Goal: Information Seeking & Learning: Learn about a topic

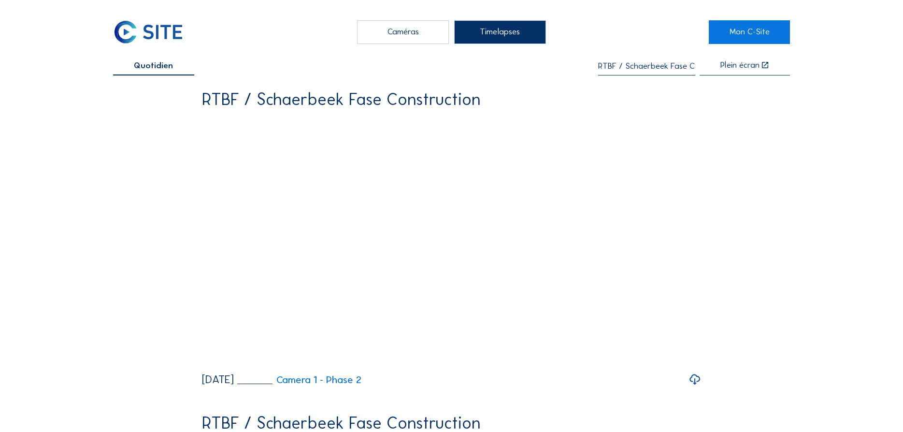
click at [414, 31] on div "Caméras" at bounding box center [403, 32] width 92 height 24
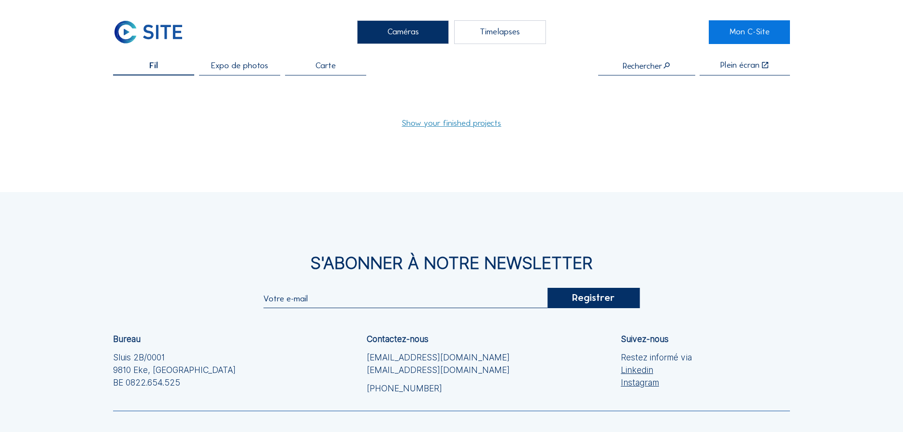
click at [489, 38] on div "Timelapses" at bounding box center [500, 32] width 92 height 24
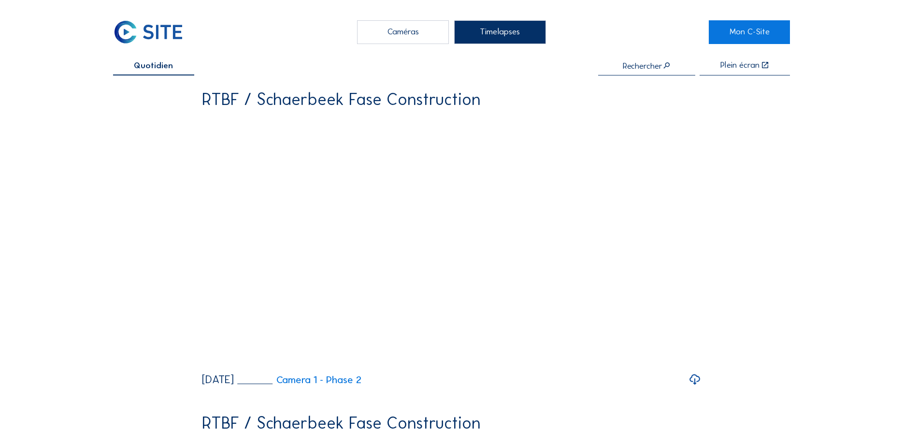
click at [385, 38] on div "Caméras" at bounding box center [403, 32] width 92 height 24
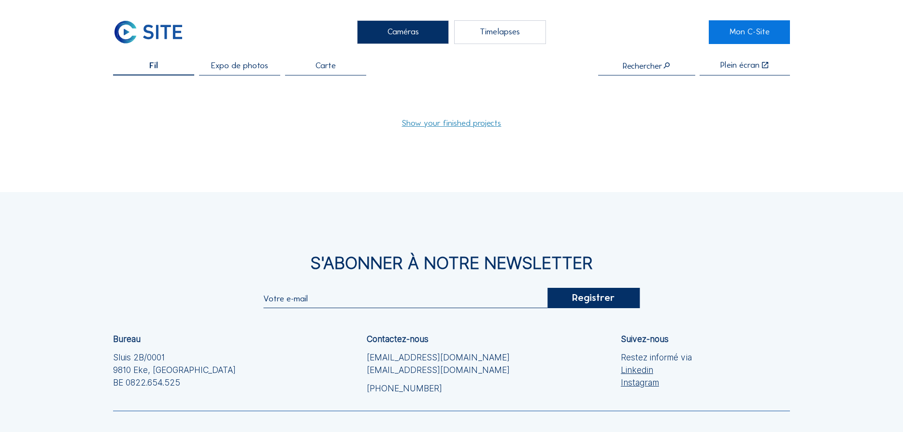
drag, startPoint x: 638, startPoint y: 63, endPoint x: 638, endPoint y: 71, distance: 7.3
click at [638, 68] on input "text" at bounding box center [646, 65] width 97 height 9
click at [639, 85] on div "RTBF / Schaerbeek Fase Construction" at bounding box center [647, 87] width 108 height 8
type input "RTBF / Schaerbeek Fase Construction"
click at [332, 75] on div "Carte" at bounding box center [325, 68] width 81 height 14
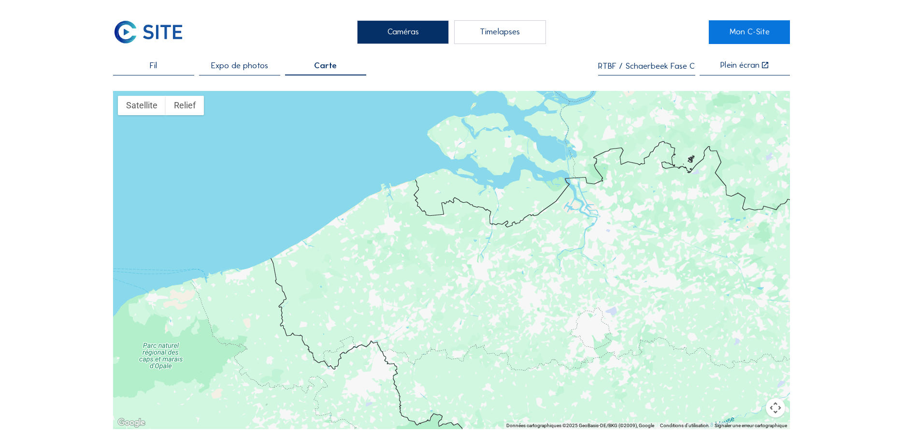
click at [234, 70] on span "Expo de photos" at bounding box center [239, 65] width 57 height 8
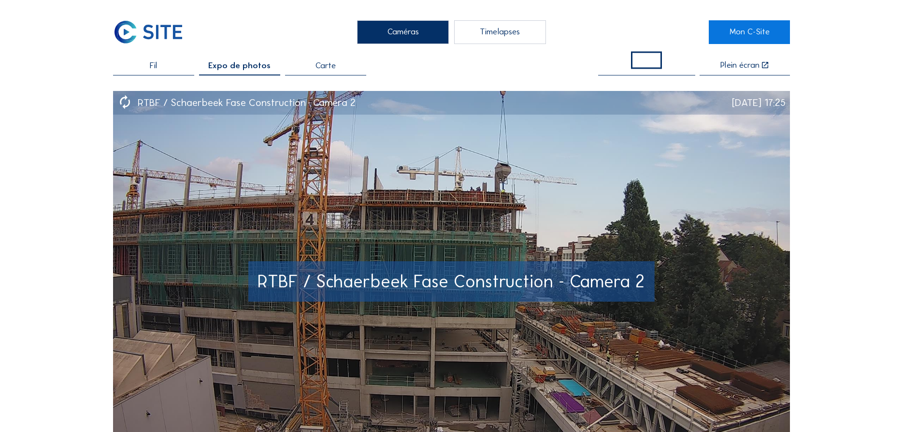
click at [737, 103] on div "[DATE] 17:25" at bounding box center [759, 103] width 54 height 10
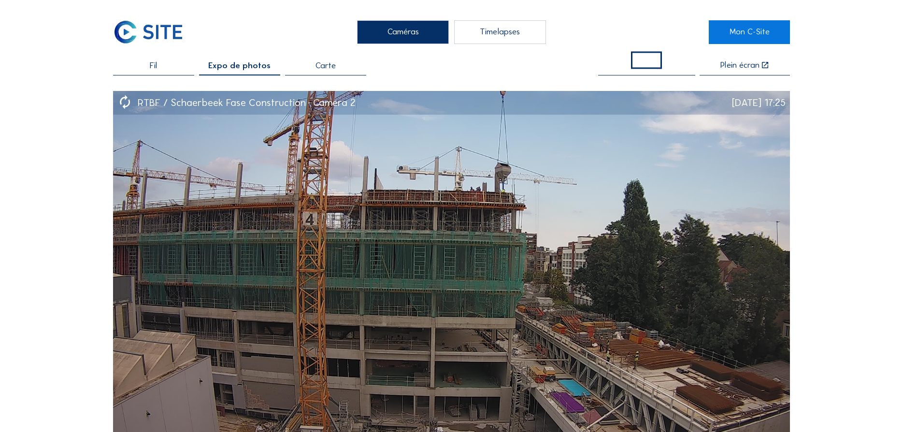
click at [168, 68] on div "Fil" at bounding box center [153, 68] width 81 height 14
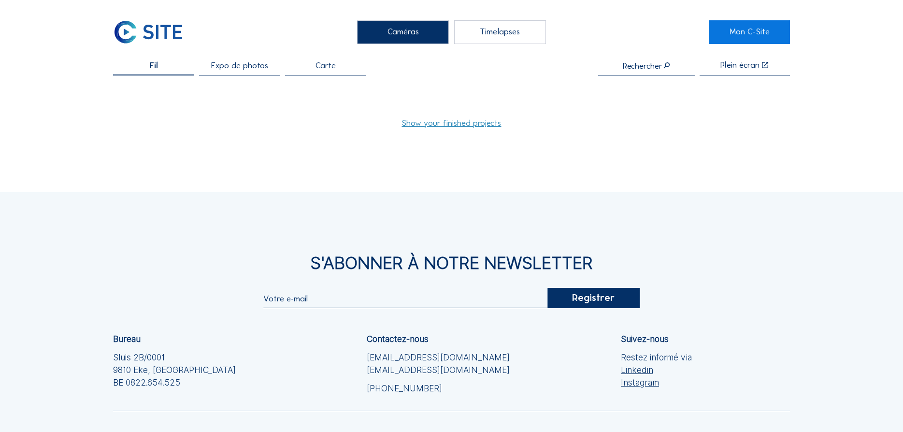
click at [203, 67] on div "Expo de photos" at bounding box center [239, 68] width 81 height 14
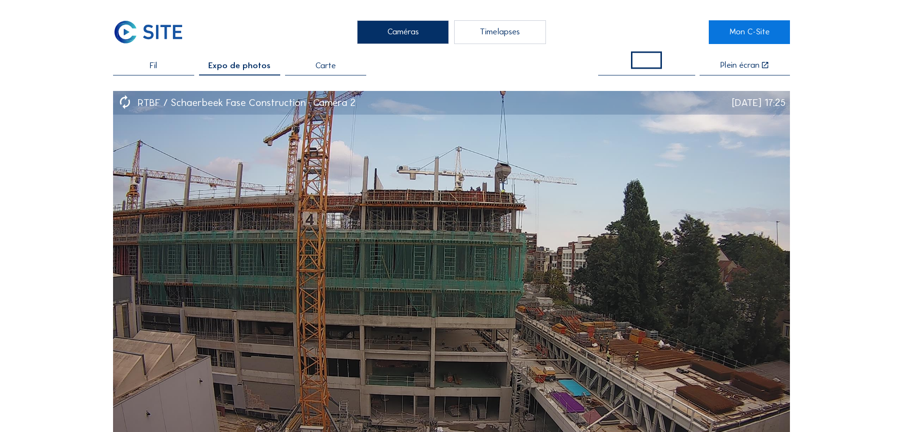
click at [484, 35] on div "Timelapses" at bounding box center [500, 32] width 92 height 24
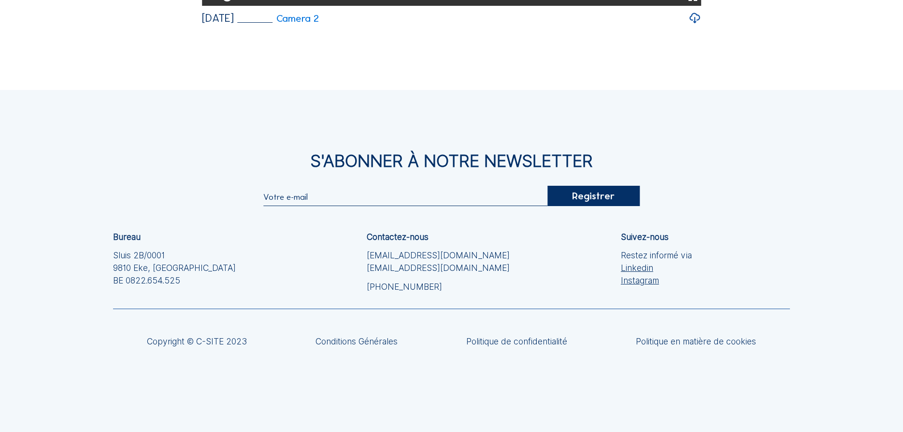
scroll to position [8132, 0]
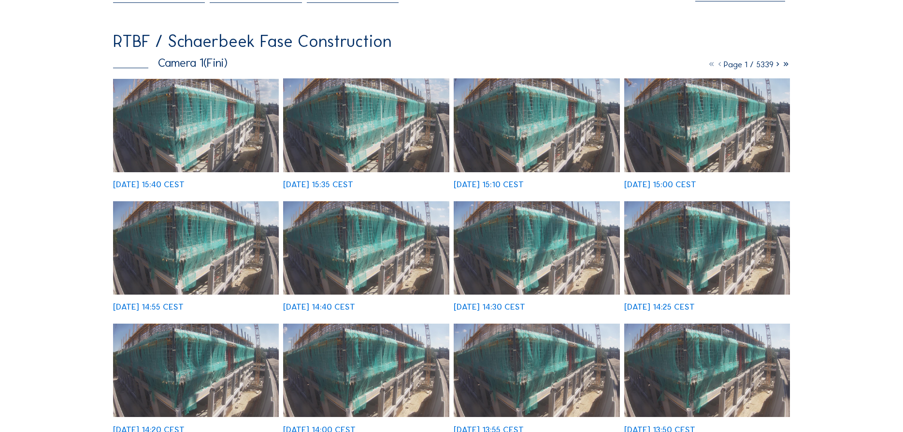
scroll to position [49, 0]
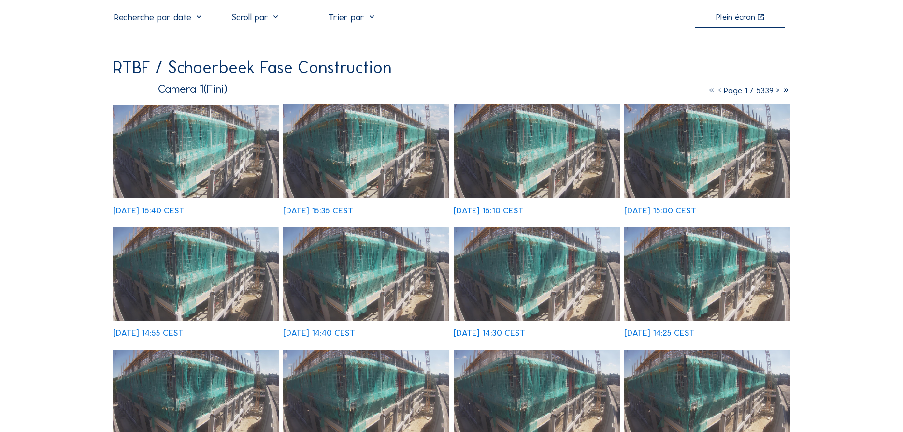
click at [779, 93] on icon at bounding box center [778, 90] width 8 height 11
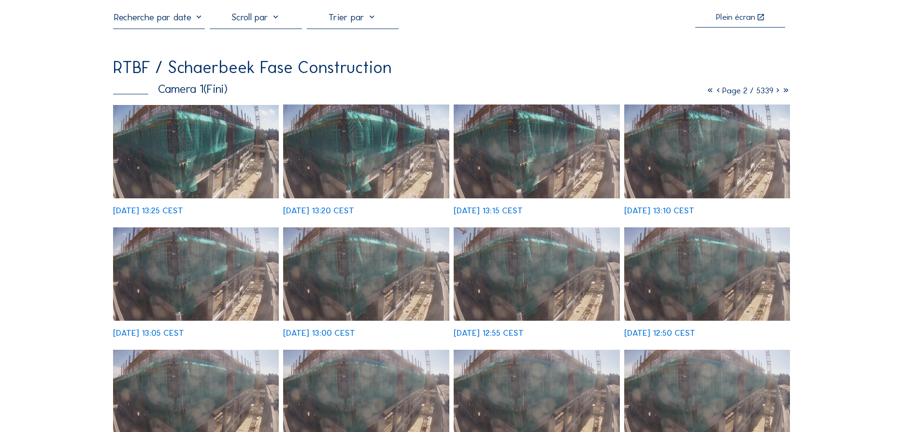
click at [707, 94] on icon at bounding box center [710, 90] width 8 height 11
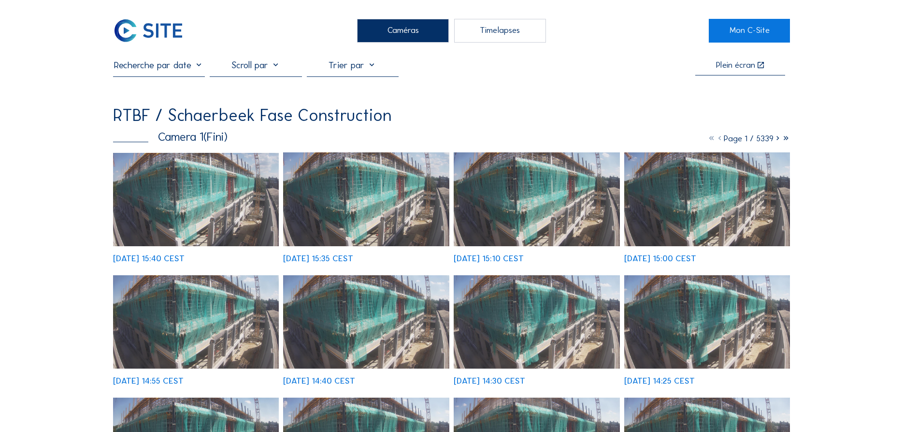
scroll to position [0, 0]
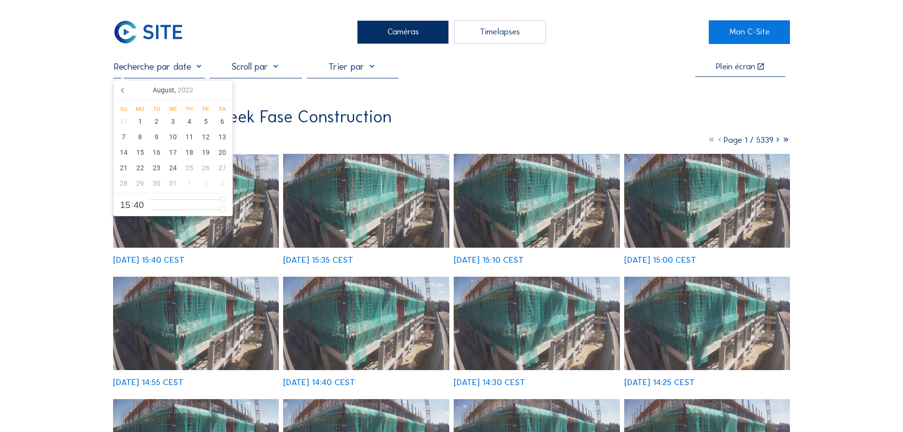
click at [188, 69] on input "text" at bounding box center [159, 66] width 92 height 11
click at [127, 88] on icon at bounding box center [123, 89] width 15 height 15
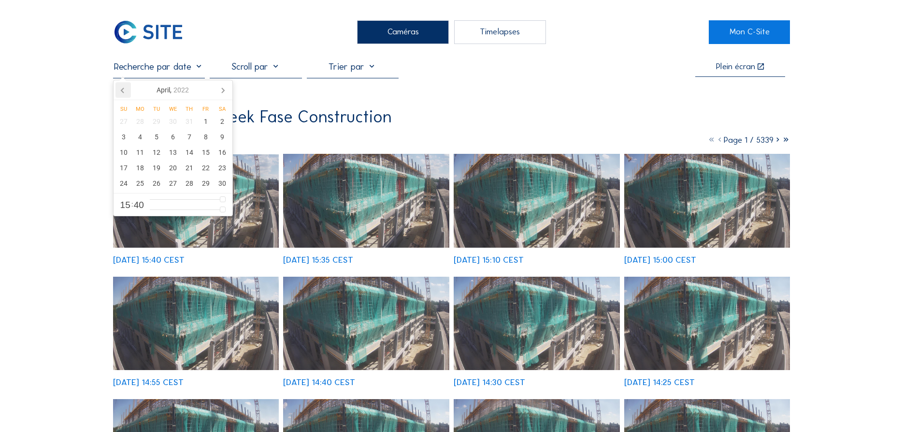
click at [127, 88] on icon at bounding box center [123, 89] width 15 height 15
click at [161, 183] on div "29" at bounding box center [156, 182] width 16 height 15
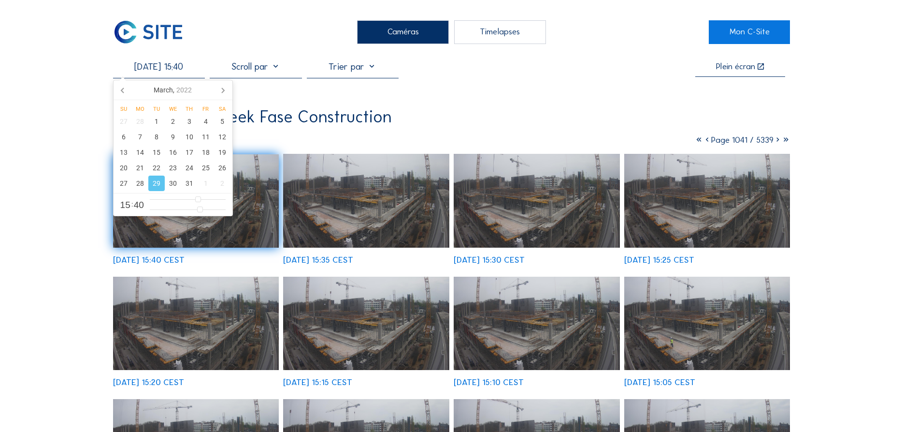
click at [452, 129] on div "RTBF / Schaerbeek Fase Construction Camera 1 (Fini) Page 1041 / 5339 [DATE] 15:…" at bounding box center [452, 369] width 678 height 523
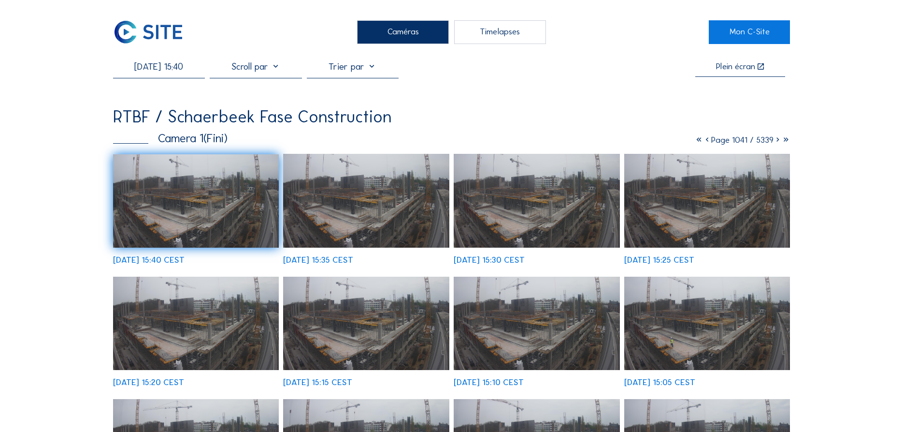
click at [179, 71] on input "[DATE] 15:40" at bounding box center [159, 66] width 92 height 11
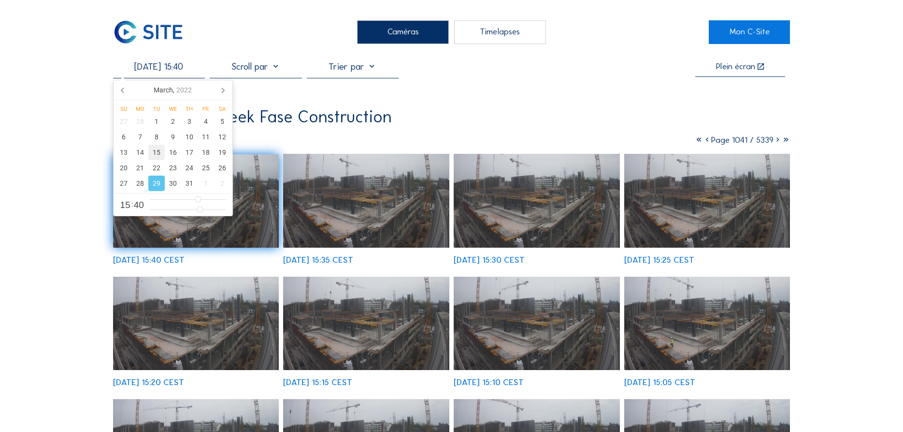
click at [158, 154] on div "15" at bounding box center [156, 152] width 16 height 15
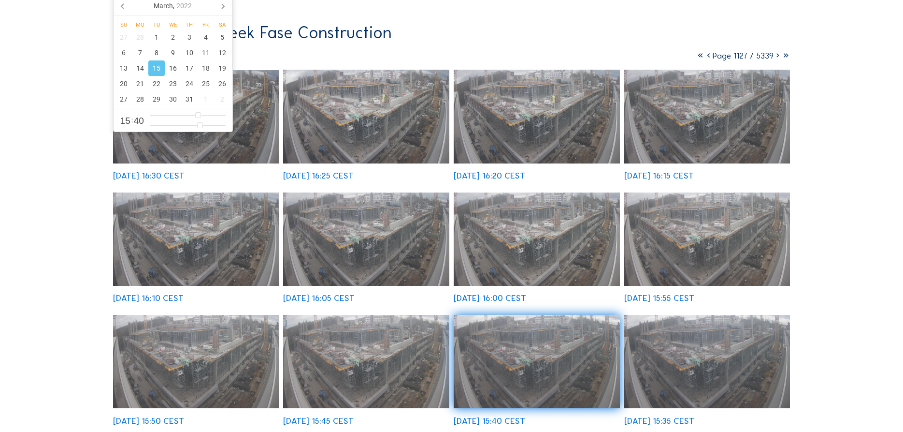
scroll to position [49, 0]
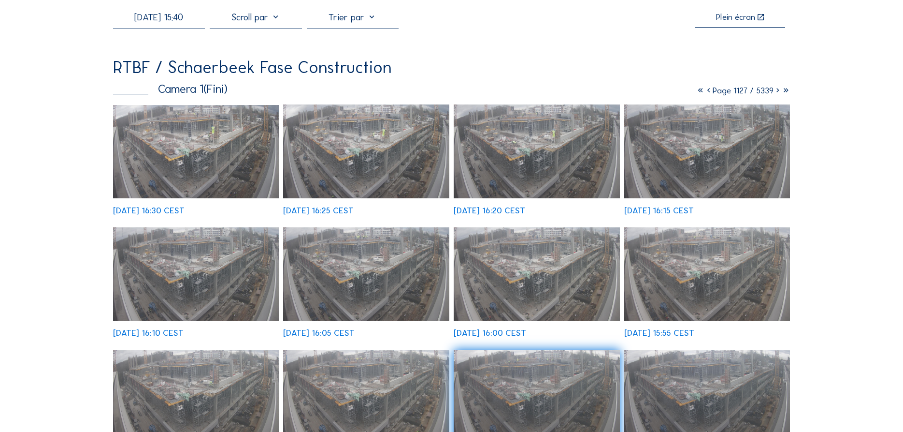
click at [775, 92] on icon at bounding box center [778, 90] width 8 height 11
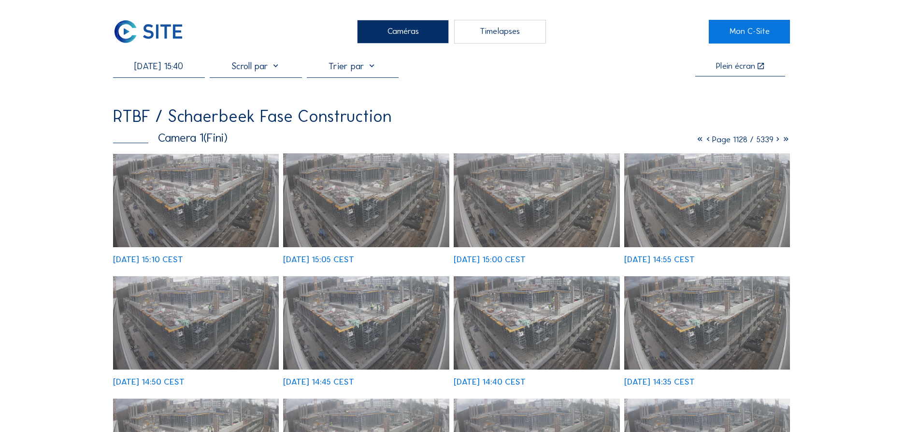
scroll to position [0, 0]
click at [776, 144] on icon at bounding box center [778, 139] width 8 height 11
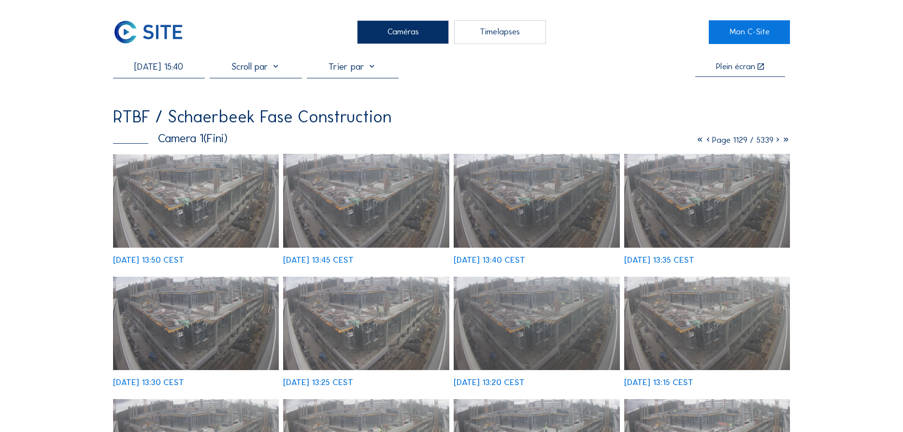
click at [778, 142] on icon at bounding box center [778, 139] width 8 height 11
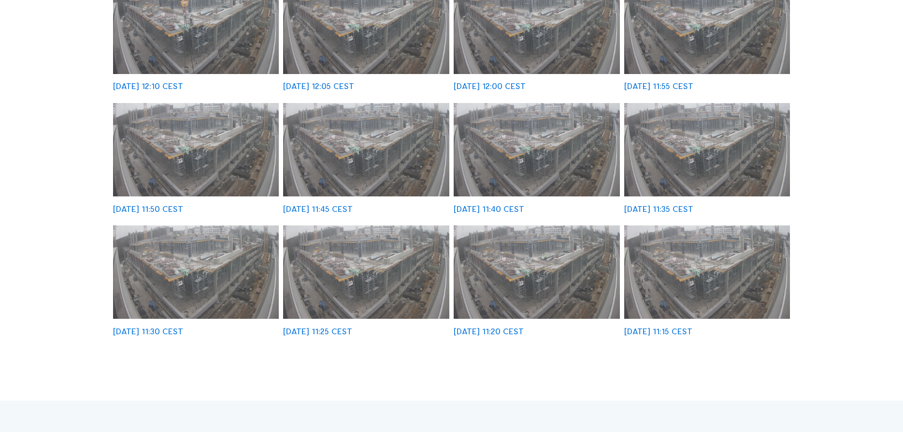
scroll to position [49, 0]
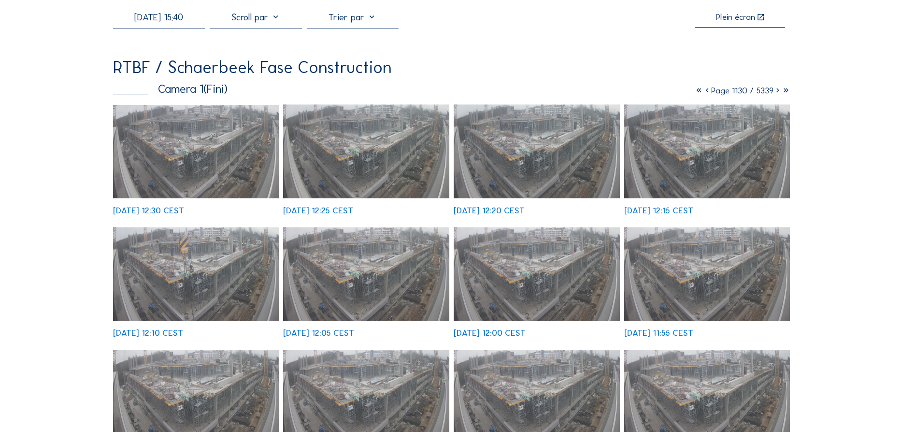
click at [775, 94] on icon at bounding box center [778, 90] width 8 height 11
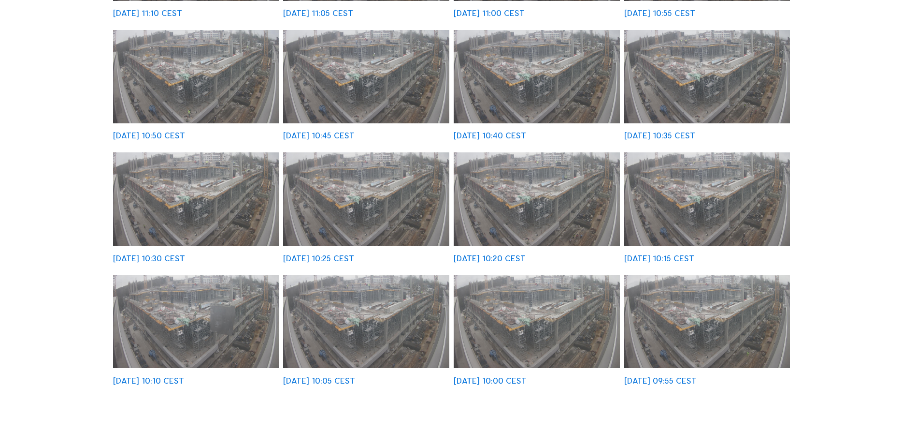
scroll to position [0, 0]
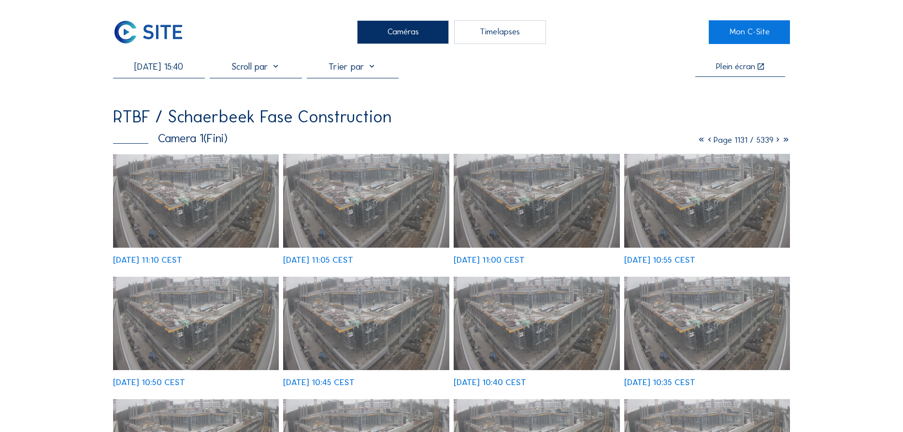
click at [776, 142] on icon at bounding box center [778, 139] width 8 height 11
click at [777, 142] on icon at bounding box center [778, 139] width 8 height 11
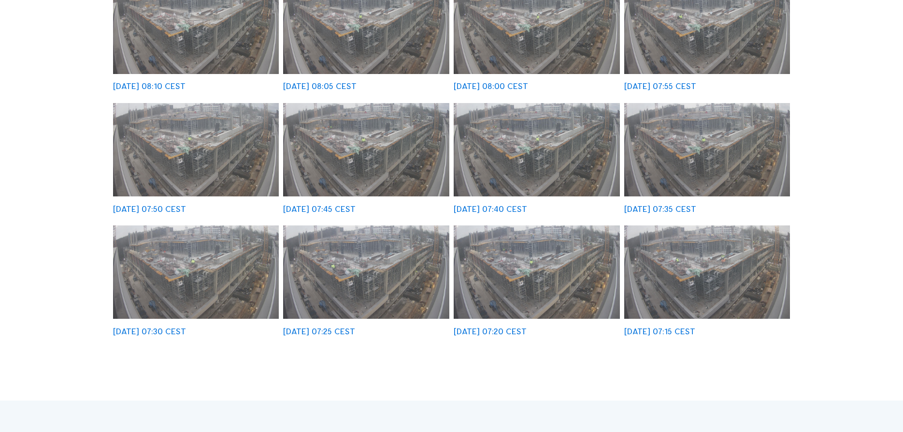
scroll to position [49, 0]
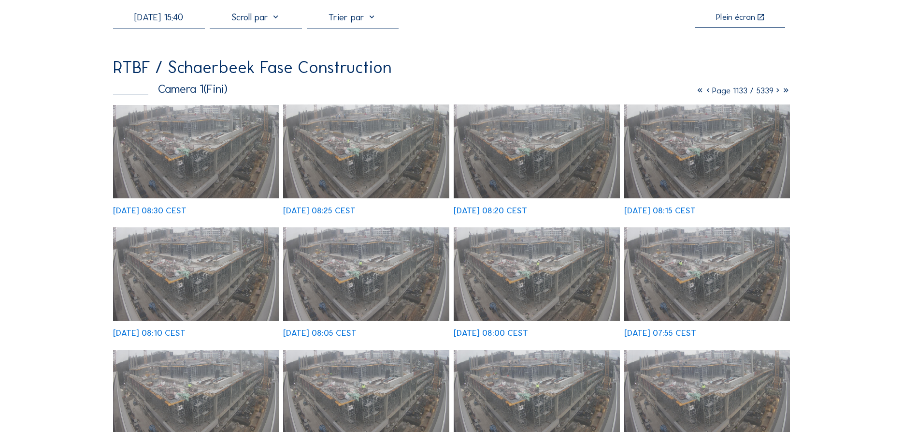
click at [779, 94] on icon at bounding box center [778, 90] width 8 height 11
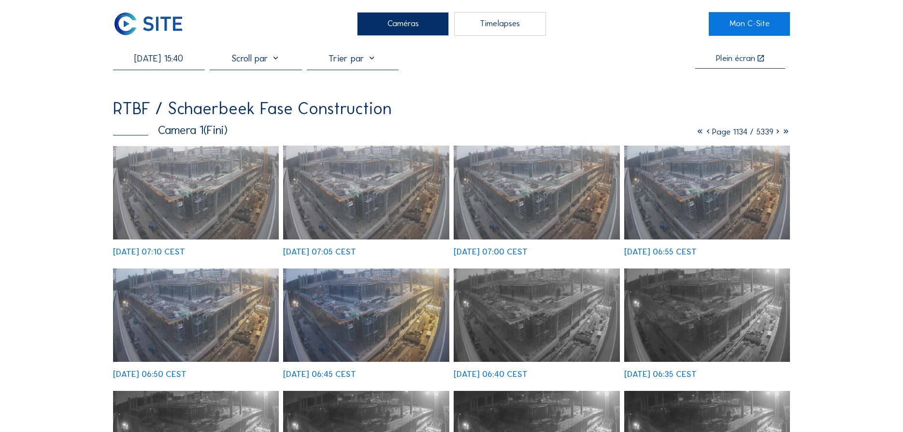
scroll to position [0, 0]
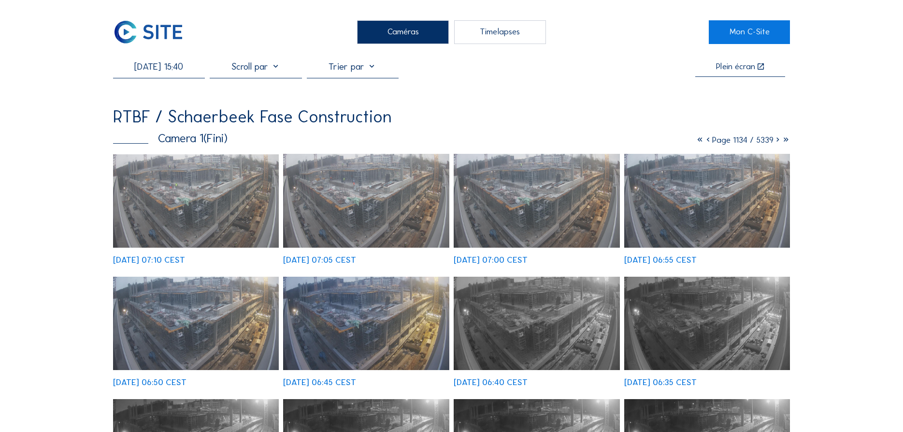
click at [186, 71] on input "[DATE] 15:40" at bounding box center [159, 66] width 92 height 11
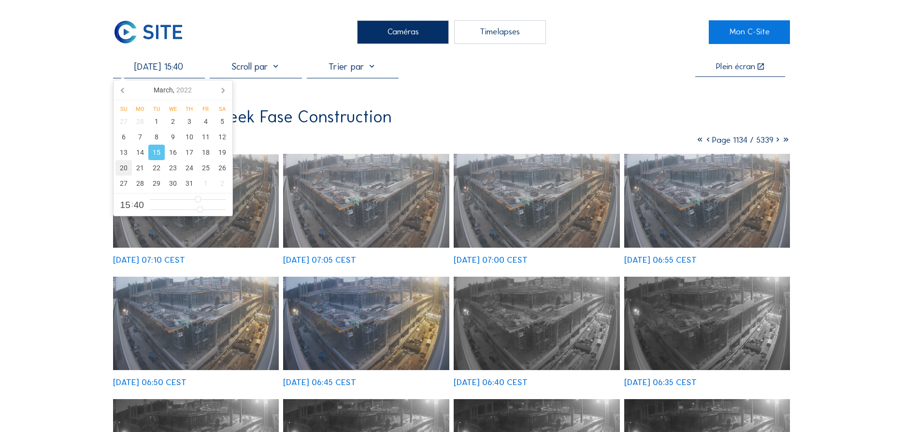
click at [126, 168] on div "20" at bounding box center [124, 167] width 16 height 15
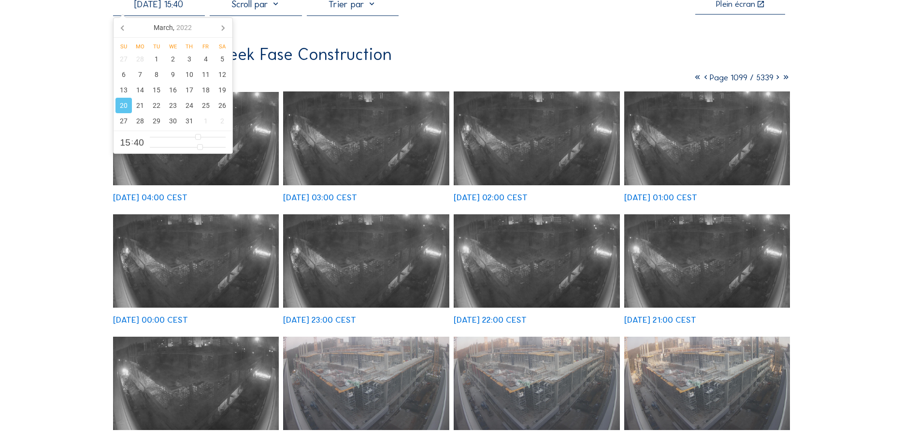
scroll to position [49, 0]
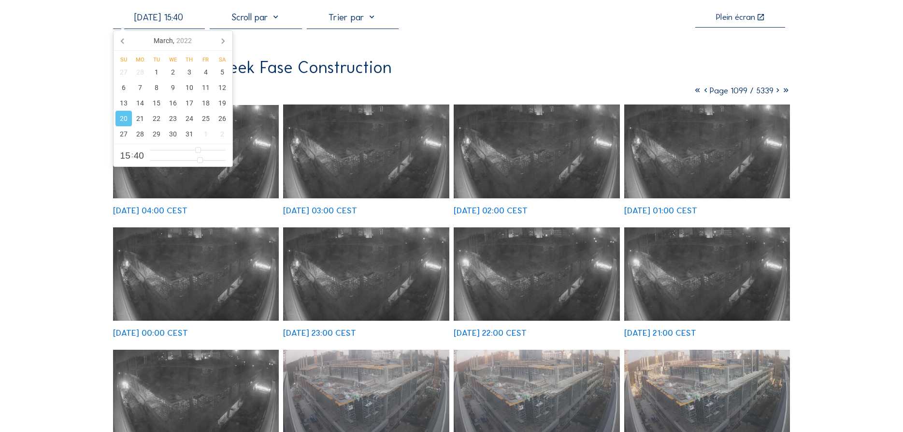
click at [775, 91] on icon at bounding box center [778, 90] width 8 height 11
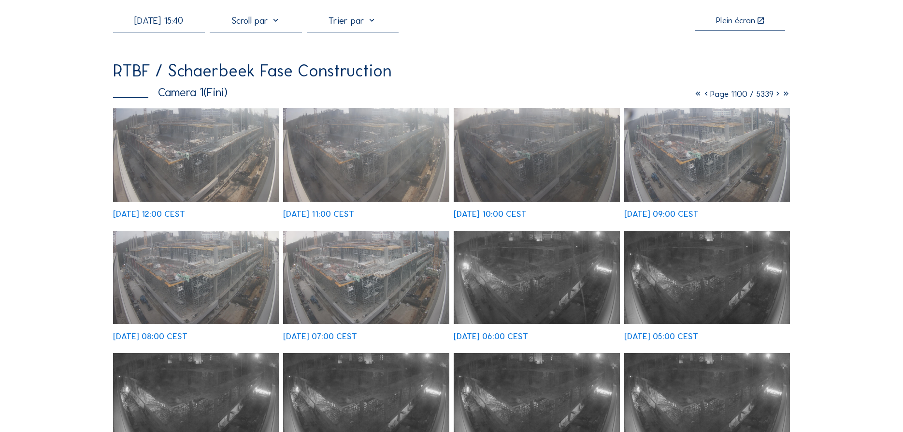
scroll to position [0, 0]
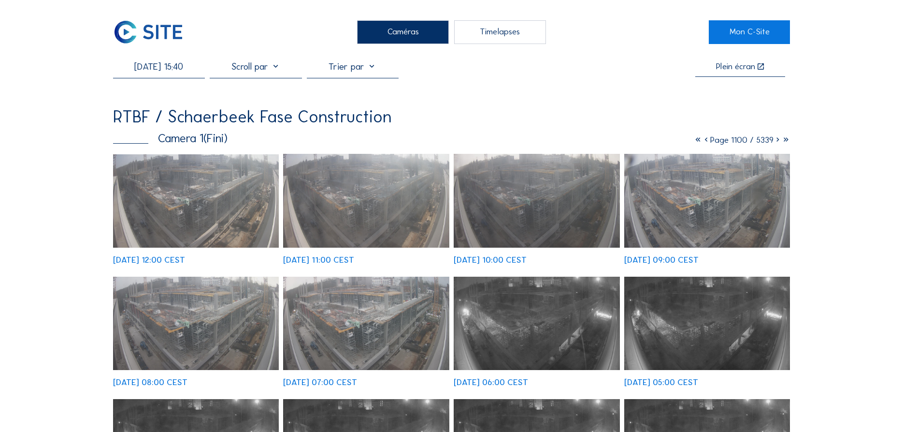
click at [262, 69] on div at bounding box center [256, 69] width 92 height 17
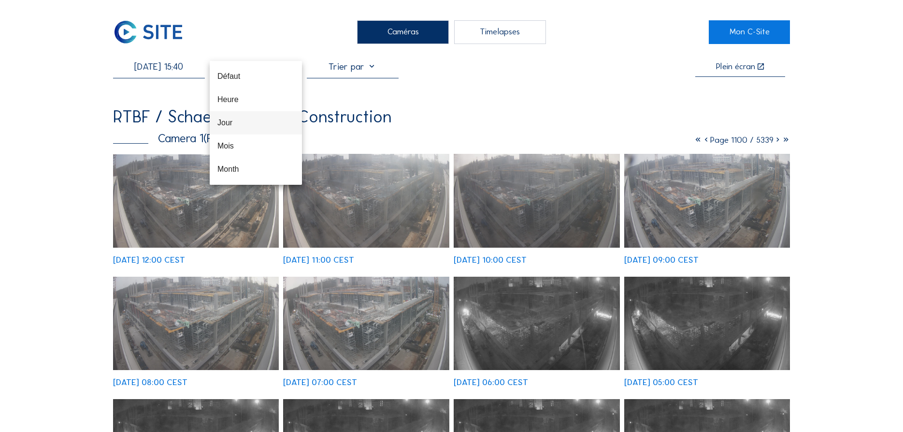
click at [245, 116] on div "Jour" at bounding box center [256, 122] width 77 height 21
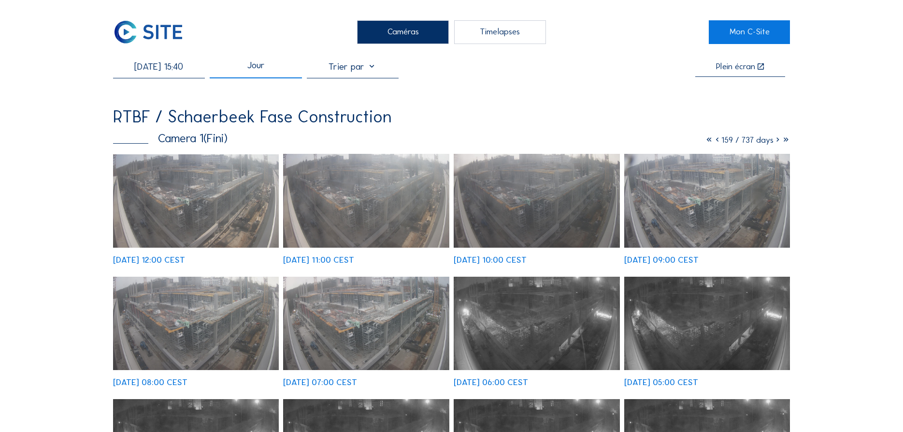
click at [780, 142] on icon at bounding box center [778, 139] width 8 height 11
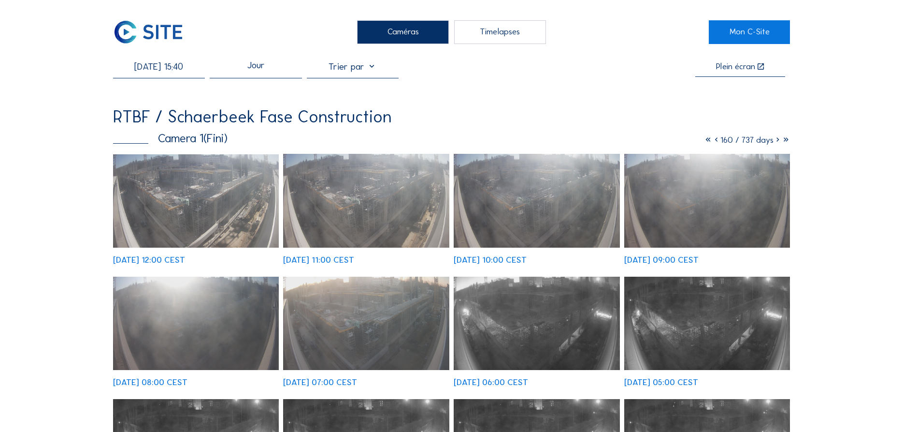
click at [776, 143] on icon at bounding box center [778, 139] width 8 height 11
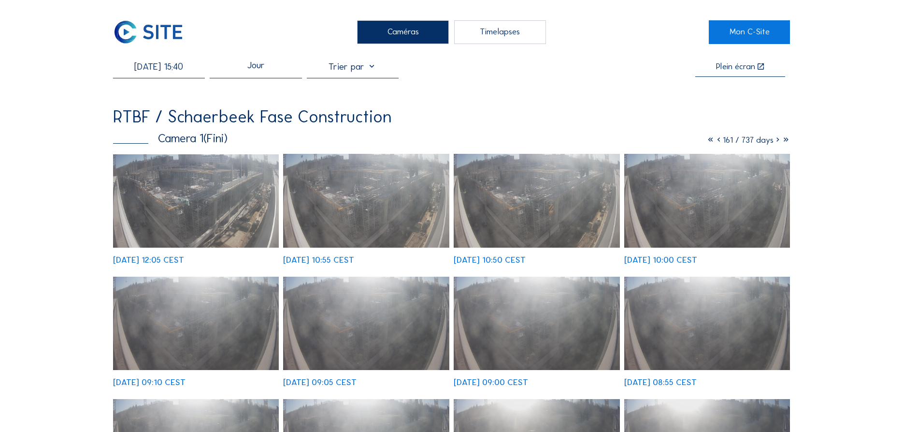
click at [715, 141] on icon at bounding box center [719, 139] width 8 height 11
click at [712, 142] on icon at bounding box center [716, 139] width 8 height 11
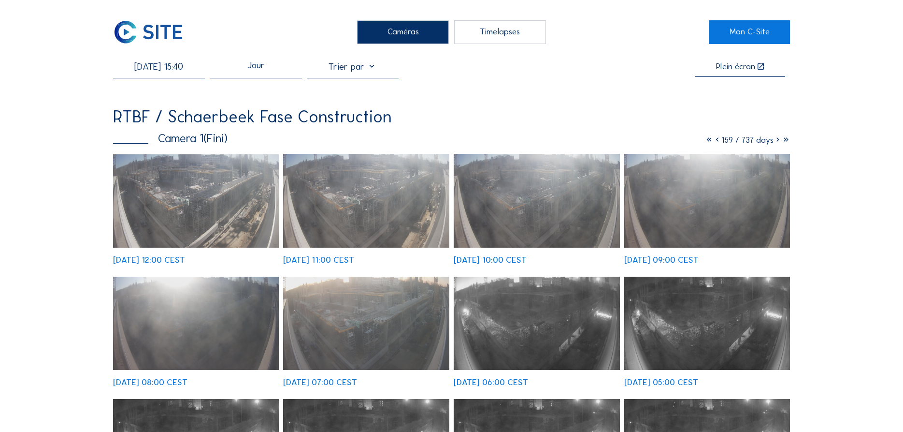
click at [713, 144] on icon at bounding box center [717, 139] width 8 height 11
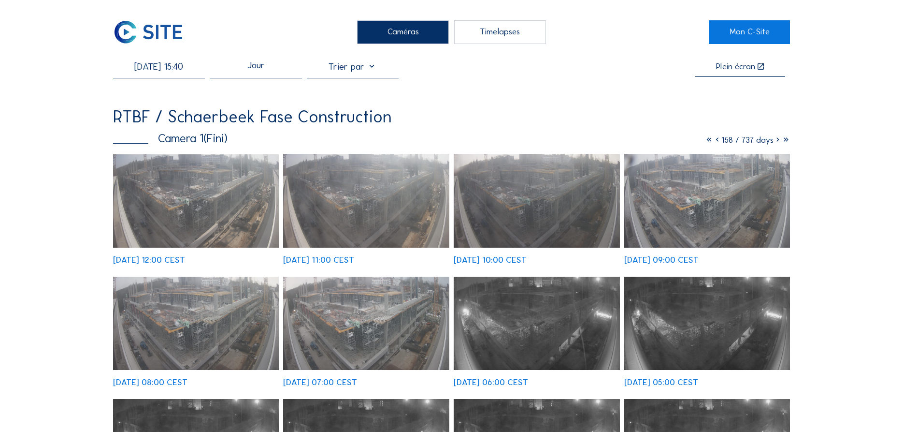
click at [713, 140] on icon at bounding box center [717, 139] width 8 height 11
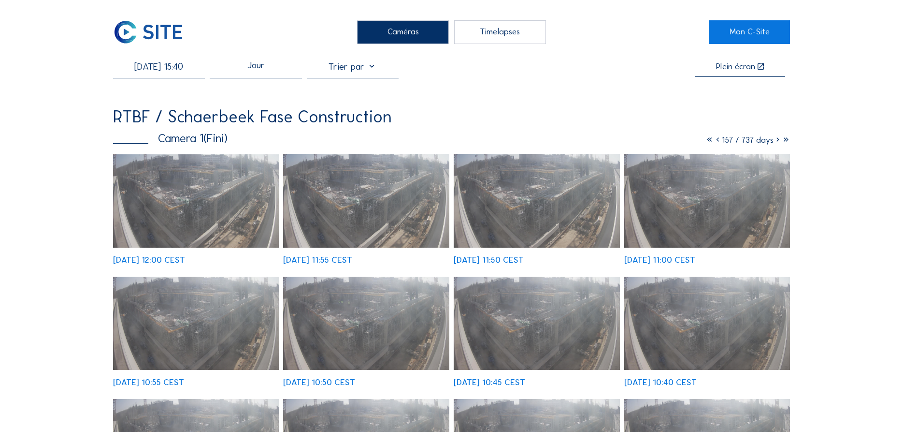
click at [714, 140] on icon at bounding box center [718, 139] width 8 height 11
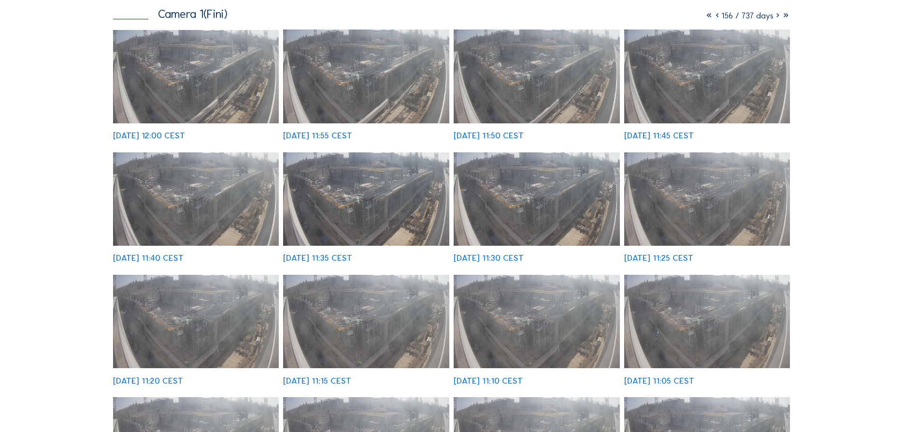
scroll to position [49, 0]
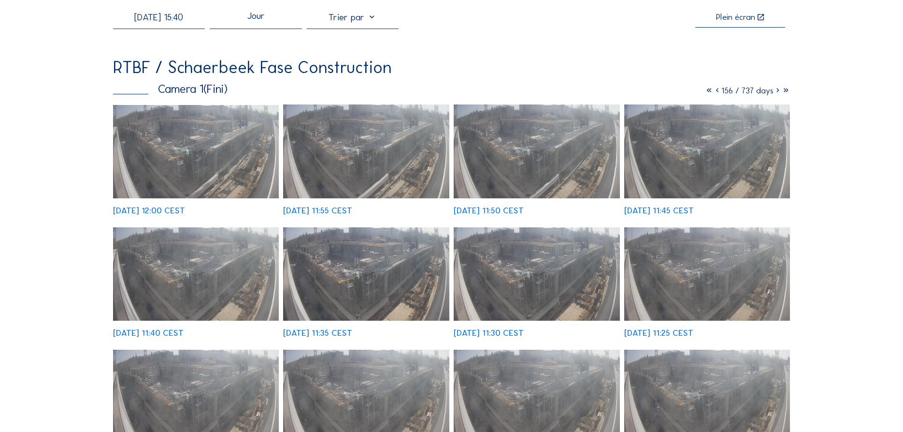
click at [713, 94] on icon at bounding box center [717, 90] width 8 height 11
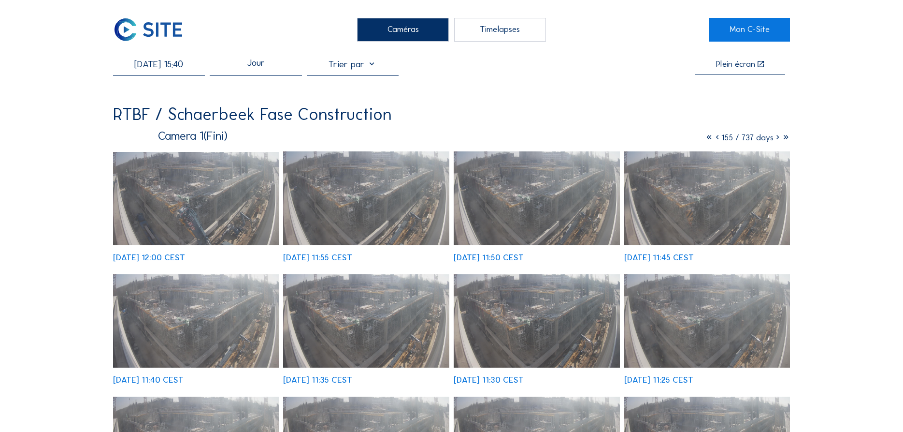
scroll to position [0, 0]
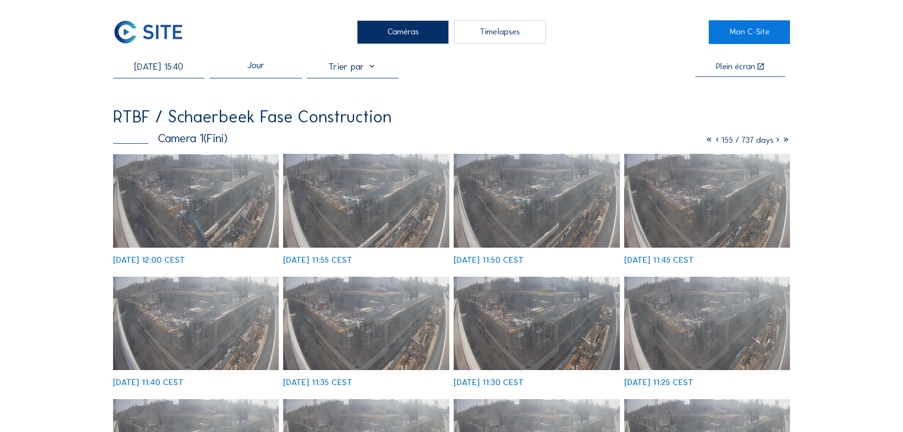
click at [713, 142] on icon at bounding box center [717, 139] width 8 height 11
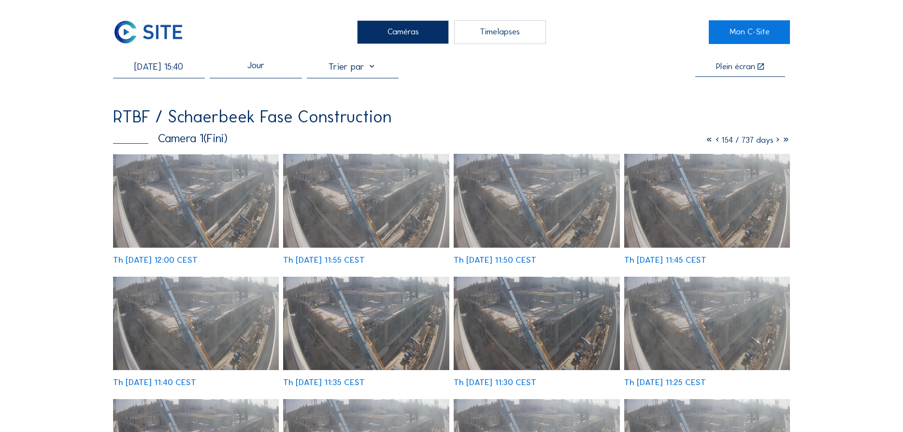
click at [714, 141] on icon at bounding box center [717, 139] width 8 height 11
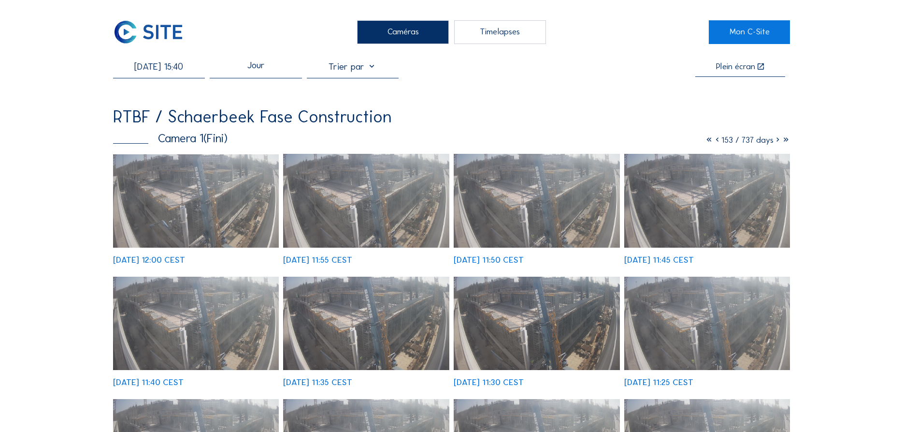
click at [775, 141] on icon at bounding box center [778, 139] width 8 height 11
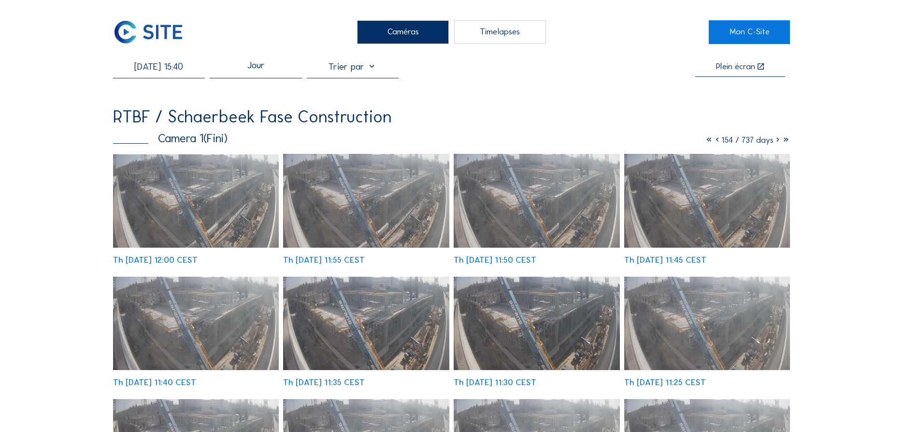
click at [286, 72] on div "Jour" at bounding box center [256, 69] width 92 height 17
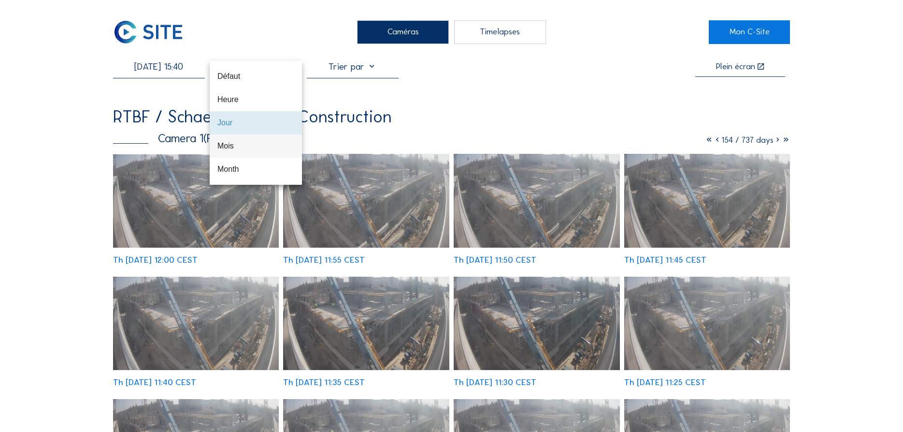
click at [234, 140] on div "Mois" at bounding box center [256, 145] width 77 height 21
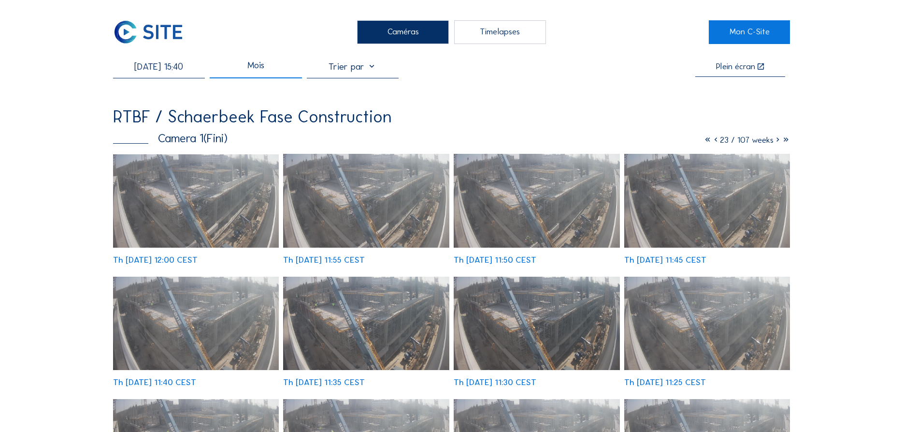
click at [360, 73] on div at bounding box center [353, 69] width 92 height 17
click at [426, 78] on div "[DATE] 15:40 Mois Plein écran" at bounding box center [452, 69] width 678 height 17
click at [276, 69] on div "Mois" at bounding box center [256, 69] width 92 height 17
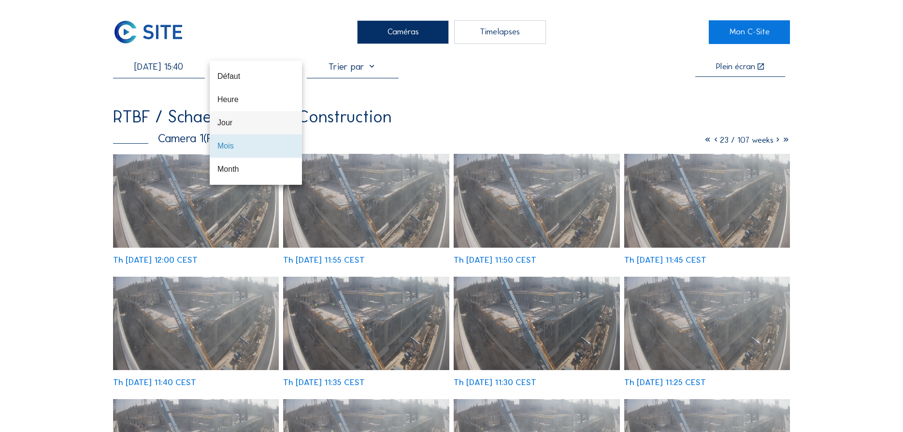
click at [243, 125] on div "Jour" at bounding box center [256, 122] width 77 height 9
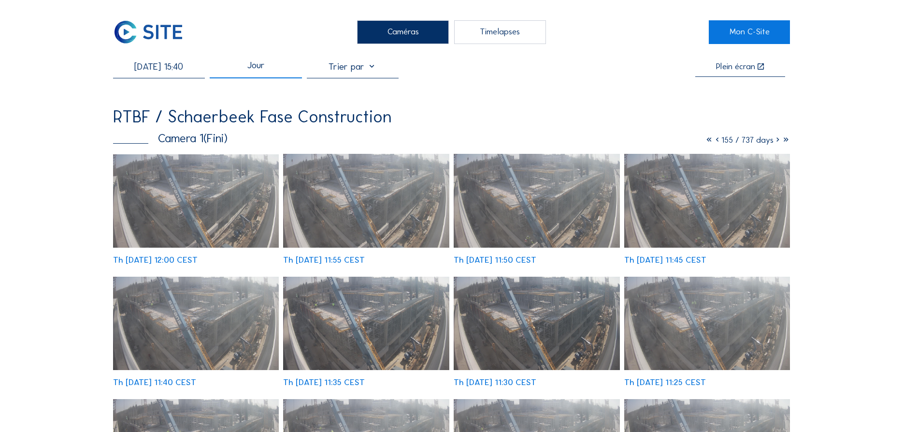
click at [190, 71] on input "[DATE] 15:40" at bounding box center [159, 66] width 92 height 11
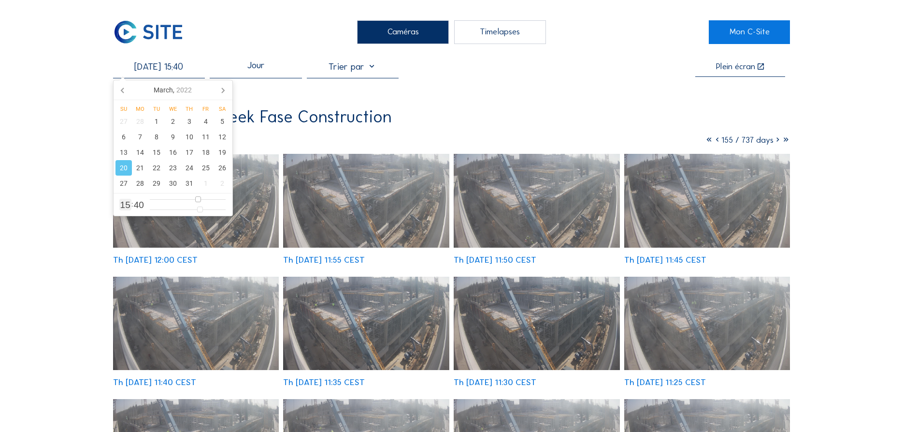
type input "[DATE] 14:40"
type input "14"
type input "[DATE] 13:40"
type input "13"
type input "[DATE] 12:40"
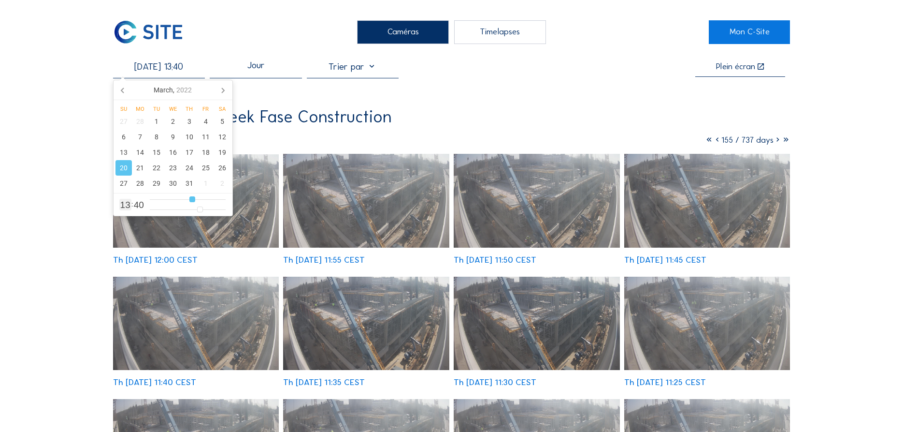
type input "12"
type input "[DATE] 11:40"
type input "11"
type input "[DATE] 10:40"
type input "10"
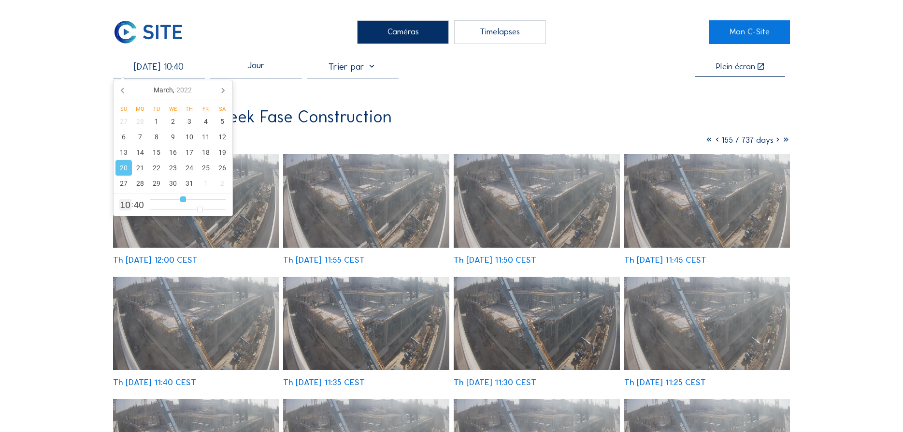
type input "[DATE] 11:40"
type input "11"
type input "[DATE] 12:40"
drag, startPoint x: 194, startPoint y: 201, endPoint x: 189, endPoint y: 202, distance: 4.9
type input "12"
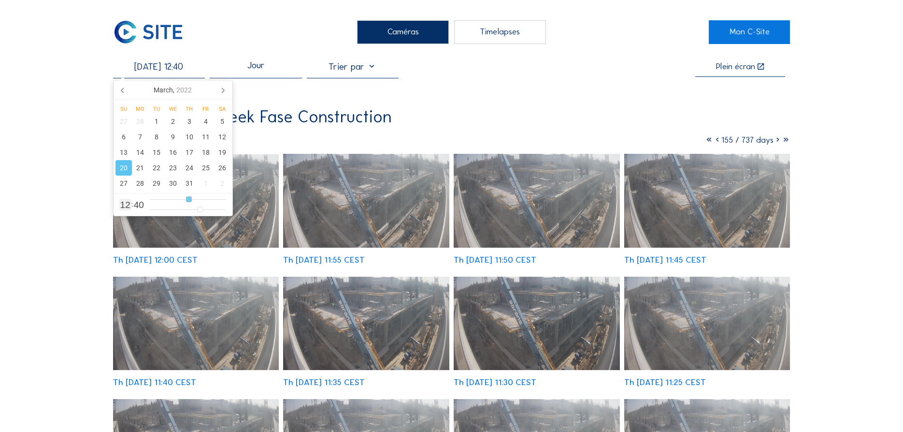
click at [189, 202] on input "range" at bounding box center [188, 199] width 76 height 8
type input "[DATE] 12:39"
type input "39"
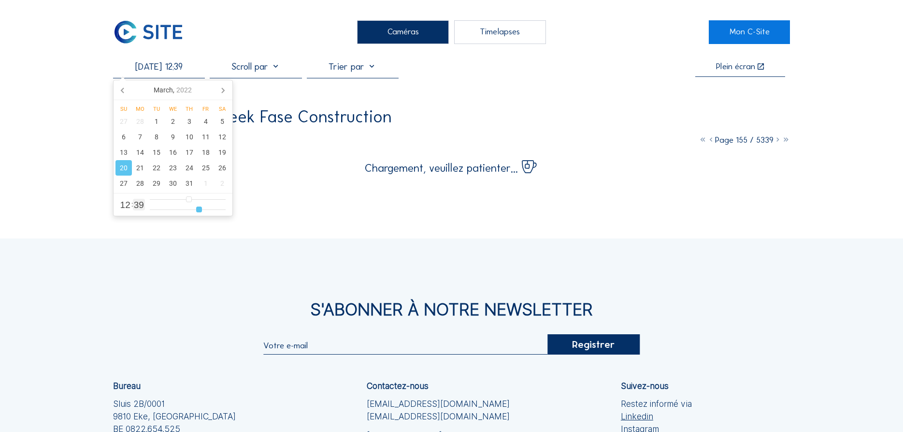
type input "[DATE] 12:38"
type input "38"
type input "[DATE] 12:36"
type input "36"
type input "[DATE] 12:35"
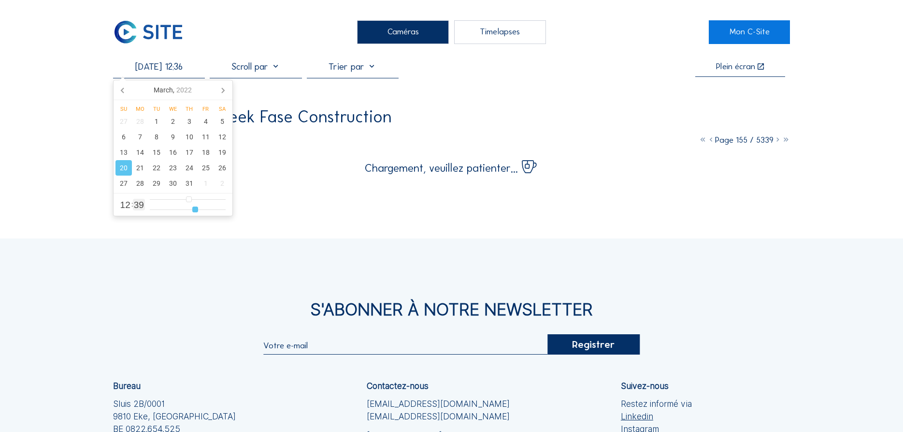
type input "35"
type input "[DATE] 12:33"
type input "33"
type input "[DATE] 12:31"
type input "31"
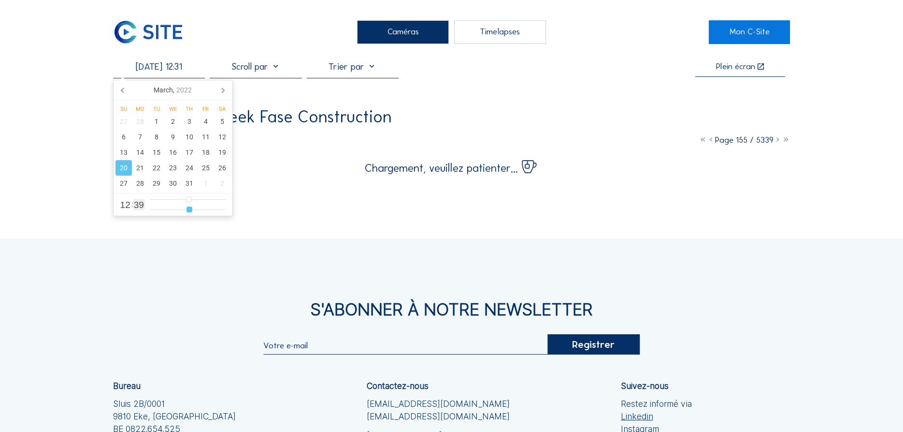
type input "[DATE] 12:30"
type input "30"
type input "[DATE] 12:29"
type input "29"
type input "[DATE] 12:27"
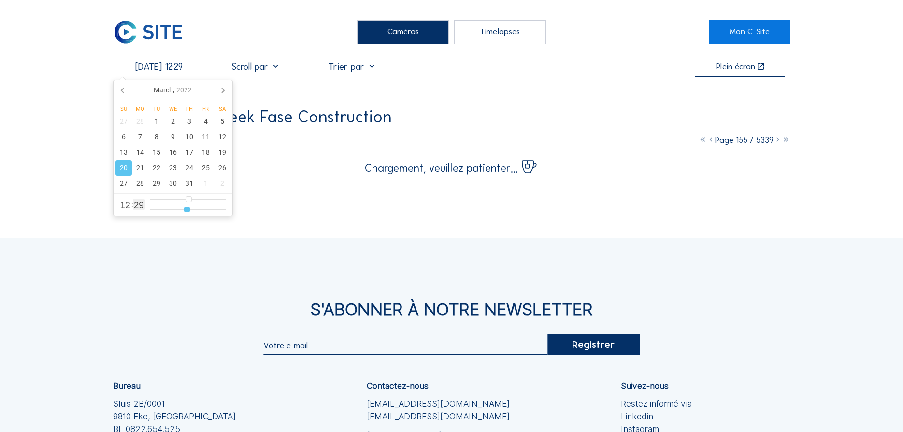
type input "27"
type input "[DATE] 12:26"
type input "26"
type input "[DATE] 12:25"
type input "25"
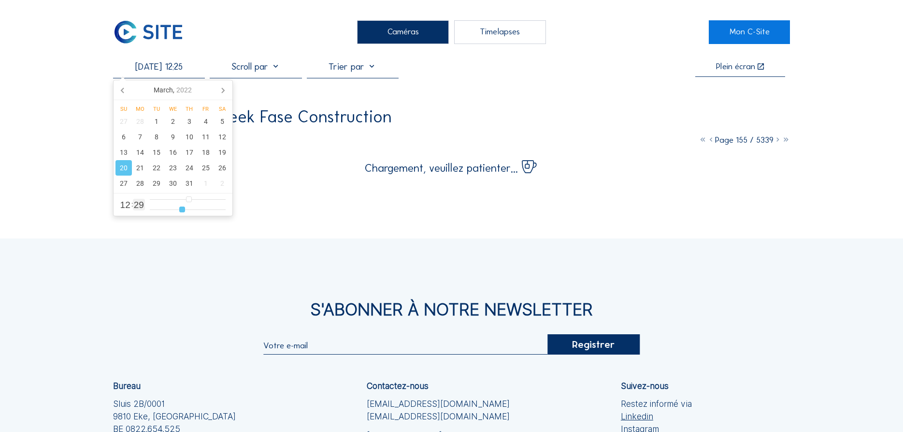
type input "[DATE] 12:23"
type input "23"
type input "[DATE] 12:22"
type input "22"
type input "[DATE] 12:21"
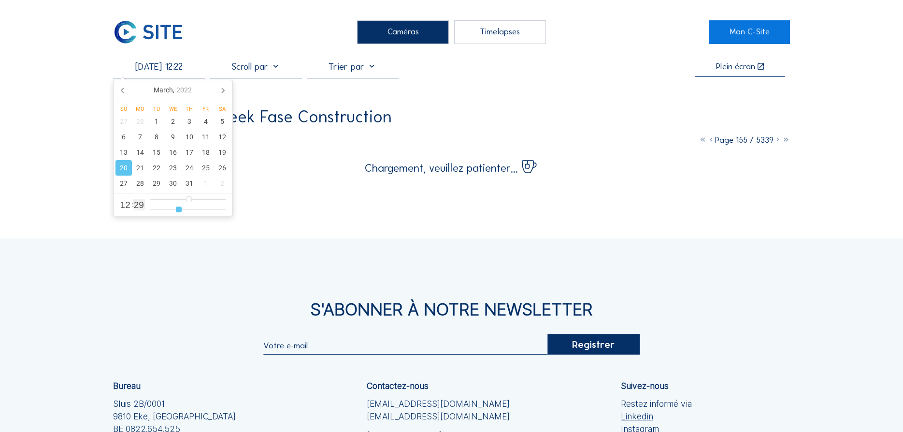
type input "21"
type input "[DATE] 12:20"
type input "20"
type input "[DATE] 12:18"
type input "18"
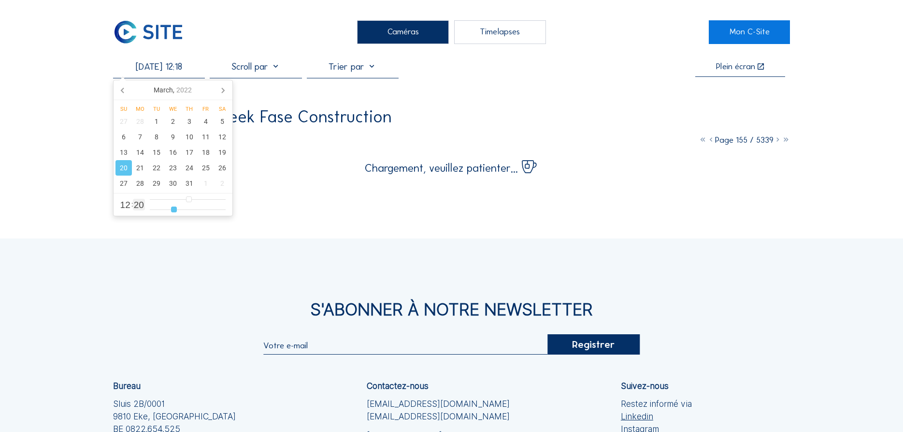
type input "[DATE] 12:16"
type input "16"
type input "[DATE] 12:14"
type input "14"
type input "[DATE] 12:13"
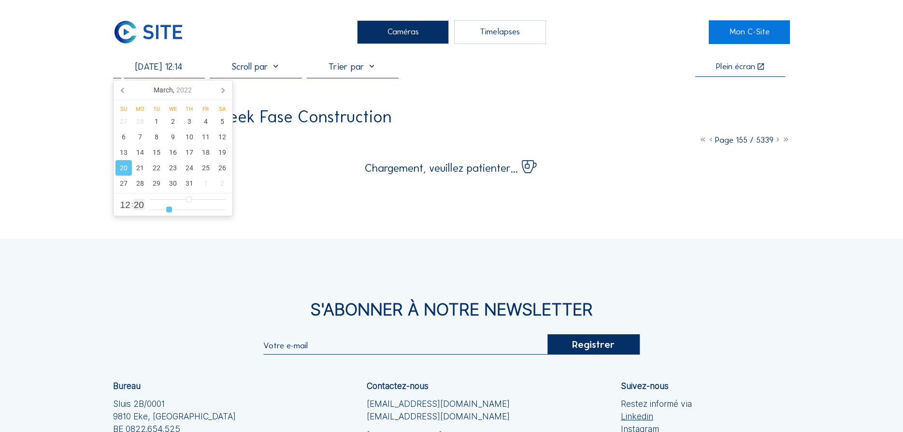
type input "13"
type input "[DATE] 12:12"
type input "12"
type input "[DATE] 12:11"
type input "11"
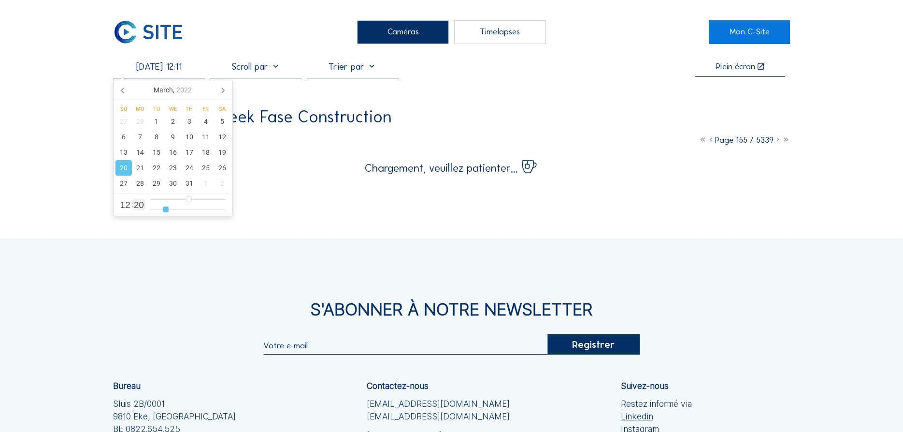
type input "[DATE] 12:08"
type input "8"
type input "[DATE] 12:06"
type input "6"
type input "[DATE] 12:05"
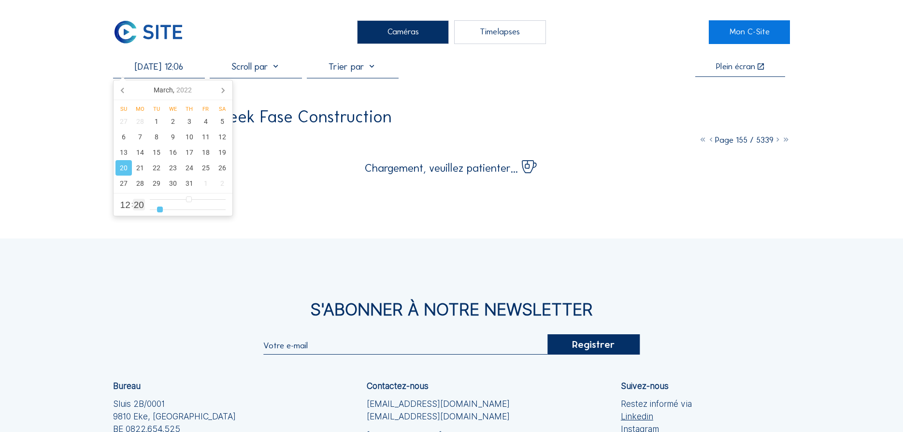
type input "5"
type input "[DATE] 12:04"
type input "4"
type input "[DATE] 12:01"
type input "1"
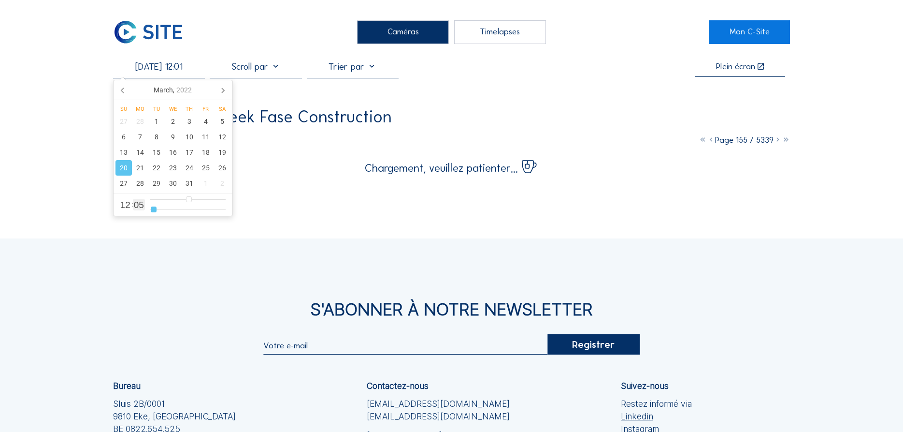
type input "[DATE] 12:00"
drag, startPoint x: 200, startPoint y: 209, endPoint x: 150, endPoint y: 211, distance: 49.8
type input "0"
click at [150, 211] on input "range" at bounding box center [188, 209] width 76 height 8
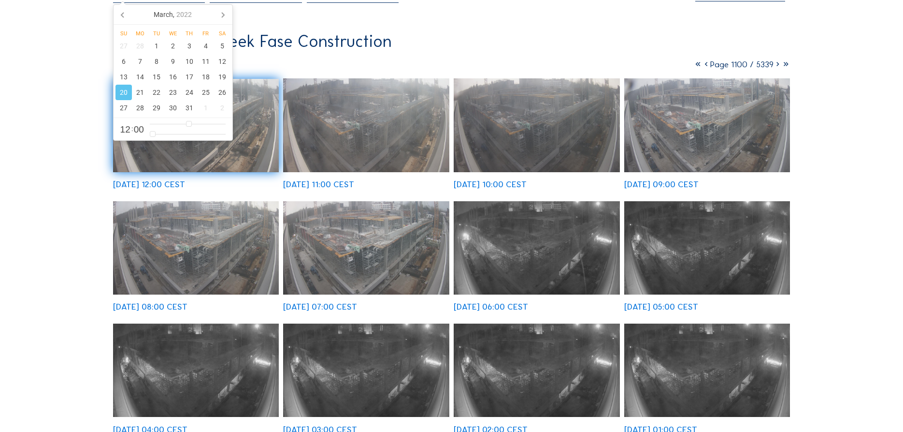
scroll to position [49, 0]
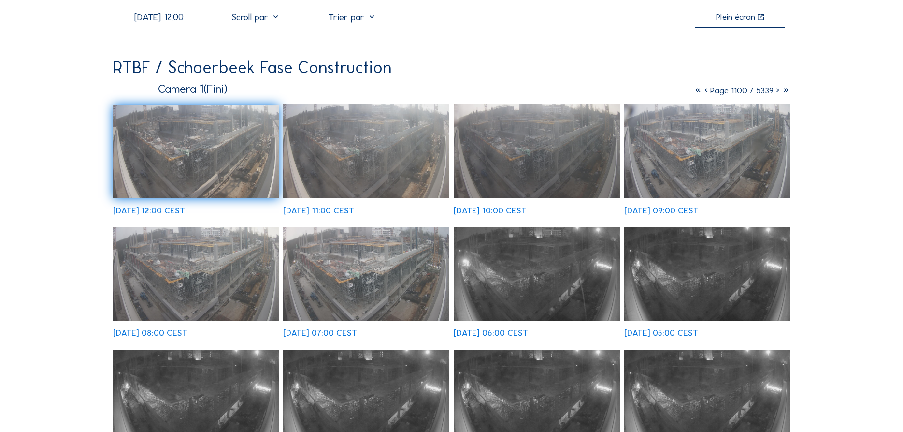
click at [216, 122] on img at bounding box center [196, 151] width 166 height 93
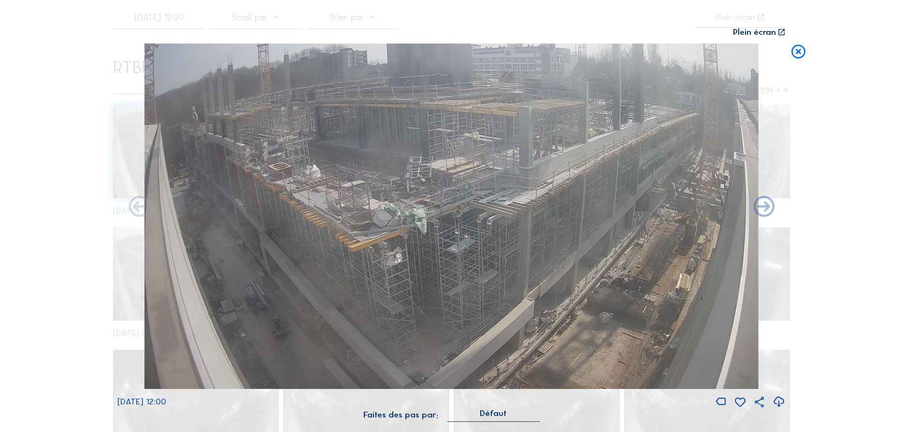
click at [784, 30] on icon at bounding box center [782, 32] width 8 height 9
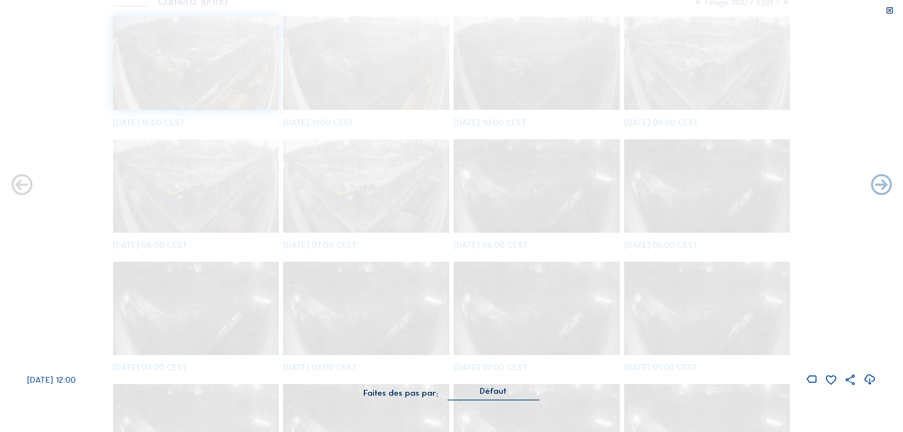
scroll to position [0, 0]
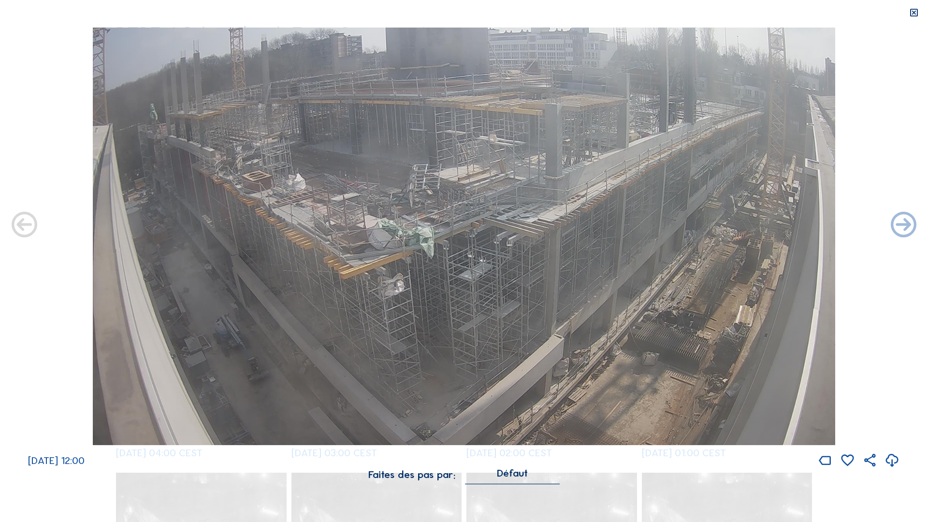
click at [893, 185] on div "[DATE] 12:00" at bounding box center [464, 248] width 928 height 441
click at [903, 13] on icon at bounding box center [914, 13] width 10 height 11
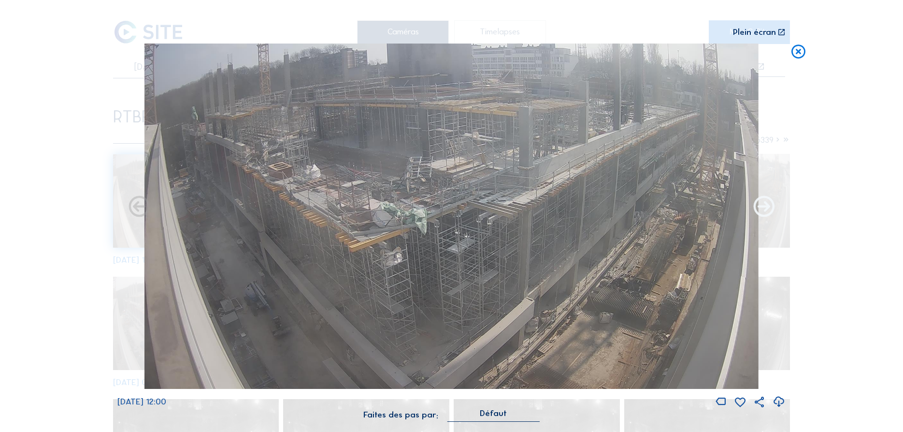
click at [760, 204] on icon at bounding box center [764, 206] width 25 height 25
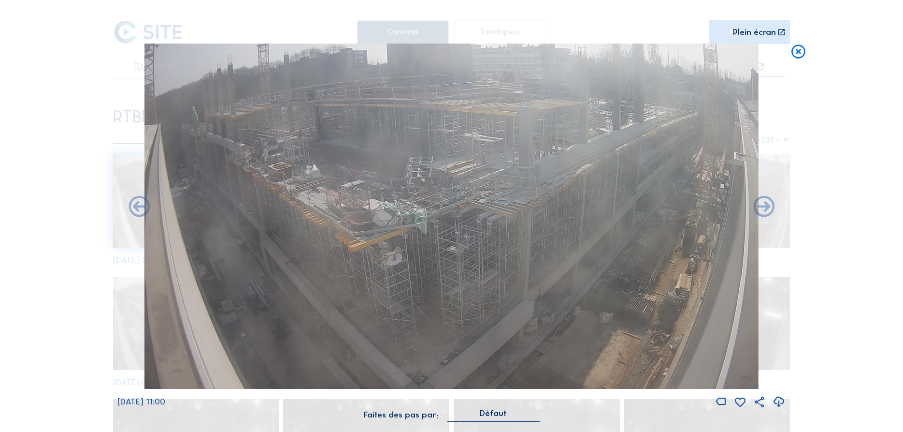
click at [760, 204] on icon at bounding box center [764, 206] width 25 height 25
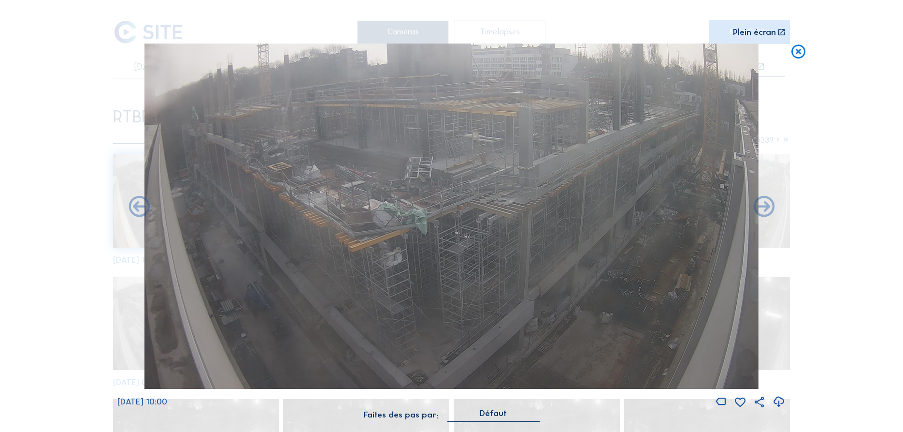
click at [760, 204] on icon at bounding box center [764, 206] width 25 height 25
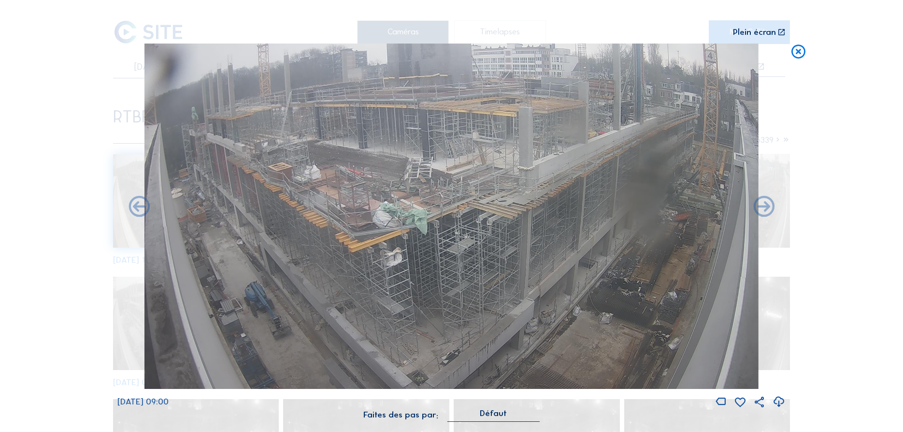
click at [760, 204] on icon at bounding box center [764, 206] width 25 height 25
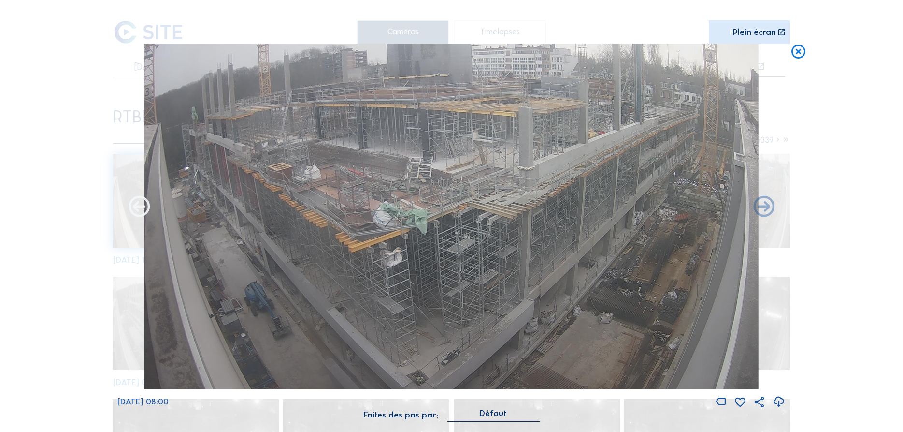
click at [145, 207] on icon at bounding box center [139, 206] width 25 height 25
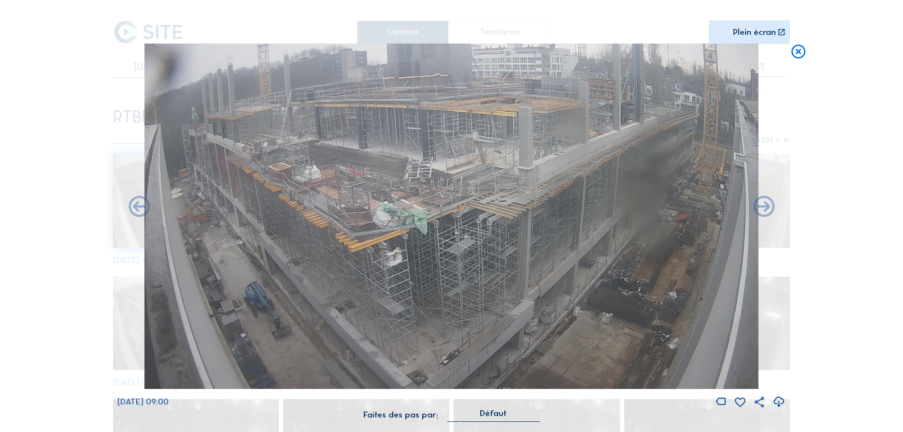
click at [145, 207] on icon at bounding box center [139, 206] width 25 height 25
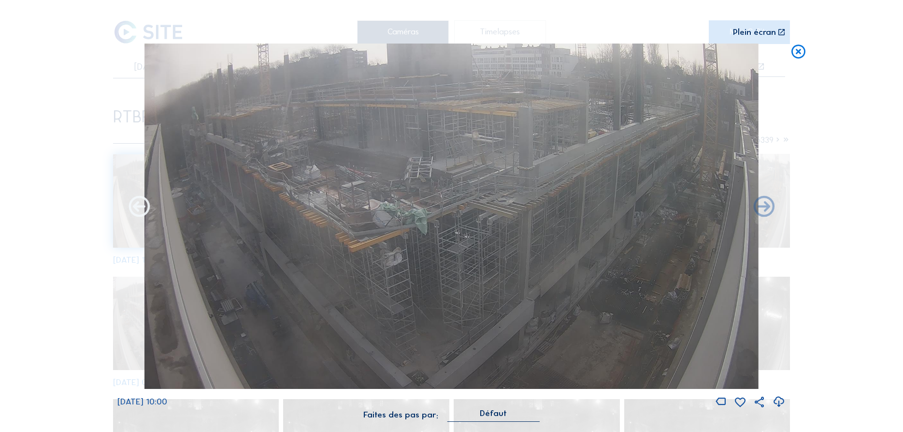
click at [144, 207] on icon at bounding box center [139, 206] width 25 height 25
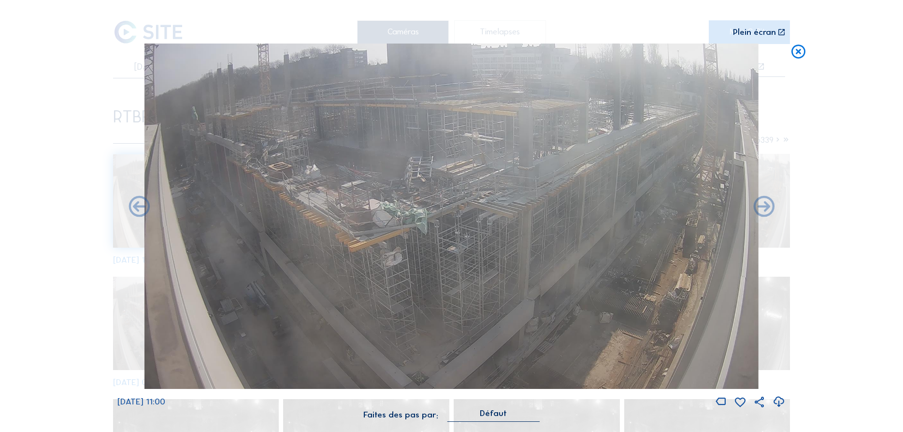
click at [144, 207] on icon at bounding box center [139, 206] width 25 height 25
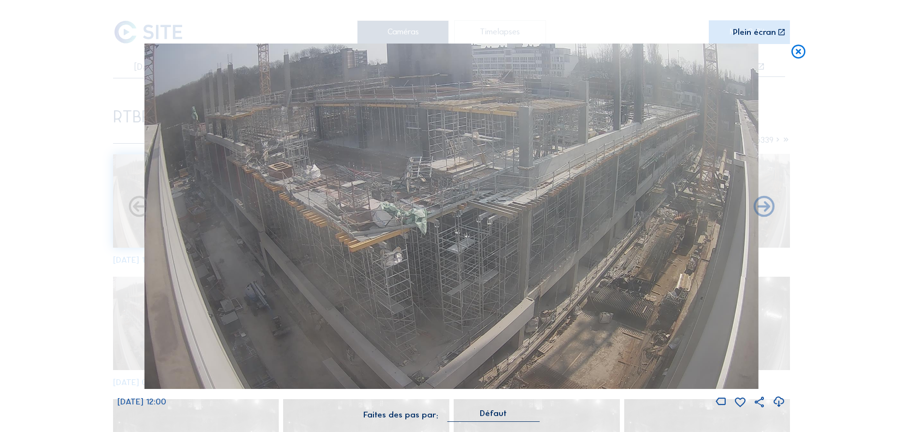
click at [144, 207] on icon at bounding box center [139, 206] width 25 height 25
click at [144, 207] on div "Scroll pour voyager dans le temps | Appuie sur le 'Alt' Bouton + Scroll pour Zo…" at bounding box center [451, 216] width 903 height 432
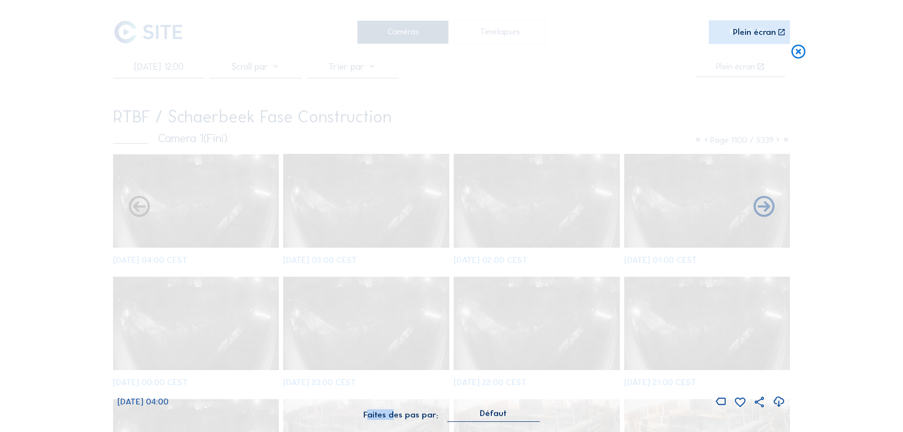
click at [144, 207] on div "Scroll pour voyager dans le temps | Appuie sur le 'Alt' Bouton + Scroll pour Zo…" at bounding box center [451, 216] width 903 height 432
click at [144, 207] on icon at bounding box center [139, 206] width 25 height 25
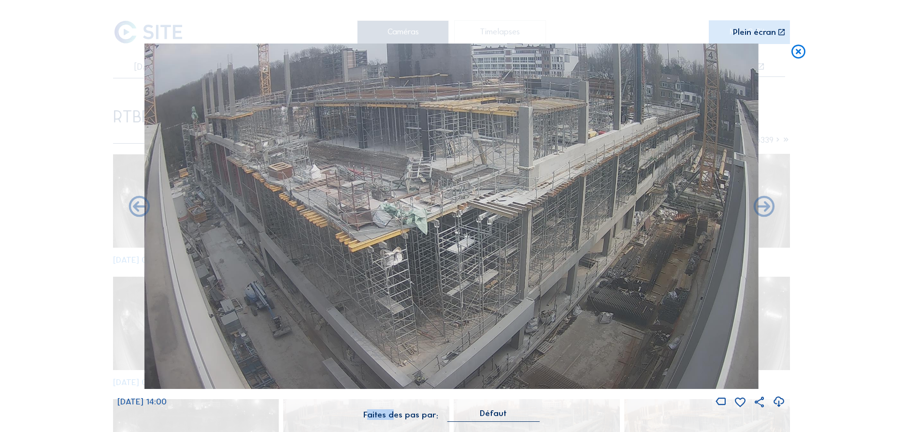
click at [144, 207] on icon at bounding box center [139, 206] width 25 height 25
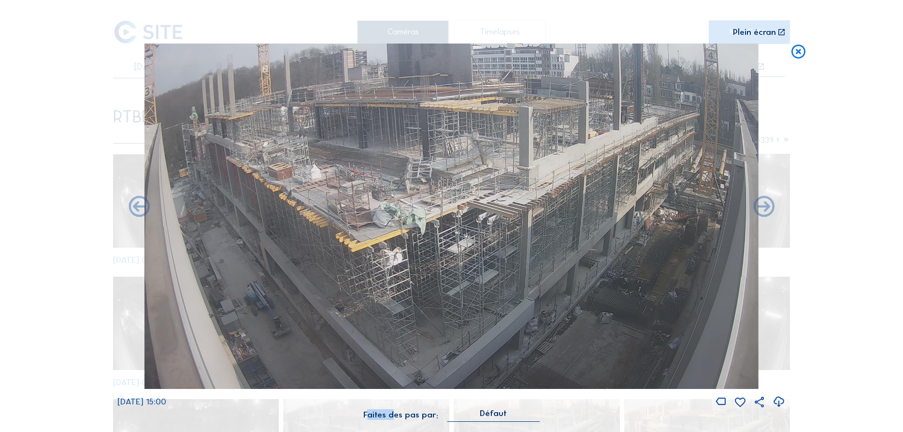
click at [144, 207] on icon at bounding box center [139, 206] width 25 height 25
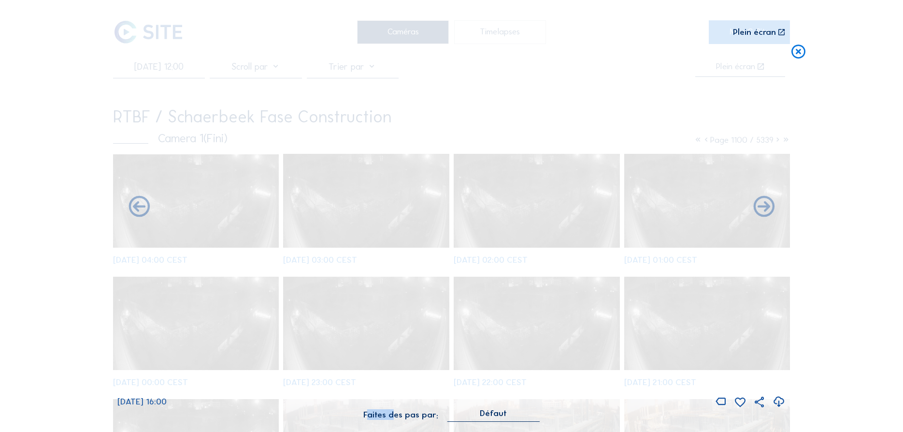
click at [144, 207] on icon at bounding box center [139, 206] width 25 height 25
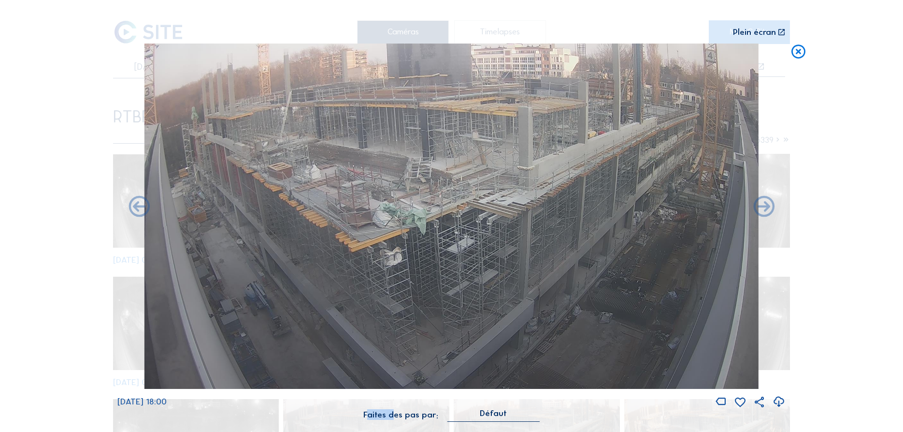
click at [144, 207] on icon at bounding box center [139, 206] width 25 height 25
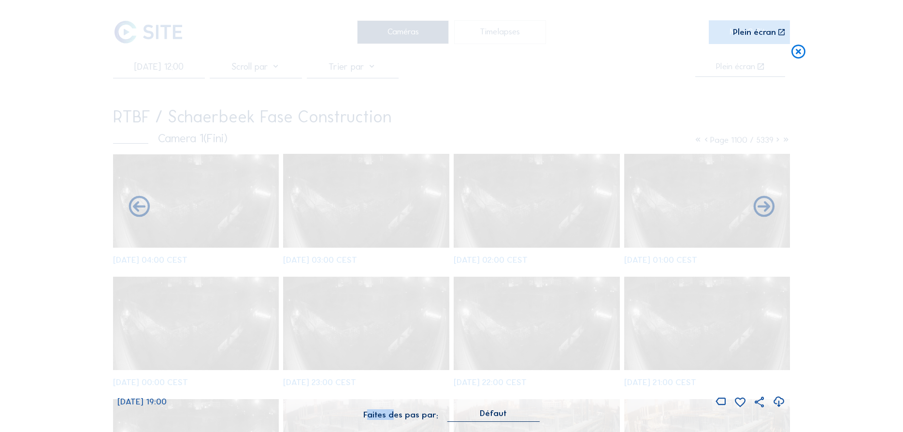
click at [144, 207] on icon at bounding box center [139, 206] width 25 height 25
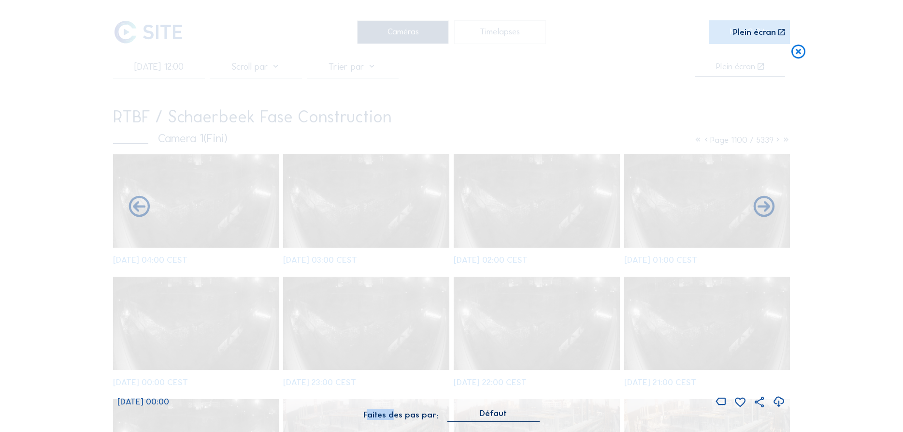
click at [144, 207] on icon at bounding box center [139, 206] width 25 height 25
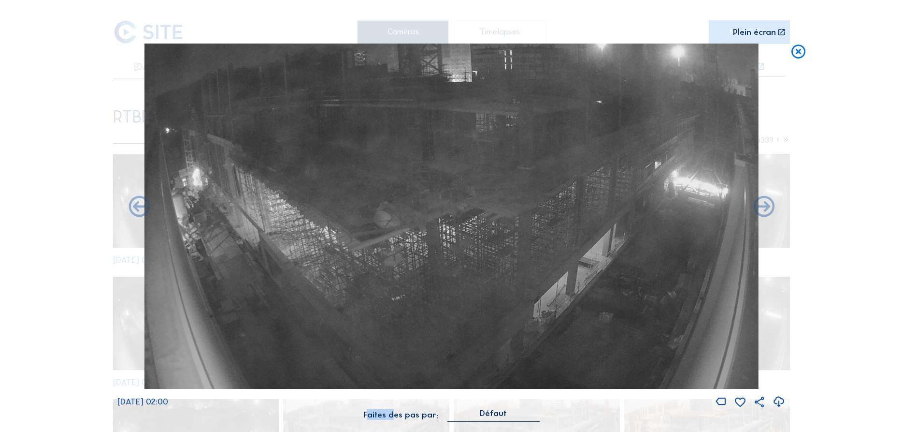
click at [144, 207] on icon at bounding box center [139, 206] width 25 height 25
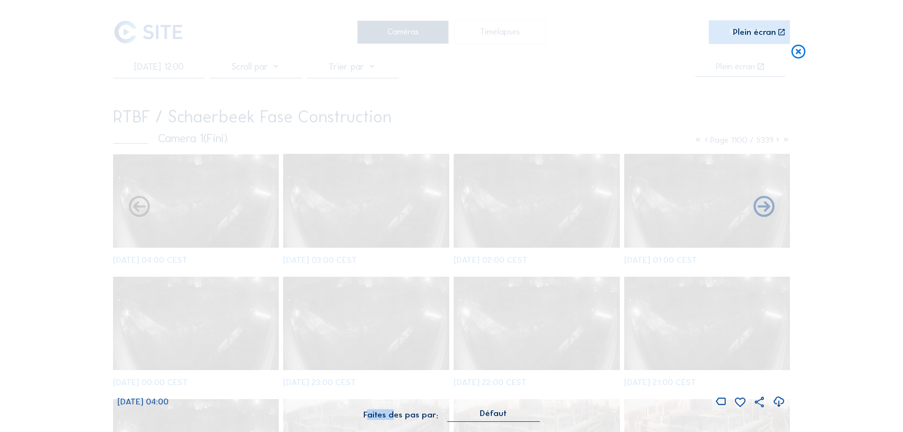
click at [144, 207] on icon at bounding box center [139, 206] width 25 height 25
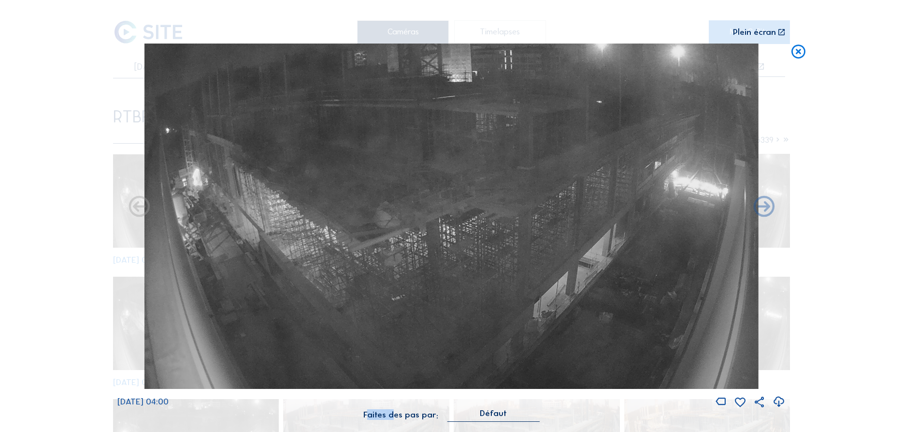
click at [144, 207] on icon at bounding box center [139, 206] width 25 height 25
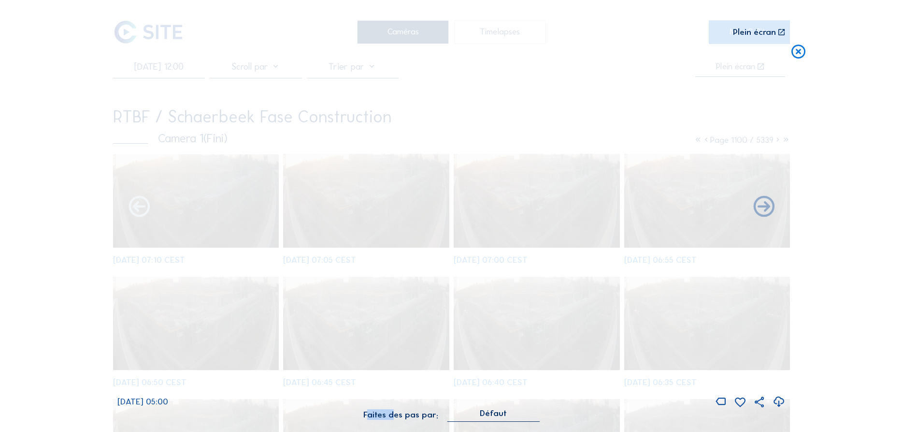
click at [141, 210] on icon at bounding box center [139, 206] width 25 height 25
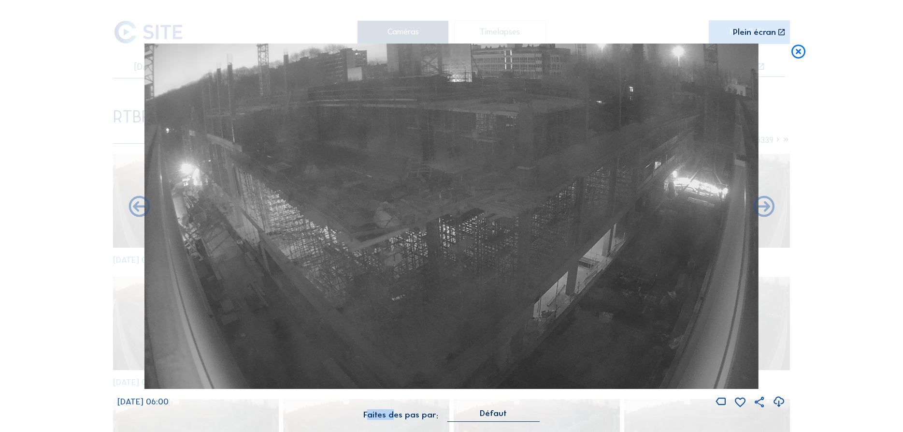
click at [141, 210] on icon at bounding box center [139, 206] width 25 height 25
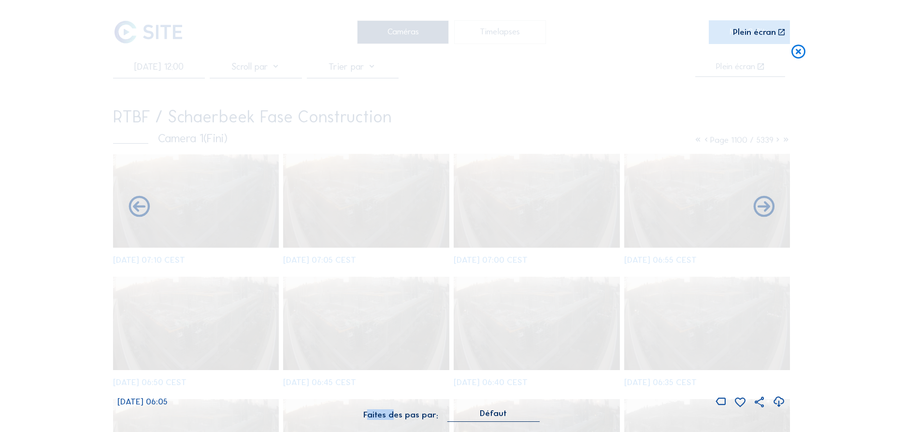
click at [141, 210] on icon at bounding box center [139, 206] width 25 height 25
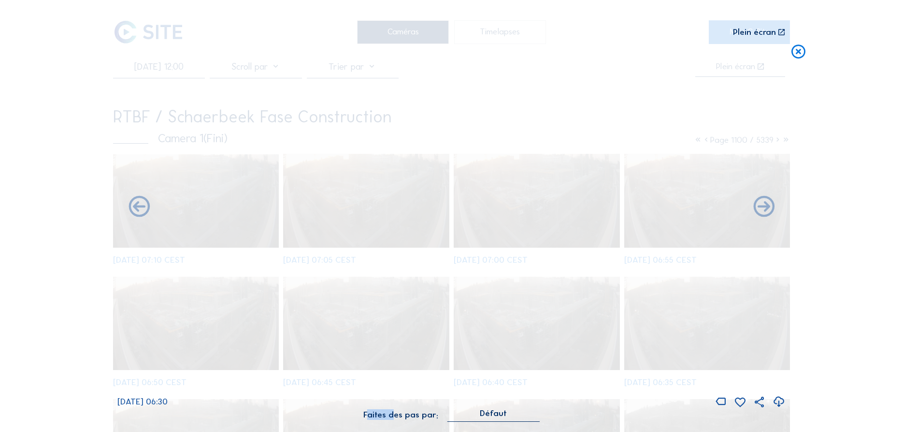
click at [141, 210] on icon at bounding box center [139, 206] width 25 height 25
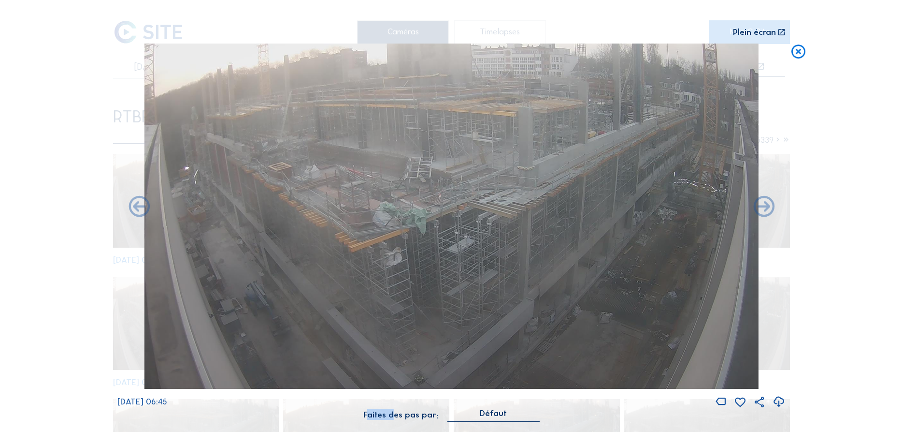
click at [141, 210] on icon at bounding box center [139, 206] width 25 height 25
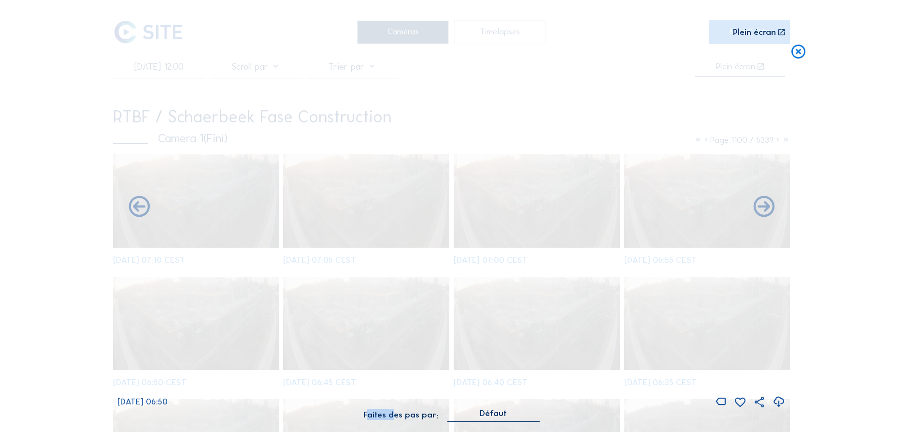
click at [141, 210] on icon at bounding box center [139, 206] width 25 height 25
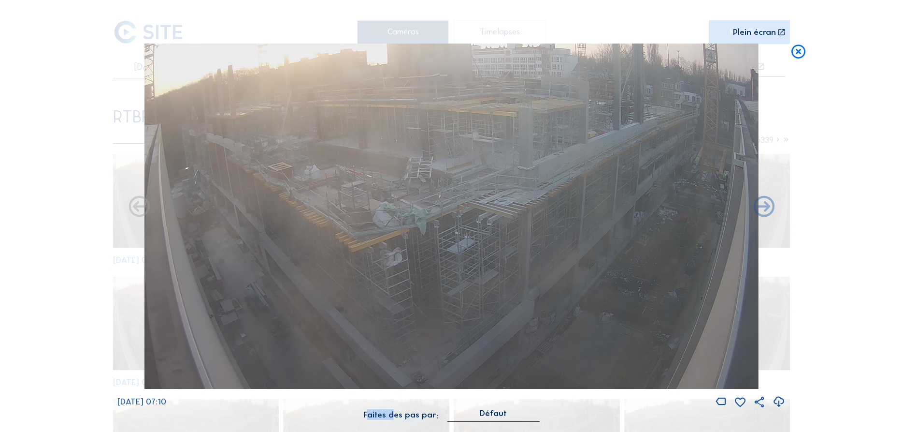
click at [141, 210] on icon at bounding box center [139, 206] width 25 height 25
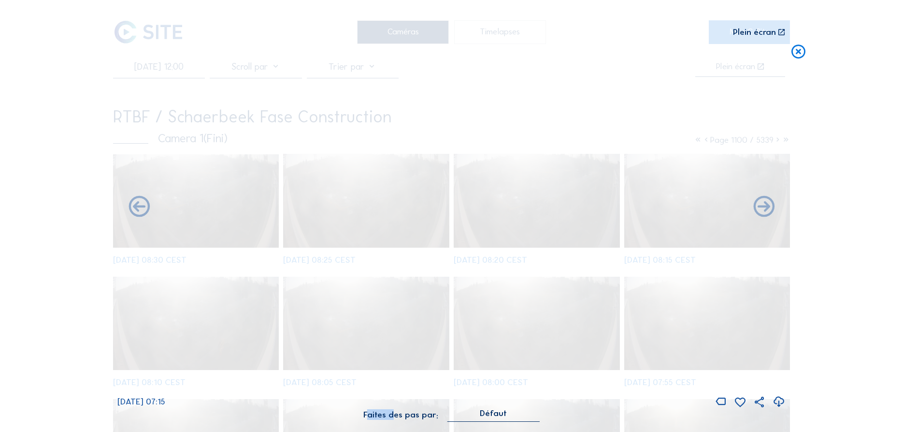
click at [136, 210] on icon at bounding box center [139, 206] width 25 height 25
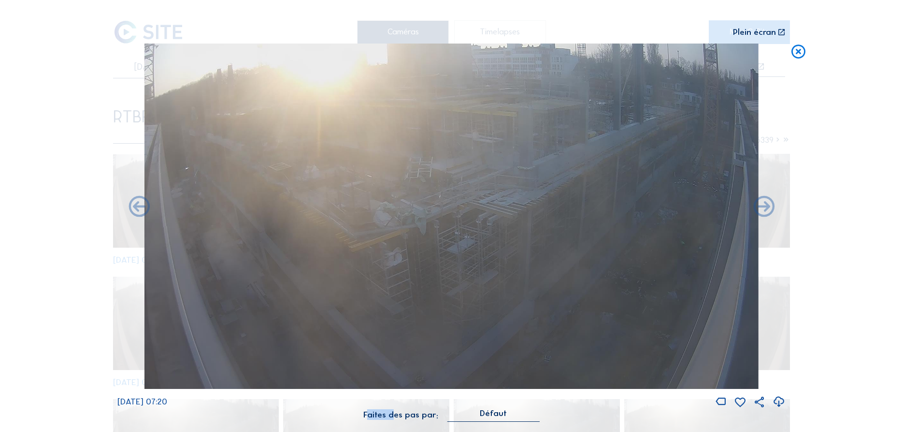
click at [136, 210] on icon at bounding box center [139, 206] width 25 height 25
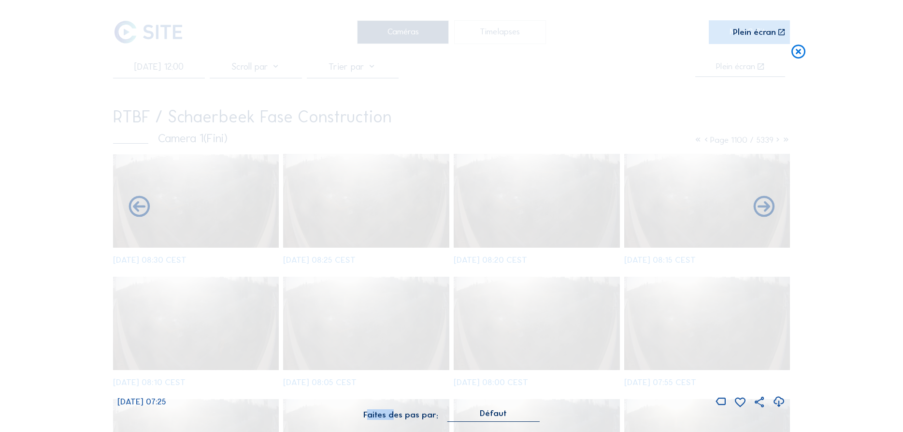
click at [136, 210] on icon at bounding box center [139, 206] width 25 height 25
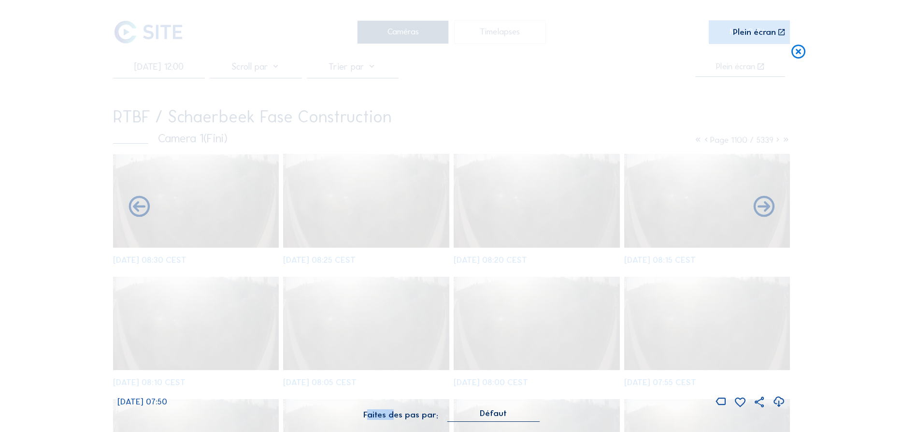
click at [136, 210] on icon at bounding box center [139, 206] width 25 height 25
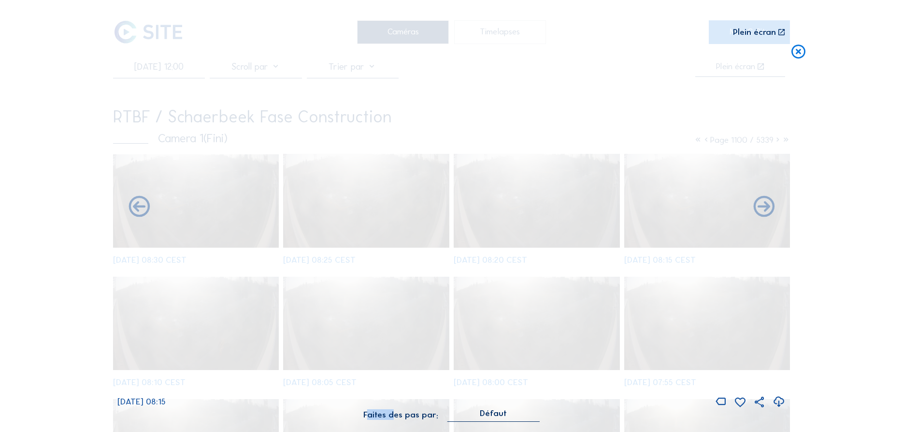
click at [136, 210] on icon at bounding box center [139, 206] width 25 height 25
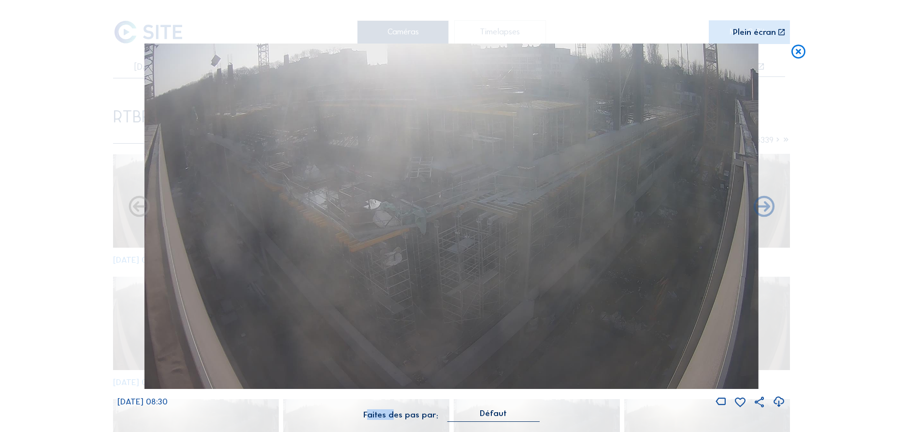
click at [136, 210] on icon at bounding box center [139, 206] width 25 height 25
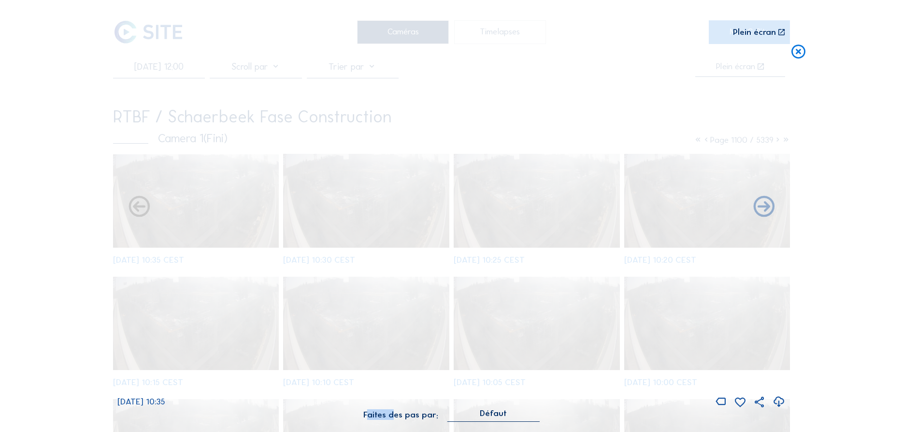
click at [135, 209] on icon at bounding box center [139, 206] width 25 height 25
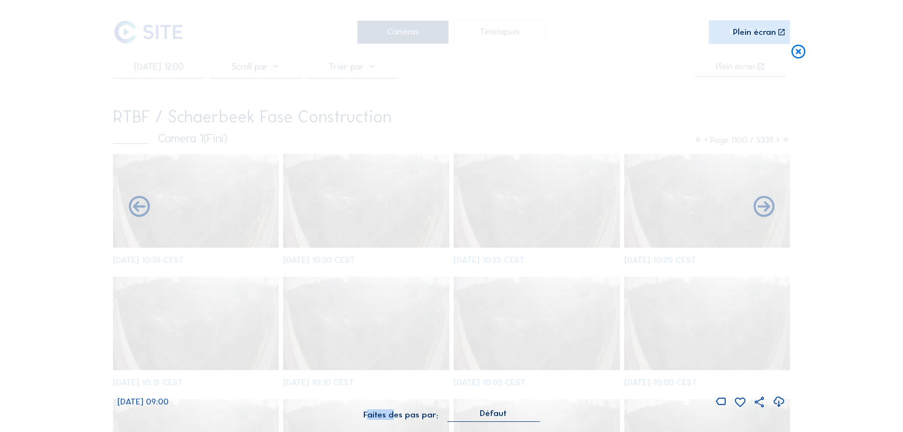
click at [135, 209] on icon at bounding box center [139, 206] width 25 height 25
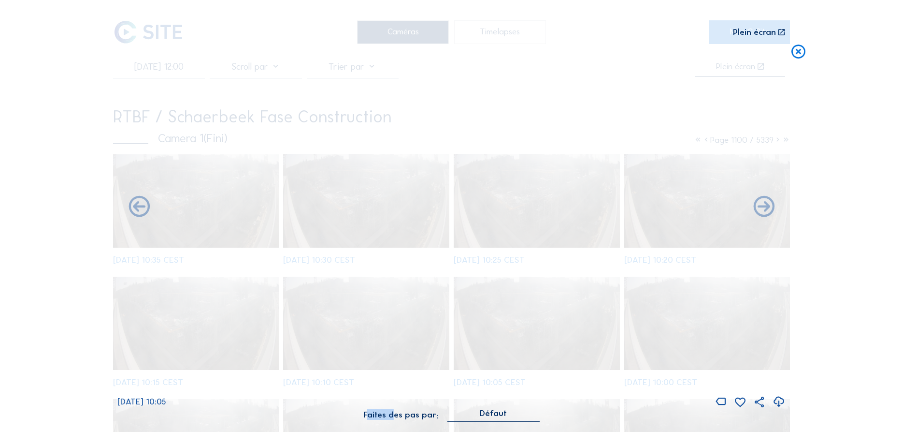
click at [135, 209] on icon at bounding box center [139, 206] width 25 height 25
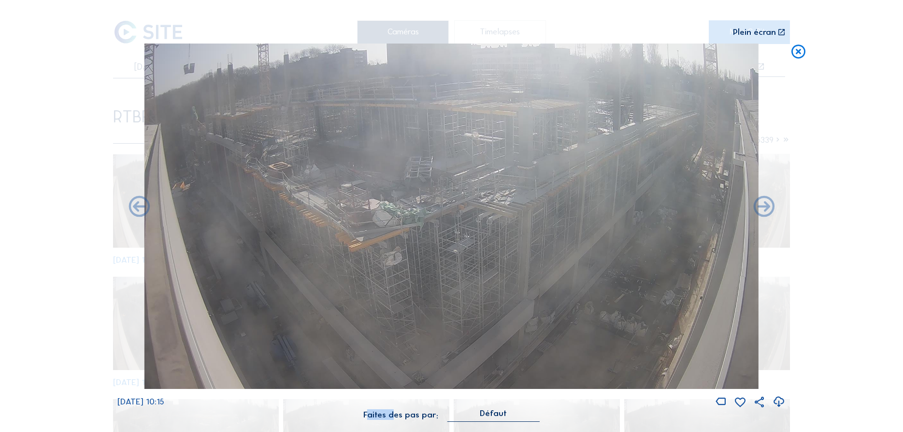
click at [135, 209] on icon at bounding box center [139, 206] width 25 height 25
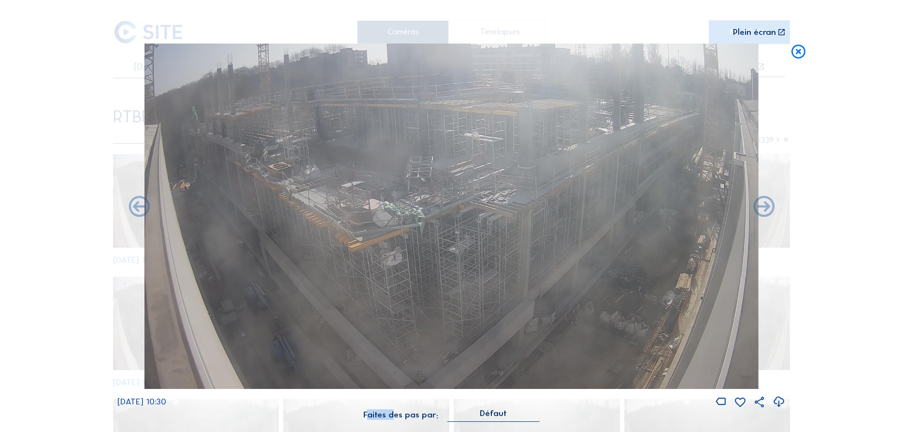
click at [135, 209] on icon at bounding box center [139, 206] width 25 height 25
click at [135, 209] on div "Scroll pour voyager dans le temps | Appuie sur le 'Alt' Bouton + Scroll pour Zo…" at bounding box center [451, 216] width 903 height 432
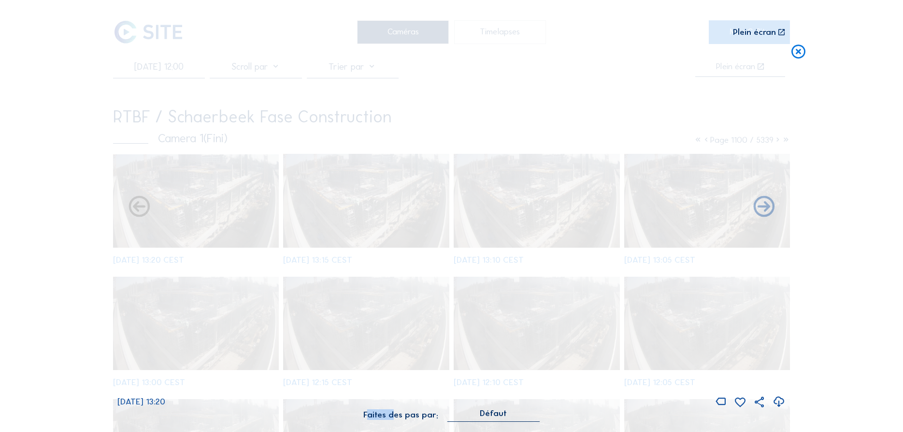
click at [135, 209] on icon at bounding box center [139, 206] width 25 height 25
click at [135, 209] on div "[DATE] 13:20" at bounding box center [451, 226] width 668 height 365
click at [135, 209] on icon at bounding box center [139, 206] width 25 height 25
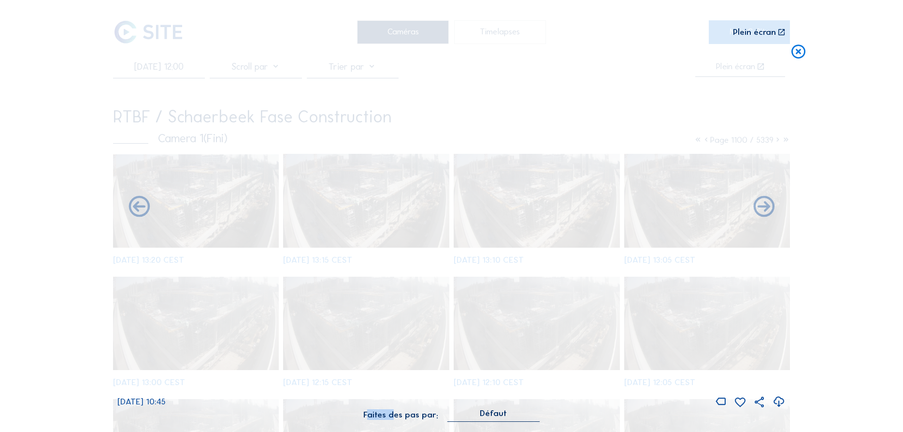
click at [135, 209] on icon at bounding box center [139, 206] width 25 height 25
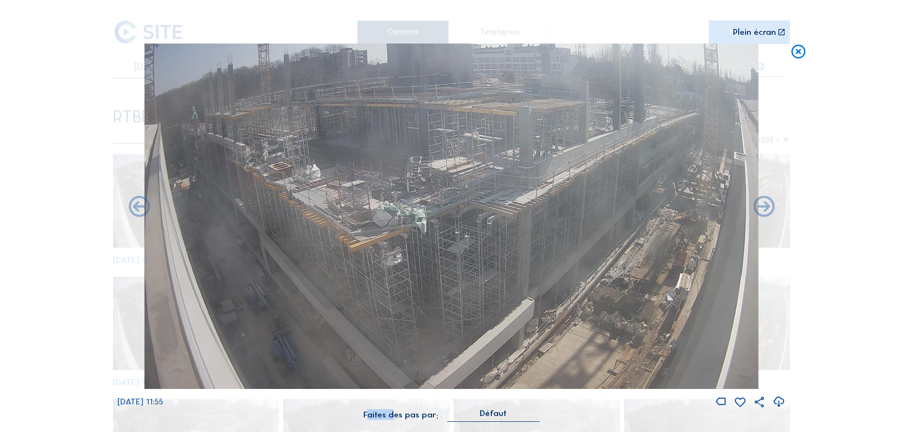
click at [135, 209] on icon at bounding box center [139, 206] width 25 height 25
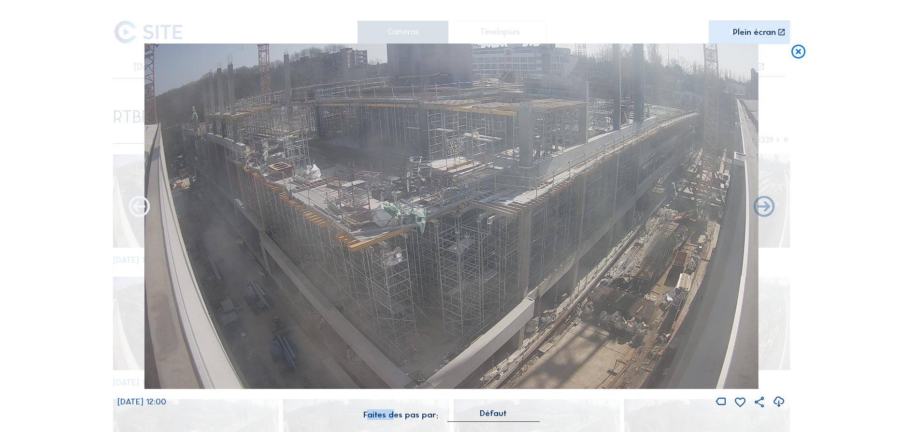
click at [148, 206] on icon at bounding box center [139, 206] width 25 height 25
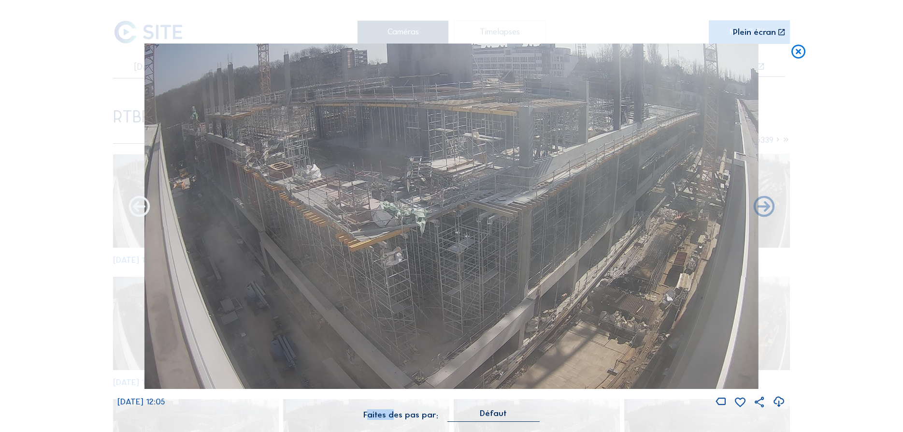
click at [146, 207] on icon at bounding box center [139, 206] width 25 height 25
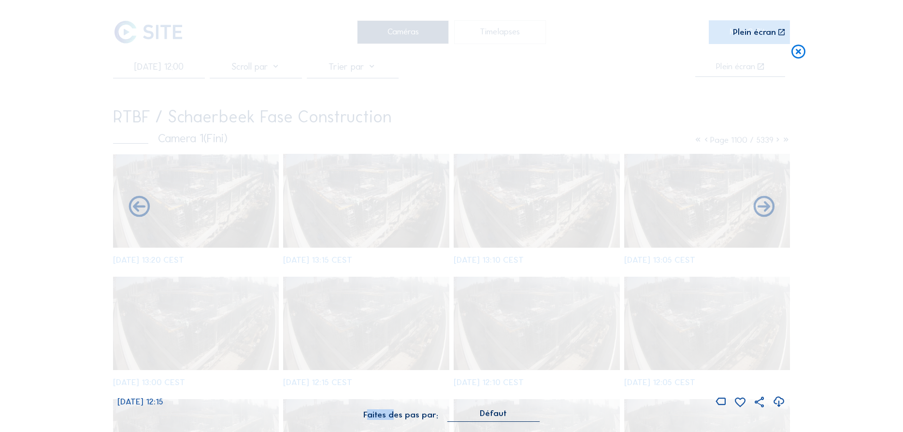
click at [146, 207] on icon at bounding box center [139, 206] width 25 height 25
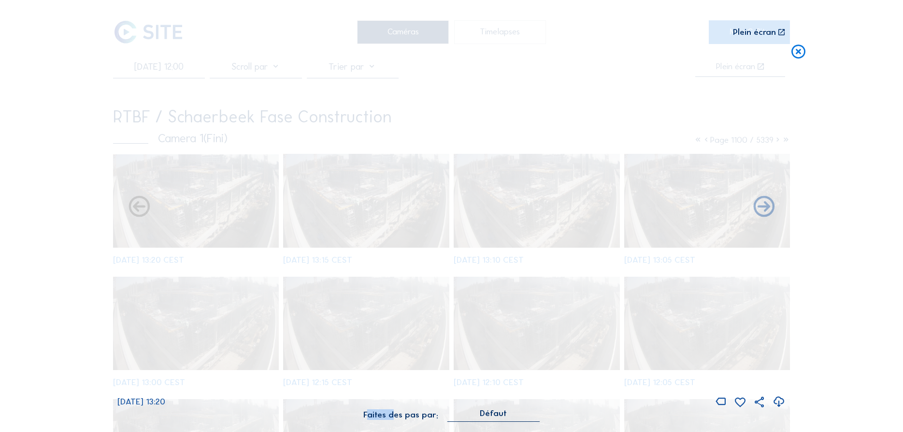
click at [146, 207] on icon at bounding box center [139, 206] width 25 height 25
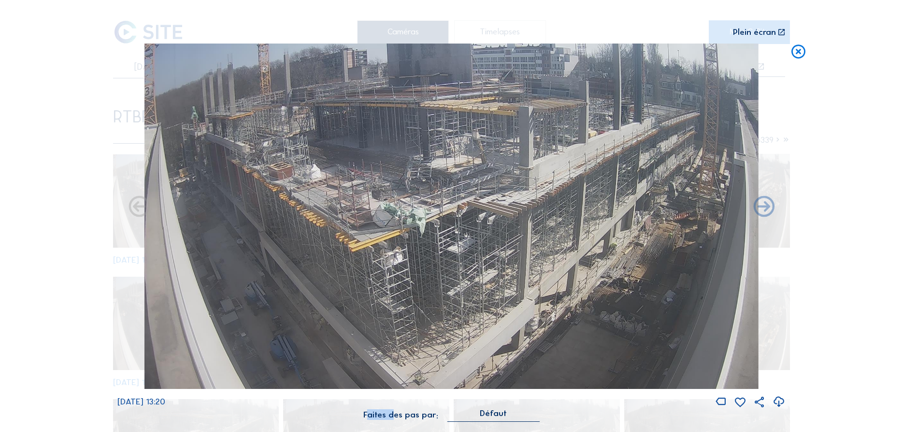
click at [146, 207] on icon at bounding box center [139, 206] width 25 height 25
click at [137, 208] on icon at bounding box center [139, 206] width 25 height 25
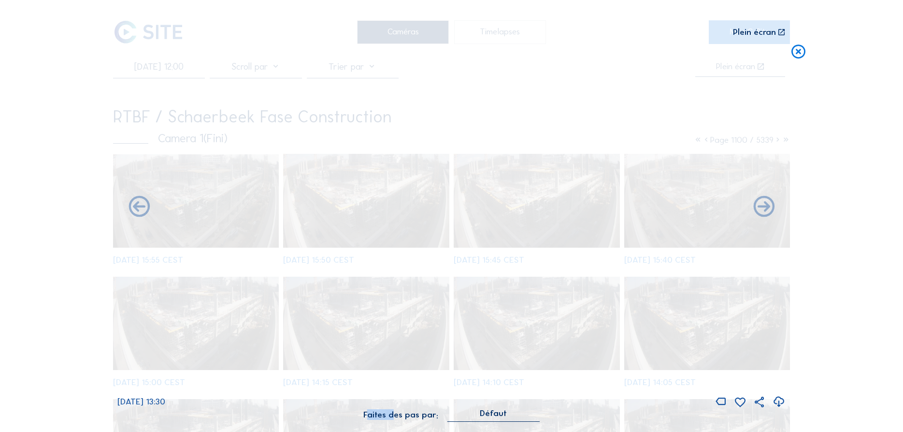
click at [137, 208] on icon at bounding box center [139, 206] width 25 height 25
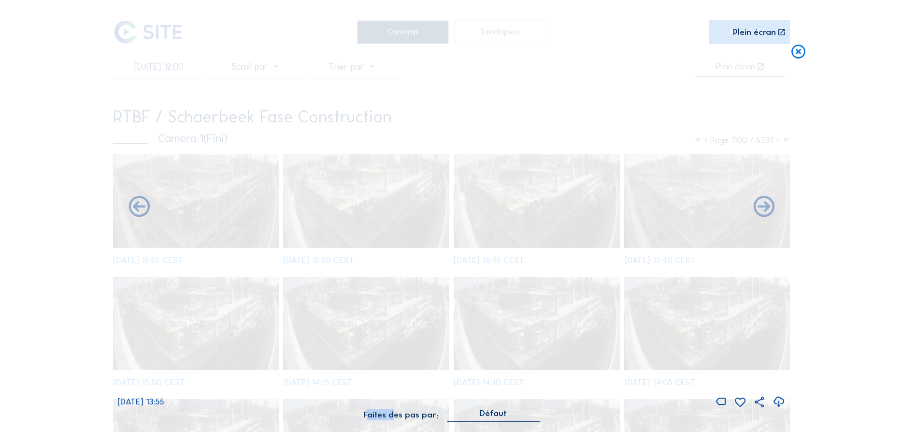
click at [137, 208] on icon at bounding box center [139, 206] width 25 height 25
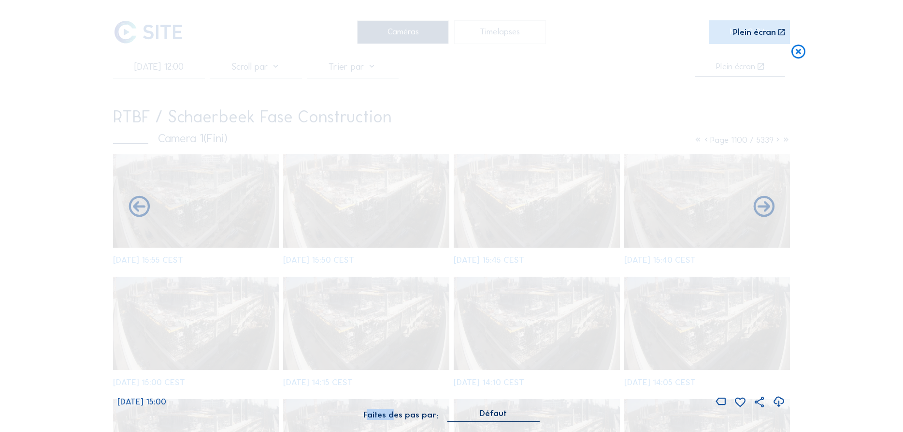
click at [137, 208] on icon at bounding box center [139, 206] width 25 height 25
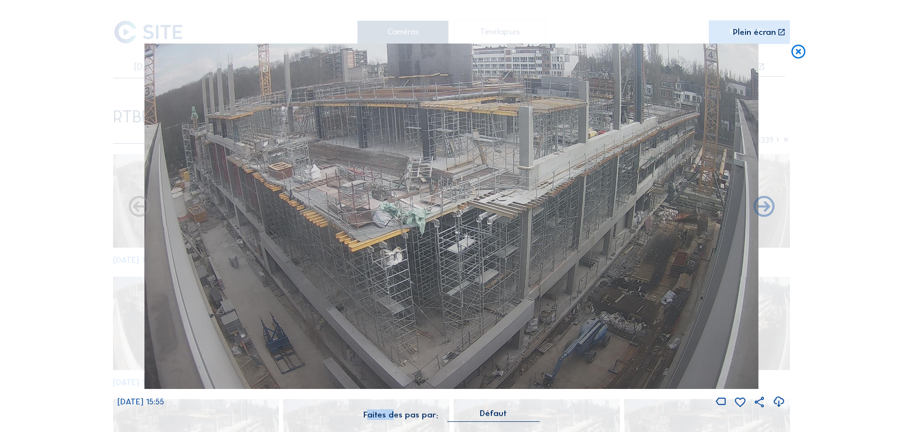
click at [137, 208] on icon at bounding box center [139, 206] width 25 height 25
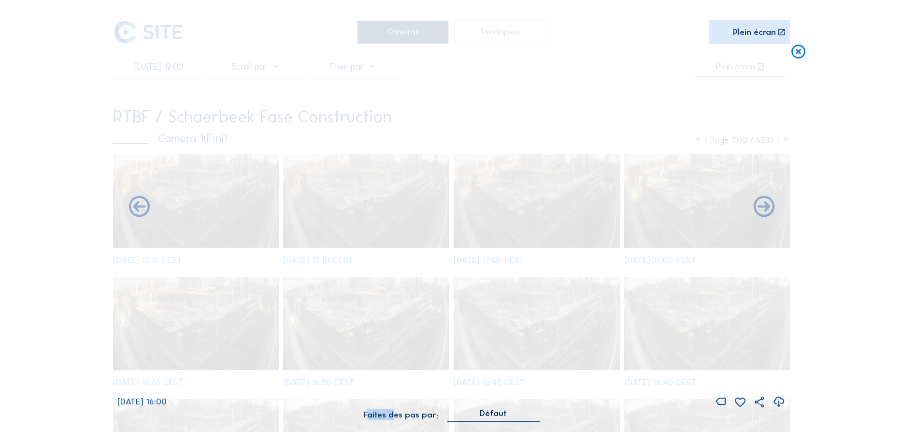
click at [138, 208] on icon at bounding box center [139, 206] width 25 height 25
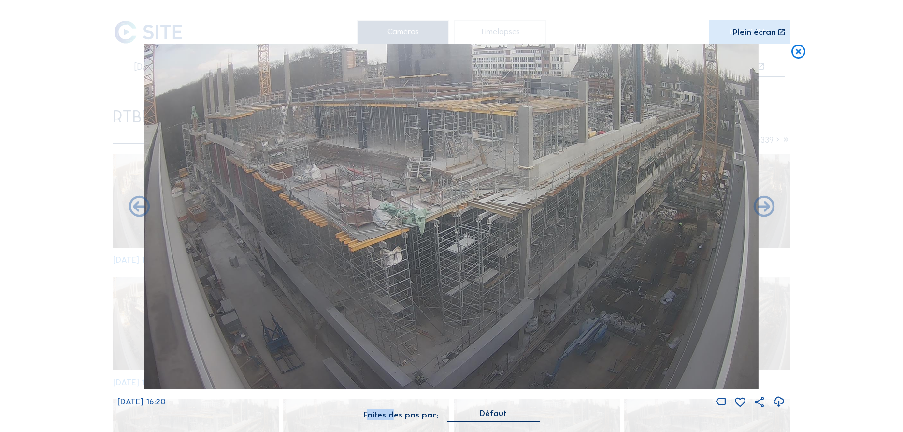
click at [138, 208] on icon at bounding box center [139, 206] width 25 height 25
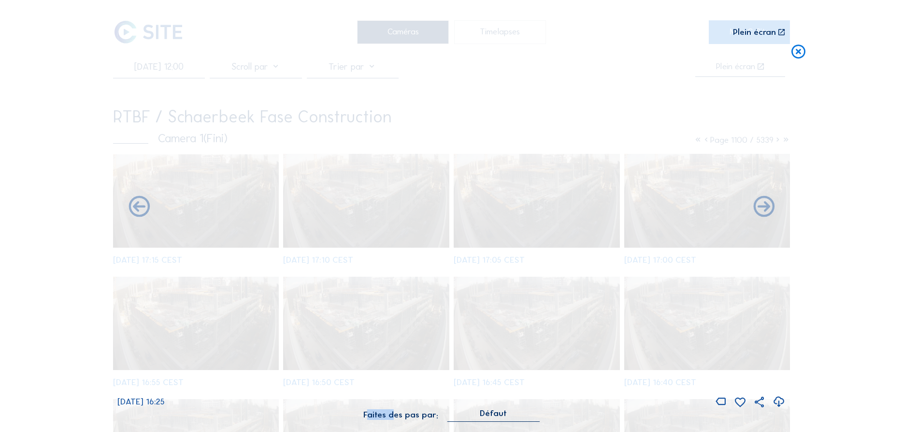
click at [138, 208] on icon at bounding box center [139, 206] width 25 height 25
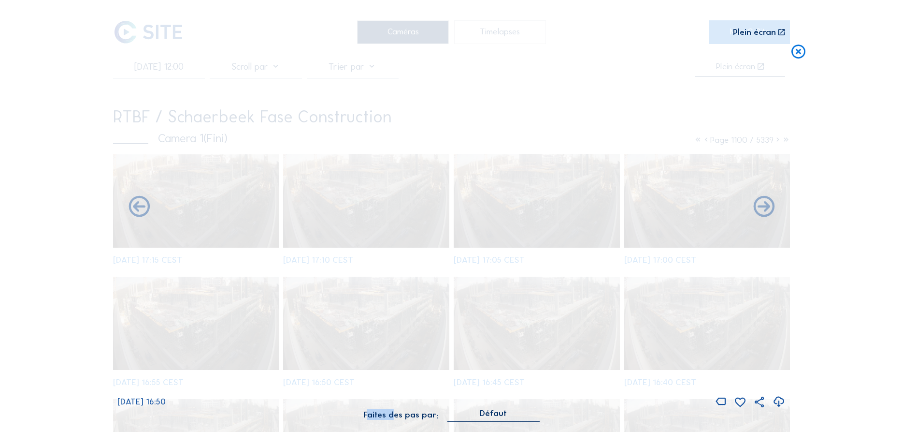
click at [138, 208] on icon at bounding box center [139, 206] width 25 height 25
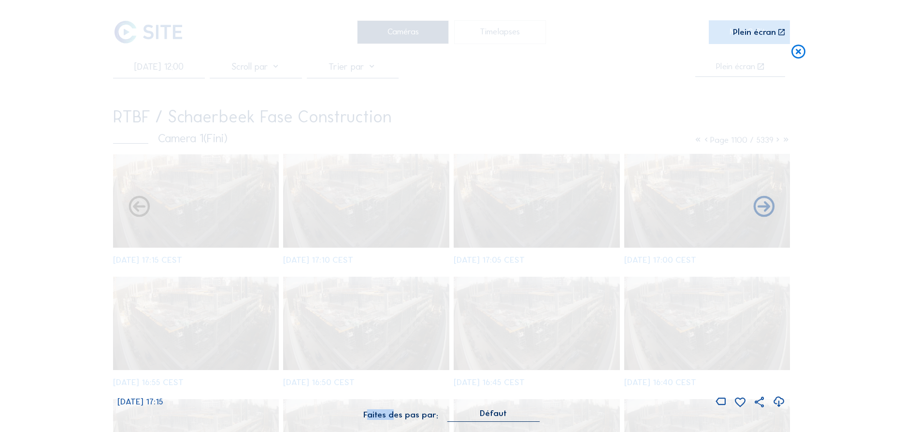
click at [138, 208] on icon at bounding box center [139, 206] width 25 height 25
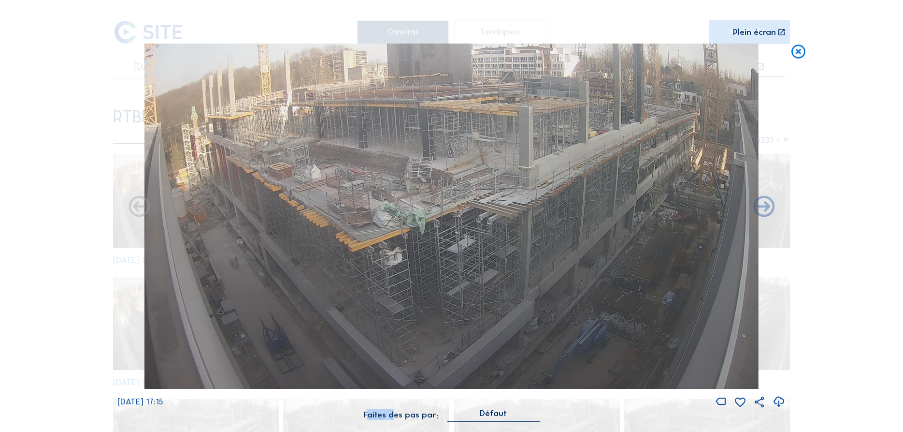
click at [138, 208] on icon at bounding box center [139, 206] width 25 height 25
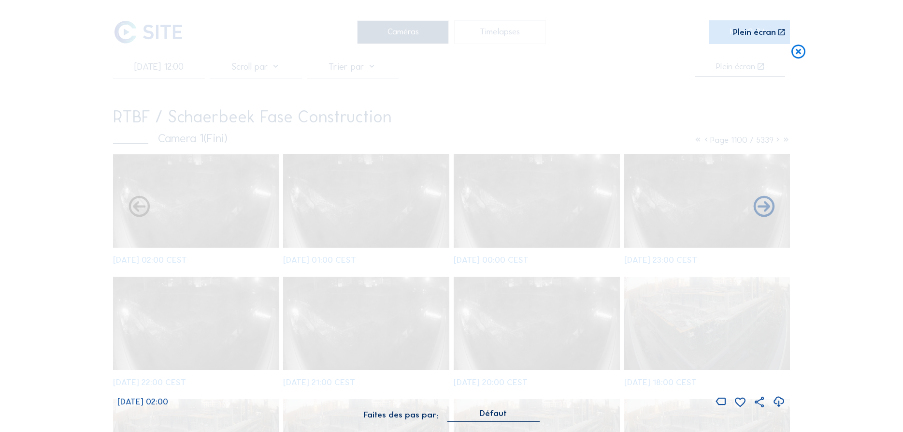
click at [138, 208] on div "Scroll pour voyager dans le temps | Appuie sur le 'Alt' Bouton + Scroll pour Zo…" at bounding box center [451, 216] width 903 height 432
click at [138, 208] on div "[DATE] 02:00" at bounding box center [451, 226] width 668 height 365
click at [138, 208] on icon at bounding box center [139, 206] width 25 height 25
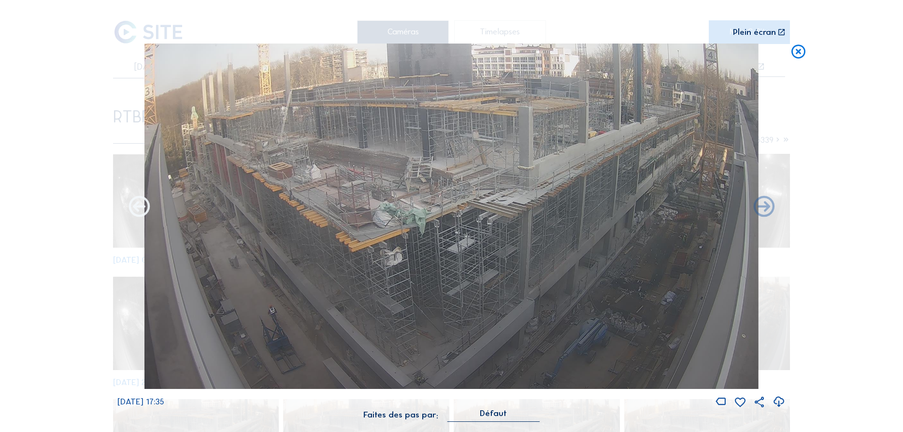
click at [138, 217] on icon at bounding box center [139, 206] width 25 height 25
click at [138, 215] on icon at bounding box center [139, 206] width 25 height 25
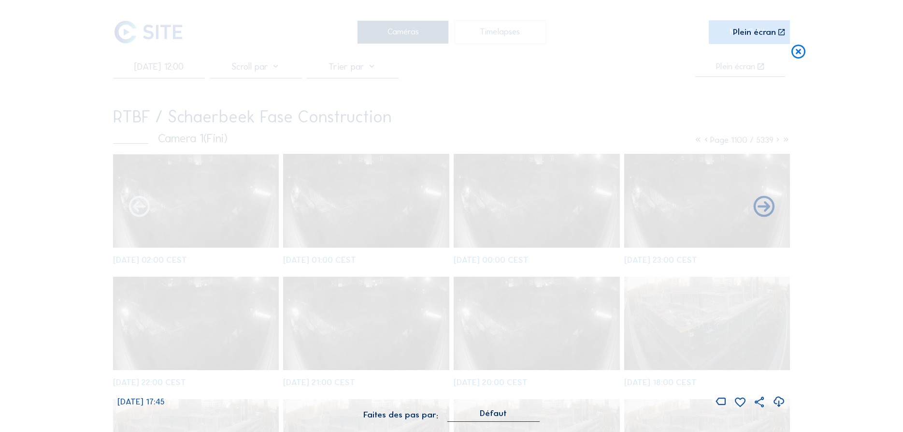
click at [139, 214] on icon at bounding box center [139, 206] width 25 height 25
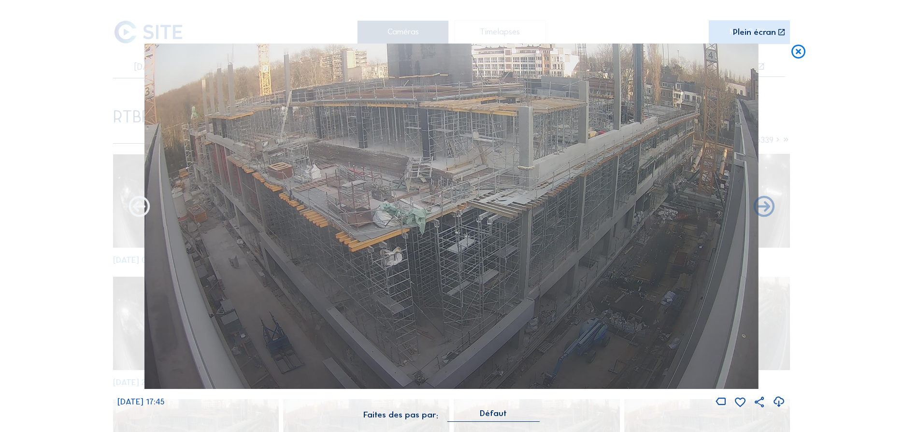
click at [139, 214] on icon at bounding box center [139, 206] width 25 height 25
click at [138, 214] on icon at bounding box center [139, 206] width 25 height 25
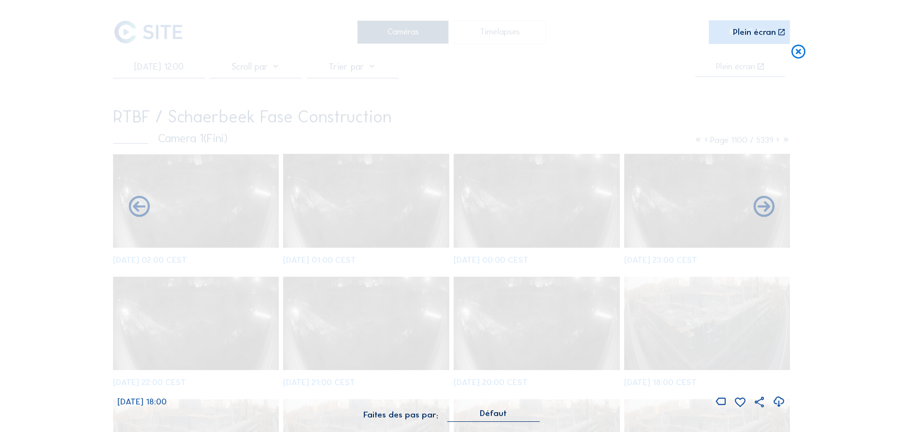
click at [138, 214] on icon at bounding box center [139, 206] width 25 height 25
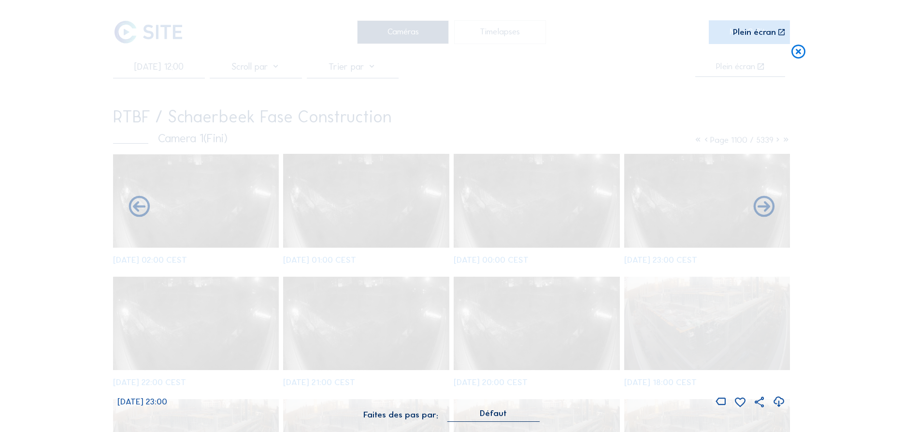
click at [138, 214] on icon at bounding box center [139, 206] width 25 height 25
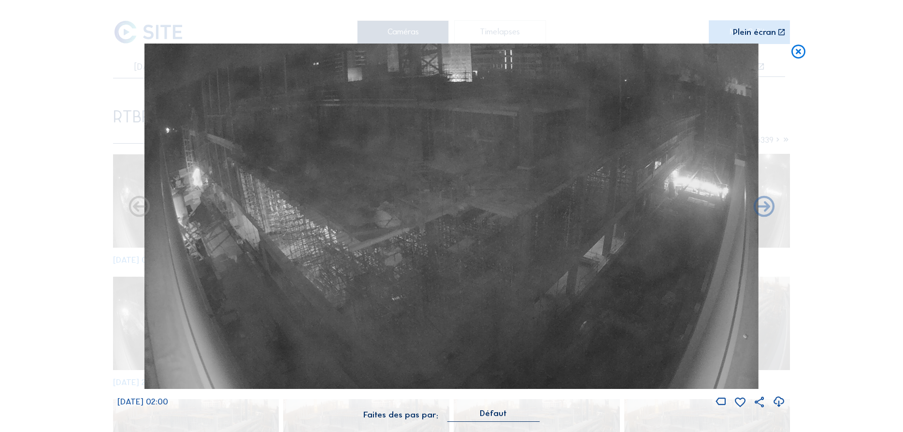
click at [138, 214] on icon at bounding box center [139, 206] width 25 height 25
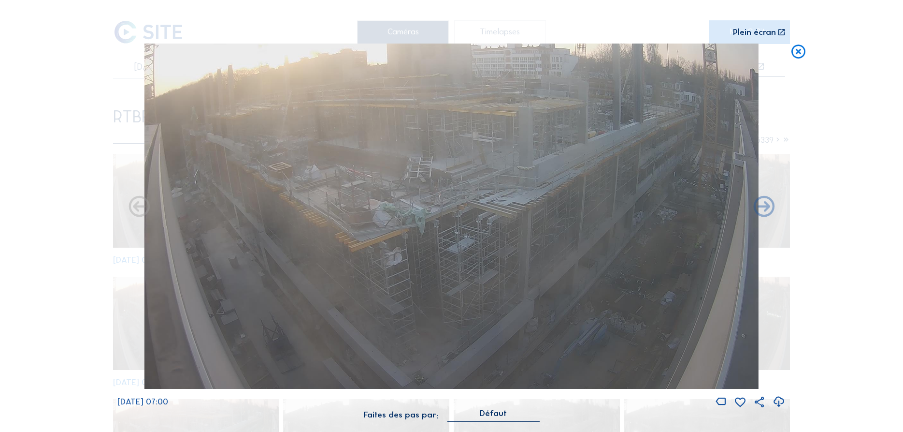
click at [138, 210] on div "Scroll pour voyager dans le temps | Appuie sur le 'Alt' Bouton + Scroll pour Zo…" at bounding box center [451, 216] width 903 height 432
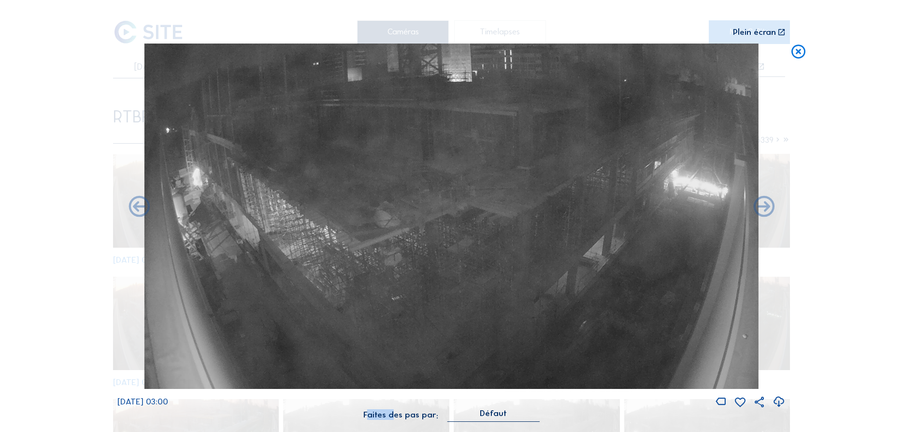
click at [138, 210] on div "Scroll pour voyager dans le temps | Appuie sur le 'Alt' Bouton + Scroll pour Zo…" at bounding box center [451, 216] width 903 height 432
click at [138, 210] on icon at bounding box center [139, 206] width 25 height 25
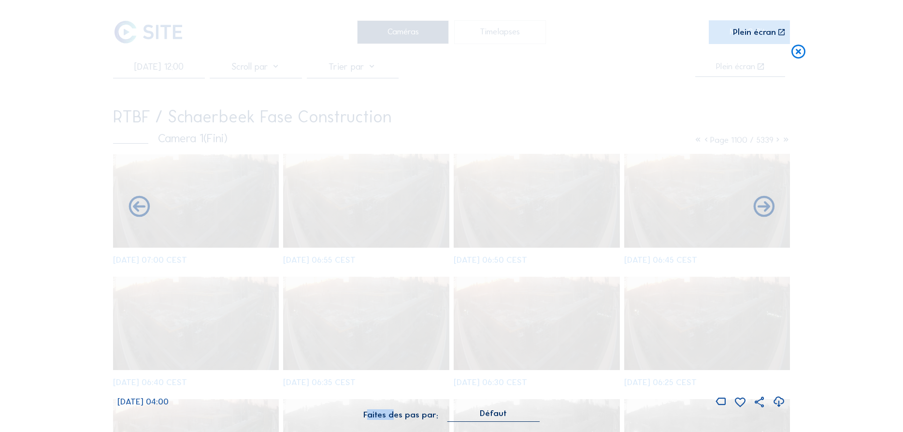
click at [138, 210] on icon at bounding box center [139, 206] width 25 height 25
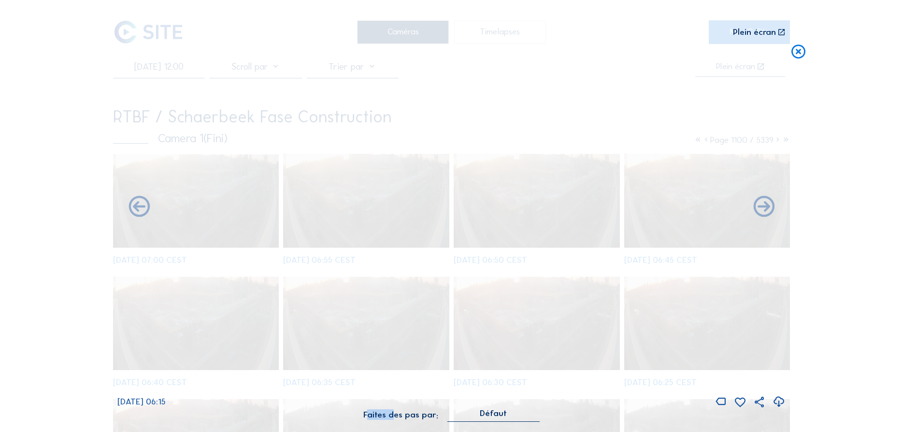
click at [138, 210] on icon at bounding box center [139, 206] width 25 height 25
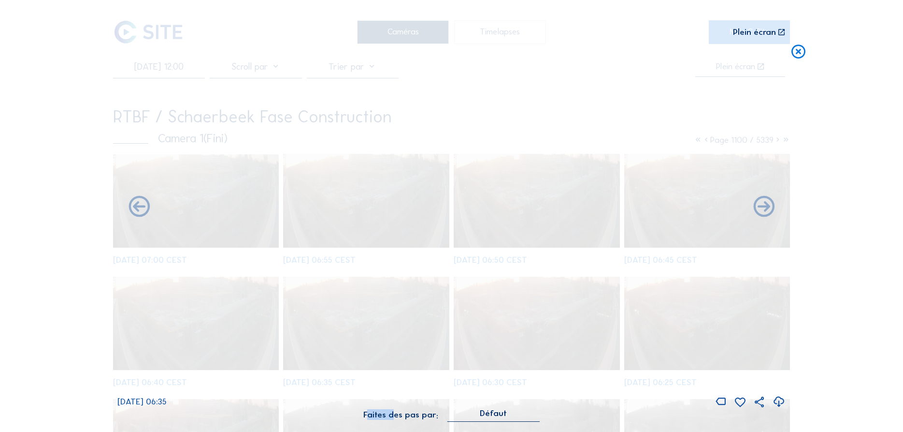
click at [138, 210] on icon at bounding box center [139, 206] width 25 height 25
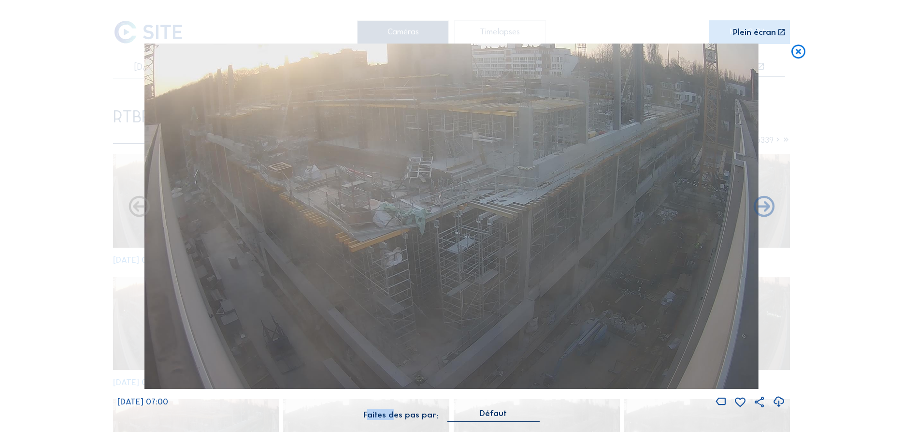
click at [138, 210] on icon at bounding box center [139, 206] width 25 height 25
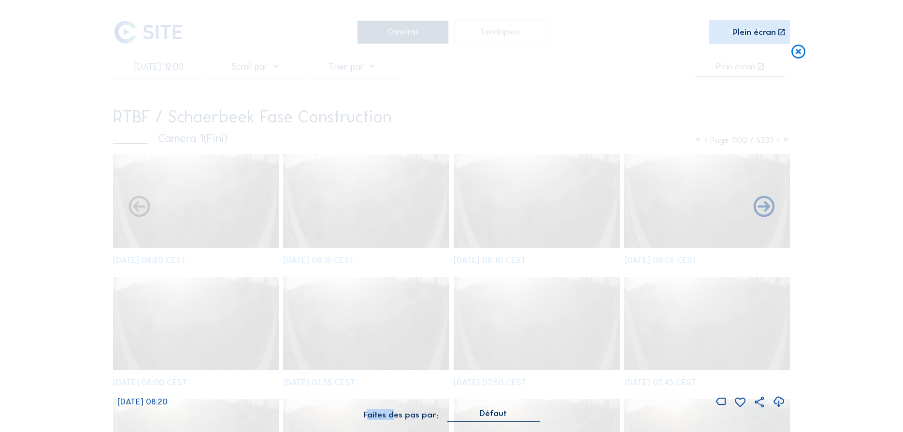
click at [136, 209] on icon at bounding box center [139, 206] width 25 height 25
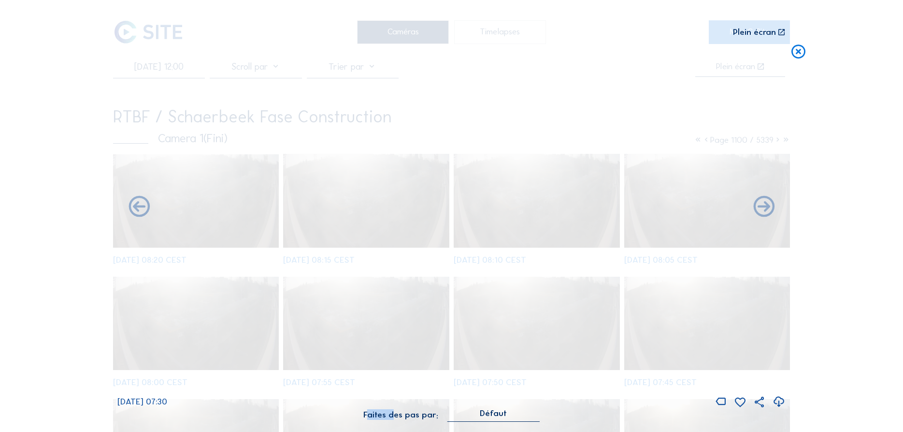
click at [136, 209] on icon at bounding box center [139, 206] width 25 height 25
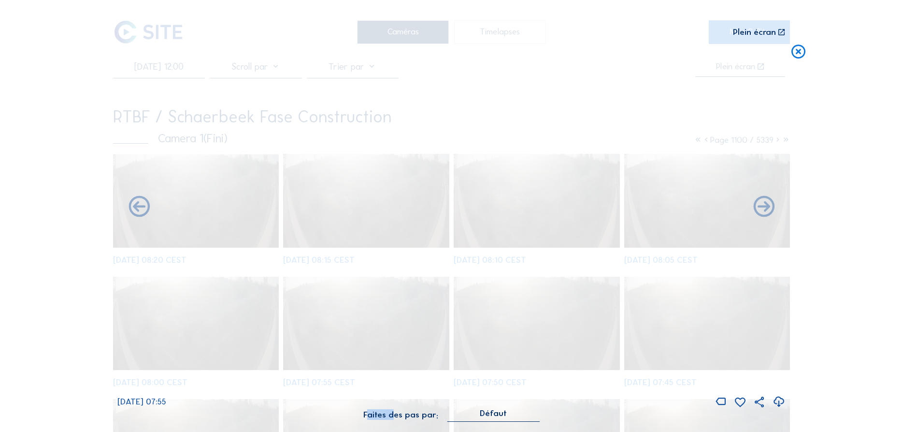
click at [136, 209] on icon at bounding box center [139, 206] width 25 height 25
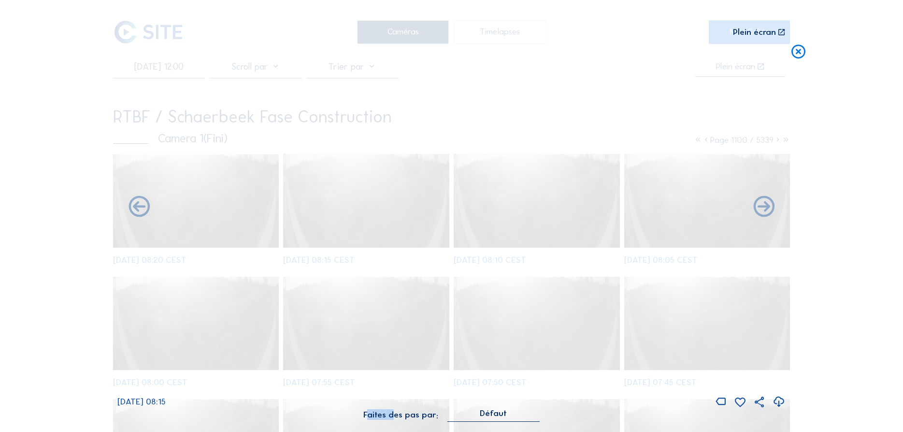
click at [136, 209] on icon at bounding box center [139, 206] width 25 height 25
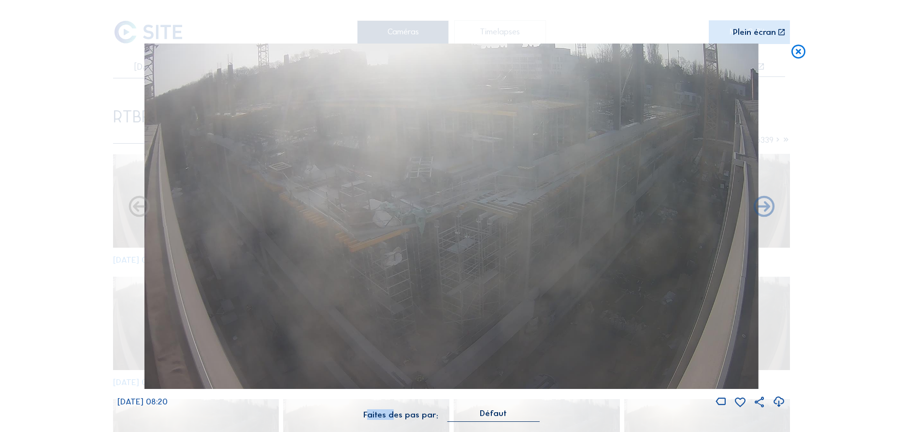
click at [136, 209] on icon at bounding box center [139, 206] width 25 height 25
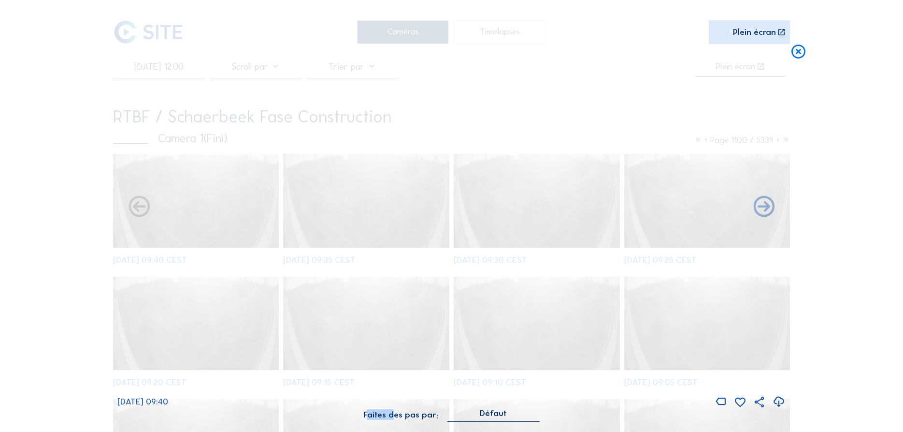
click at [136, 209] on icon at bounding box center [139, 206] width 25 height 25
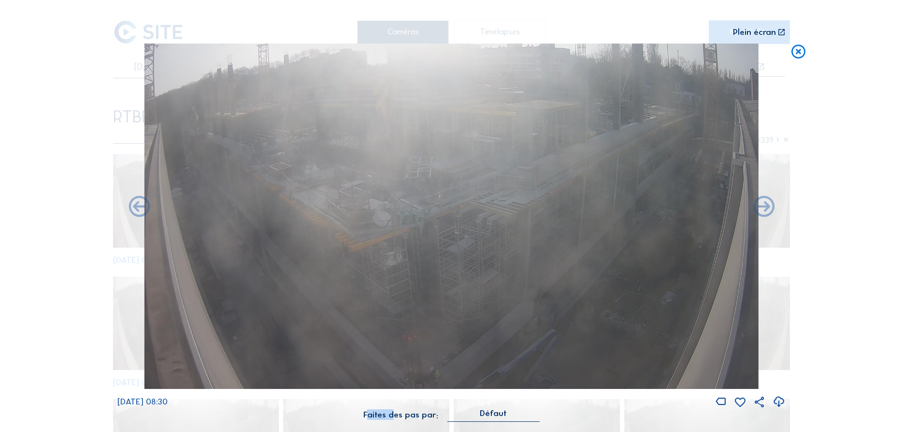
click at [136, 209] on icon at bounding box center [139, 206] width 25 height 25
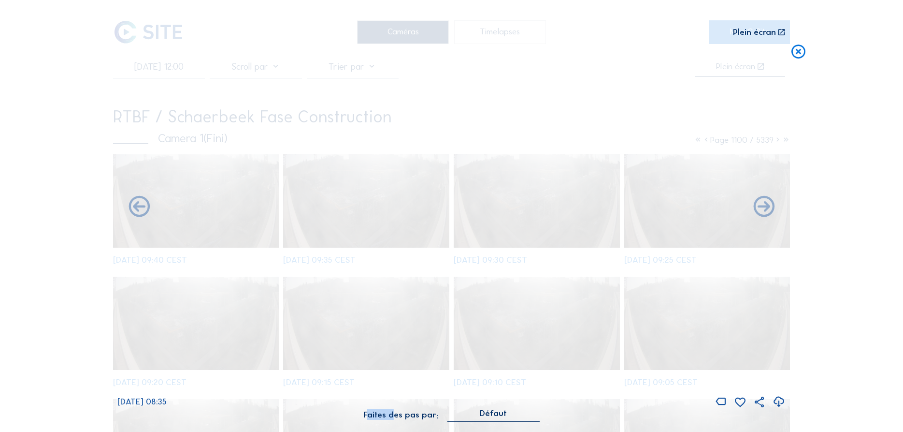
click at [136, 209] on icon at bounding box center [139, 206] width 25 height 25
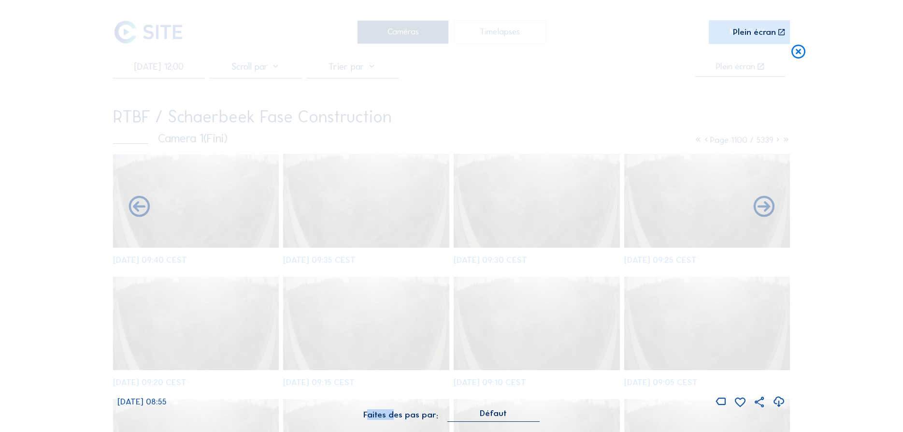
click at [136, 209] on icon at bounding box center [139, 206] width 25 height 25
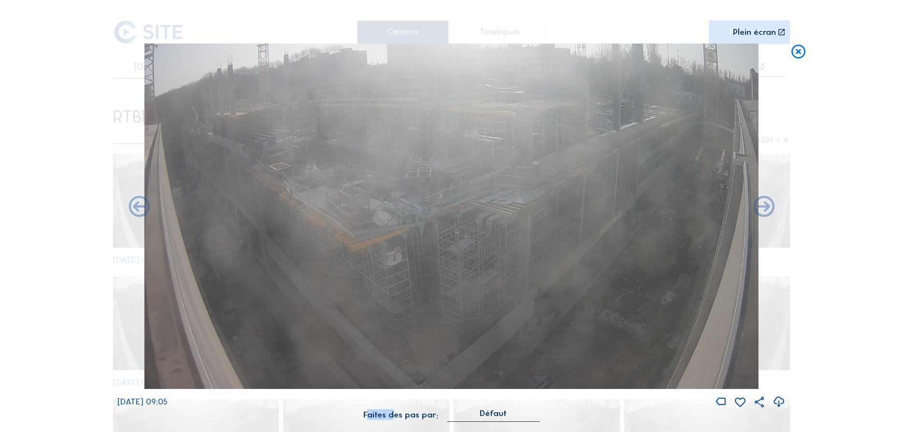
click at [136, 209] on icon at bounding box center [139, 206] width 25 height 25
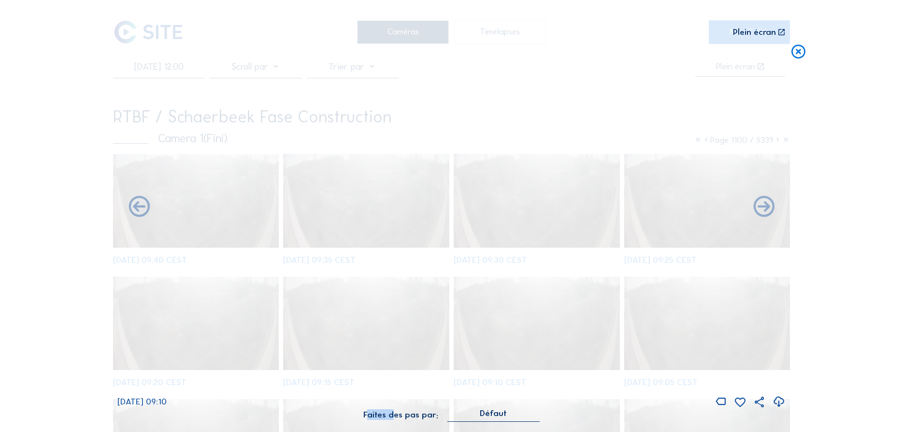
click at [136, 209] on icon at bounding box center [139, 206] width 25 height 25
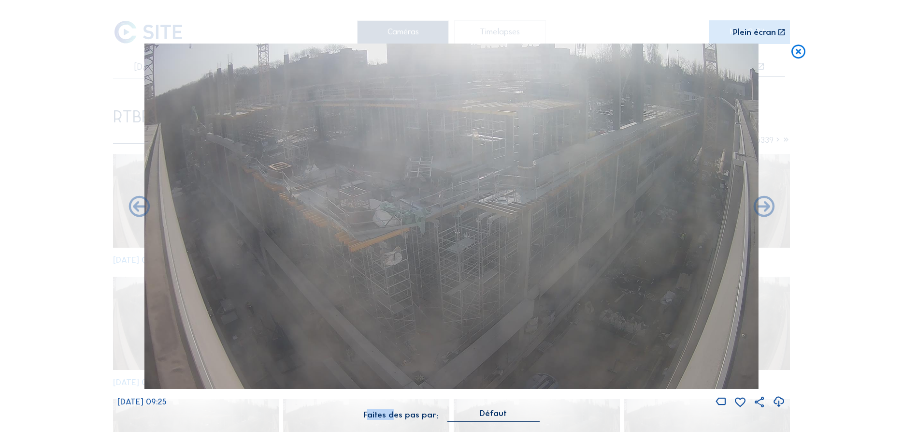
click at [136, 209] on icon at bounding box center [139, 206] width 25 height 25
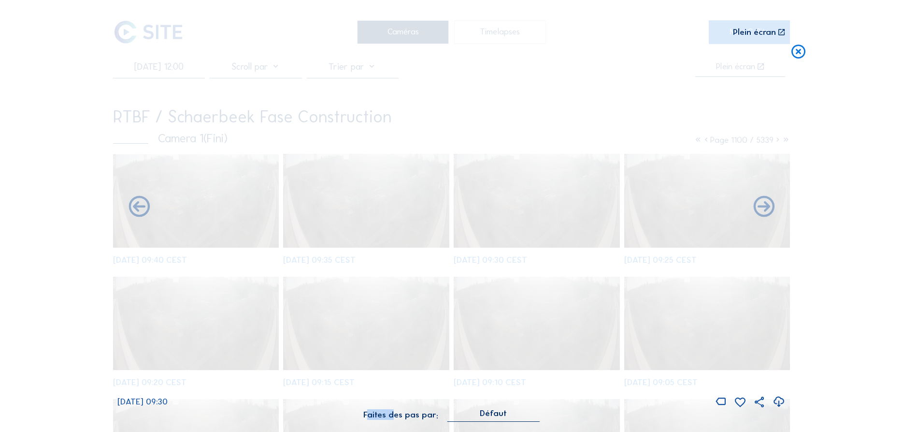
click at [136, 209] on icon at bounding box center [139, 206] width 25 height 25
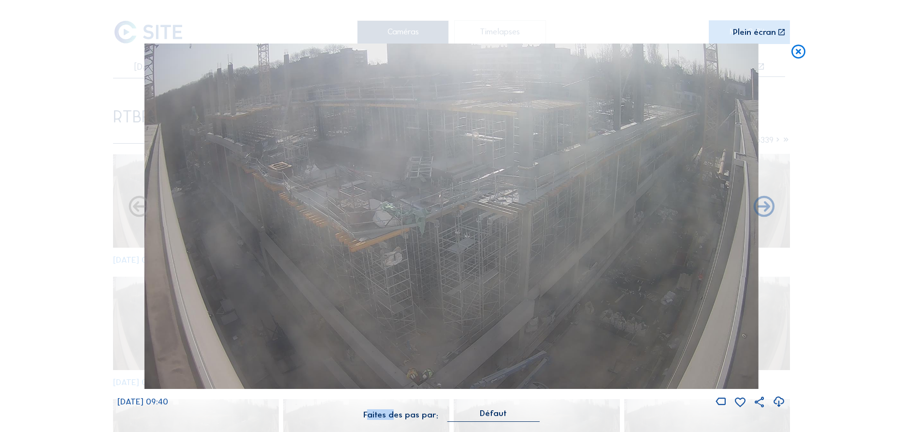
click at [136, 209] on icon at bounding box center [139, 206] width 25 height 25
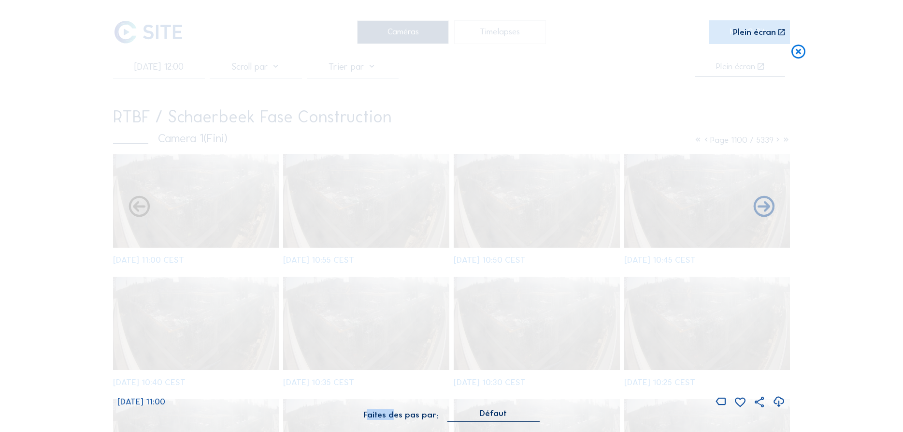
click at [136, 209] on icon at bounding box center [139, 206] width 25 height 25
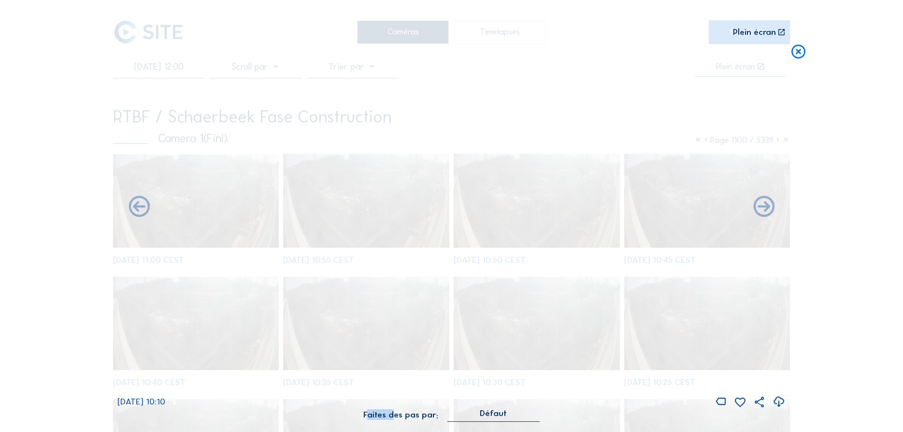
click at [136, 209] on icon at bounding box center [139, 206] width 25 height 25
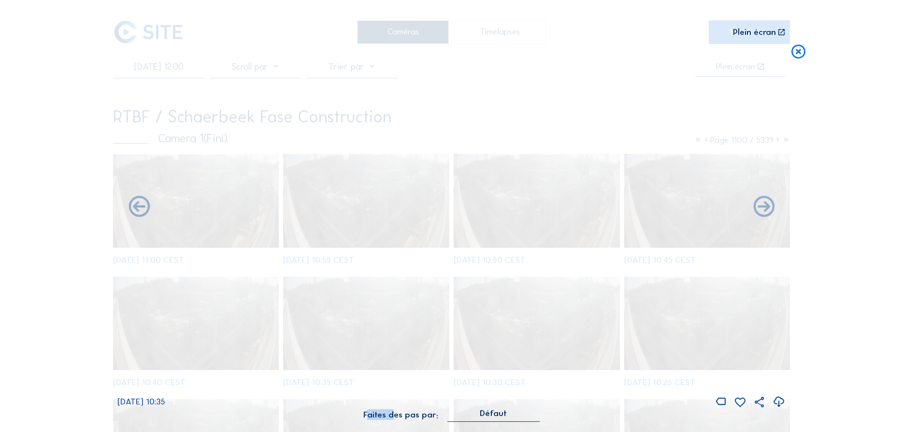
click at [136, 209] on icon at bounding box center [139, 206] width 25 height 25
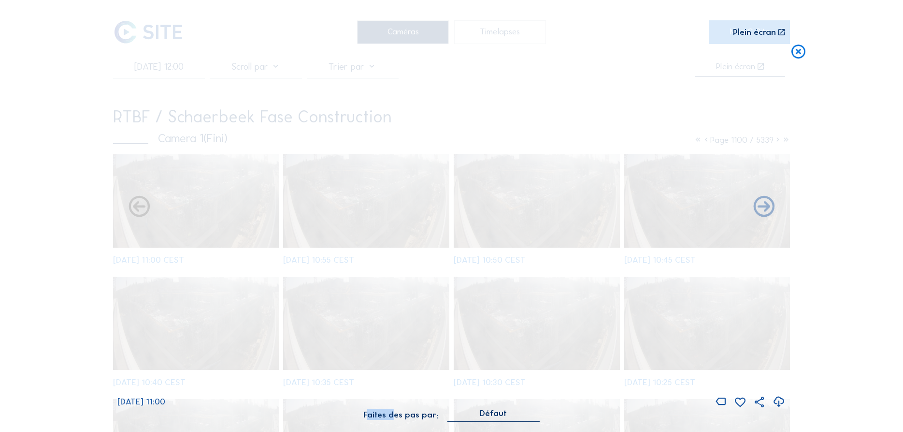
click at [136, 209] on icon at bounding box center [139, 206] width 25 height 25
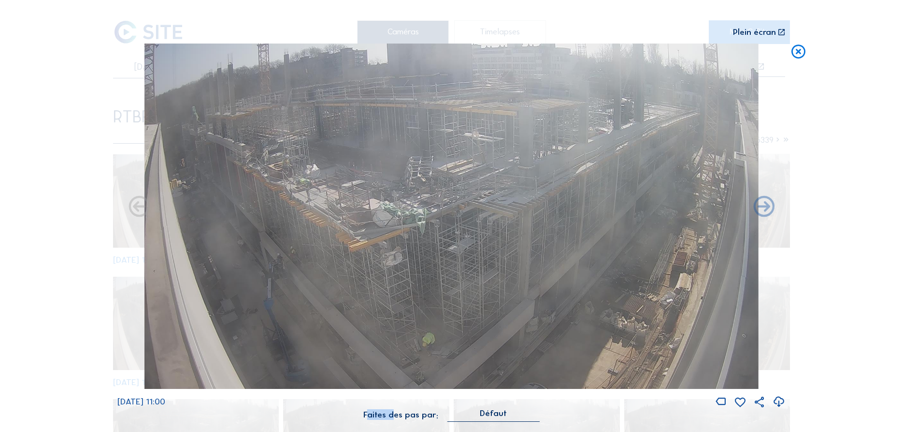
click at [136, 209] on icon at bounding box center [139, 206] width 25 height 25
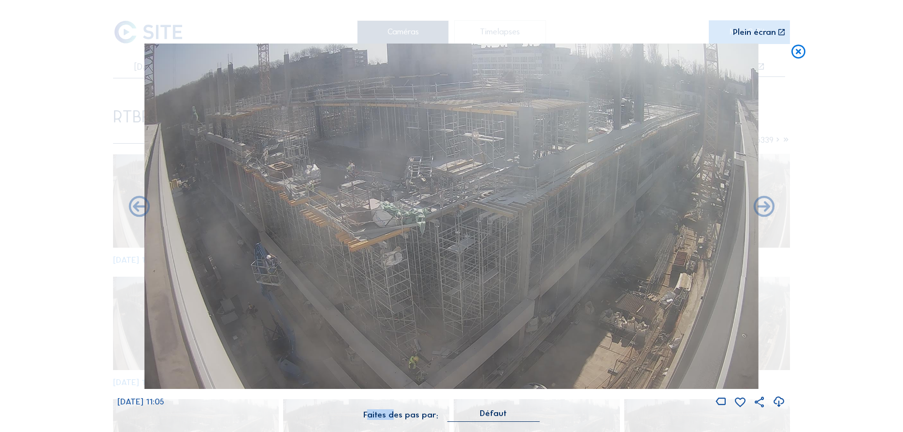
click at [136, 209] on icon at bounding box center [139, 206] width 25 height 25
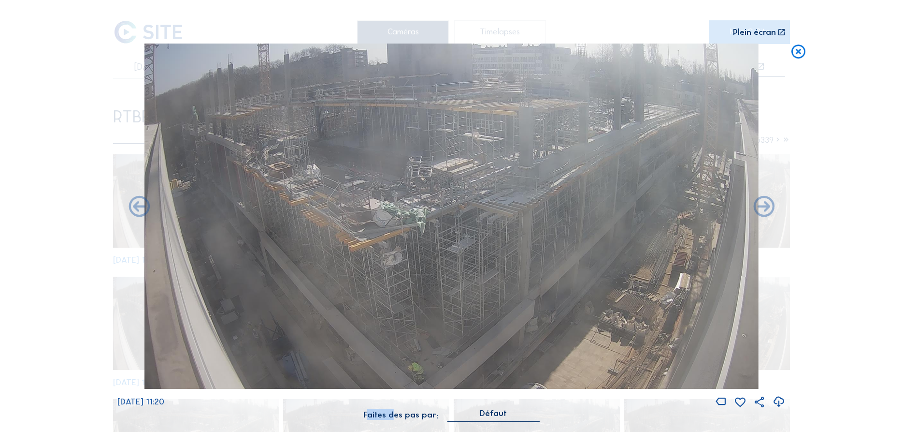
click at [136, 209] on icon at bounding box center [139, 206] width 25 height 25
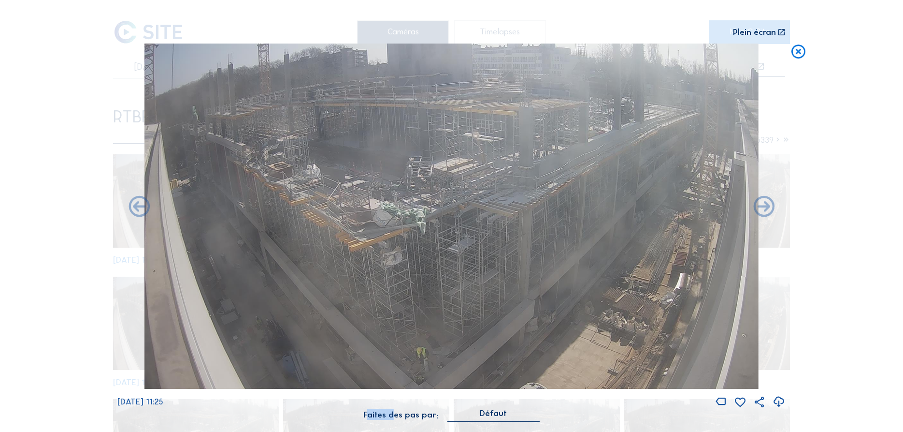
click at [136, 209] on icon at bounding box center [139, 206] width 25 height 25
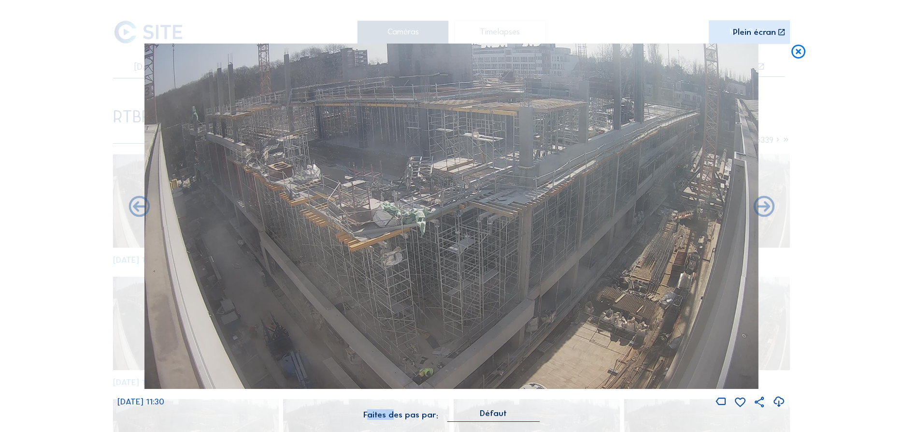
click at [136, 209] on icon at bounding box center [139, 206] width 25 height 25
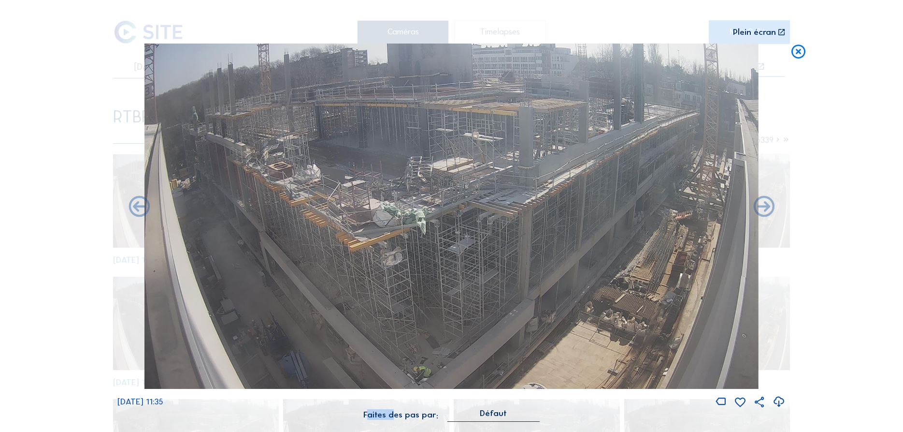
click at [136, 209] on icon at bounding box center [139, 206] width 25 height 25
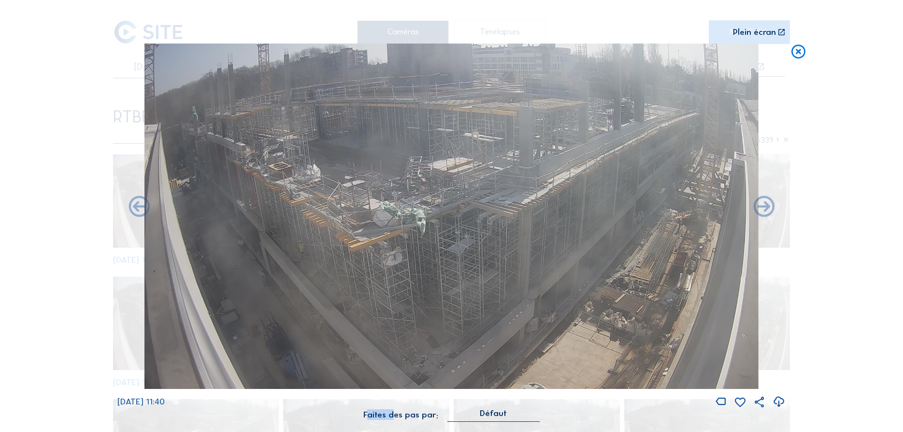
click at [136, 209] on icon at bounding box center [139, 206] width 25 height 25
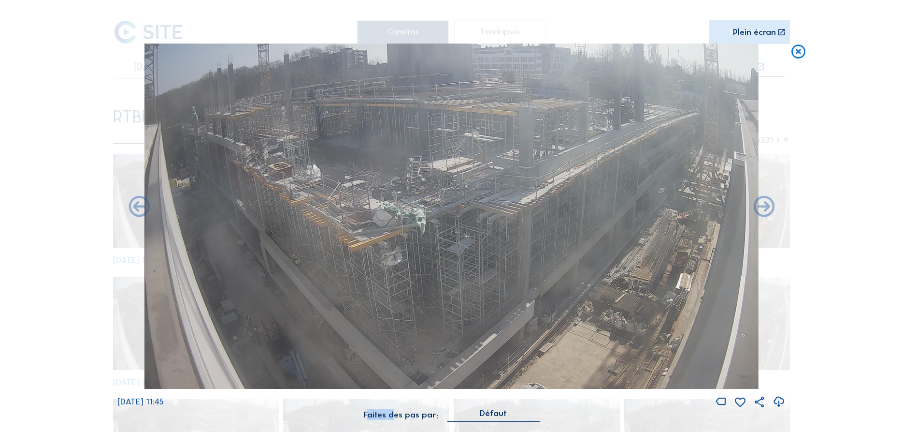
click at [136, 209] on icon at bounding box center [139, 206] width 25 height 25
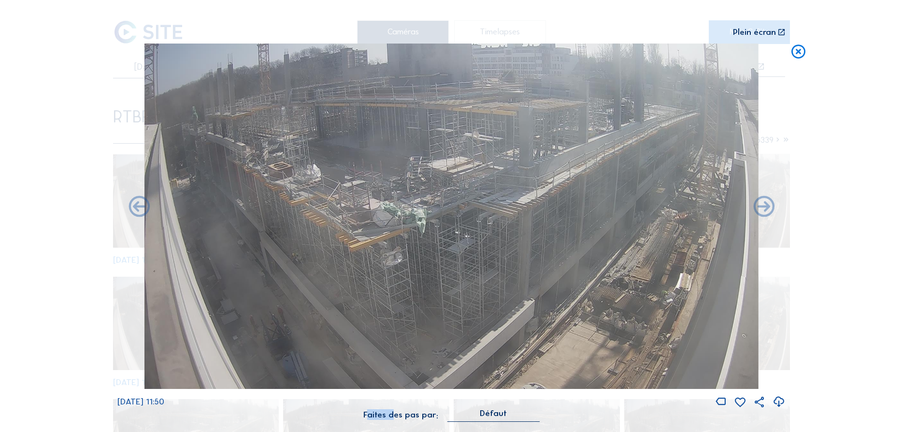
click at [136, 209] on icon at bounding box center [139, 206] width 25 height 25
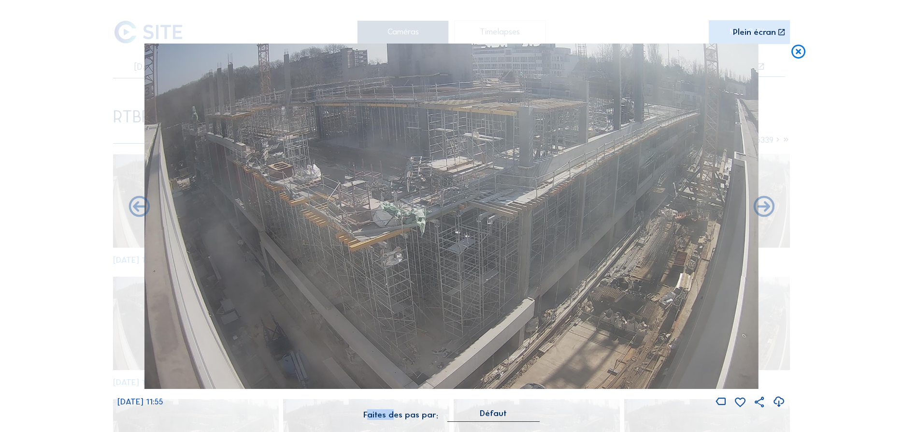
click at [136, 209] on icon at bounding box center [139, 206] width 25 height 25
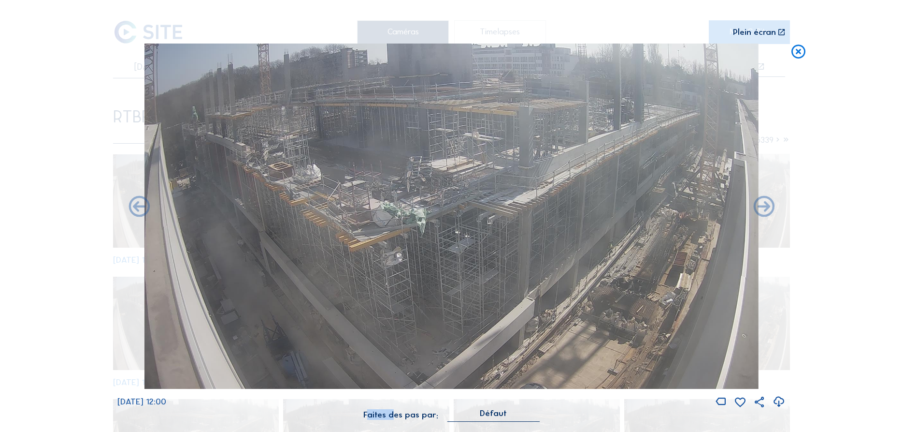
click at [793, 56] on icon at bounding box center [798, 52] width 17 height 17
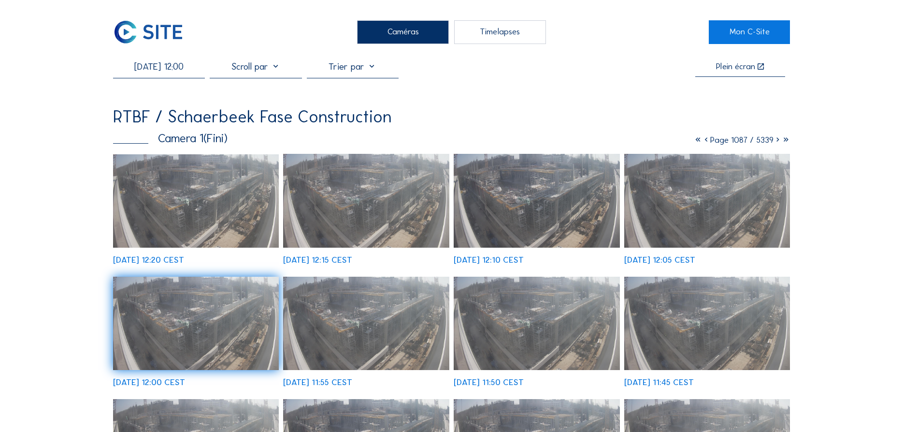
click at [702, 145] on icon at bounding box center [706, 139] width 8 height 11
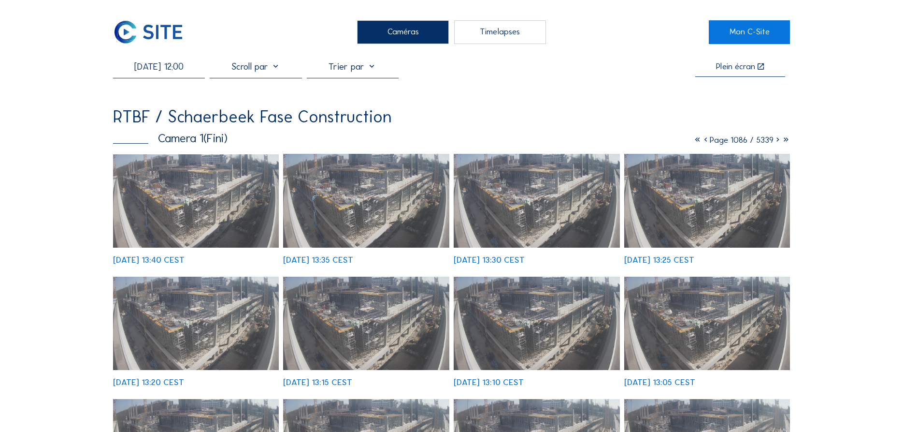
click at [702, 145] on icon at bounding box center [706, 139] width 8 height 11
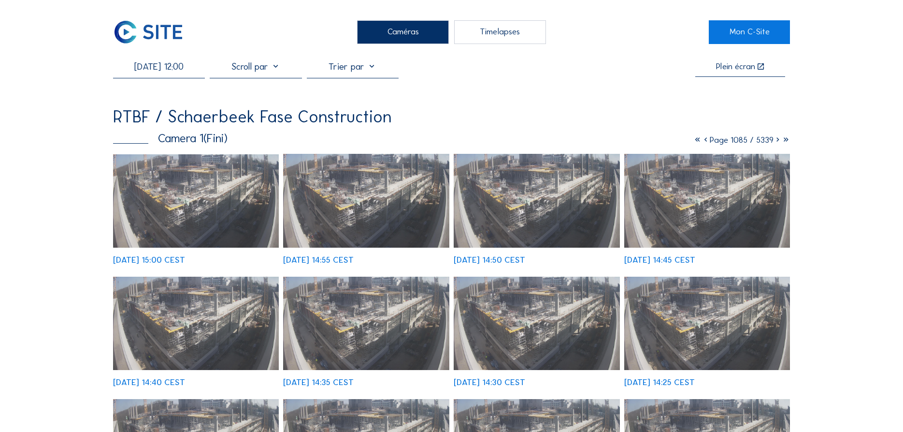
click at [267, 72] on div at bounding box center [256, 69] width 92 height 17
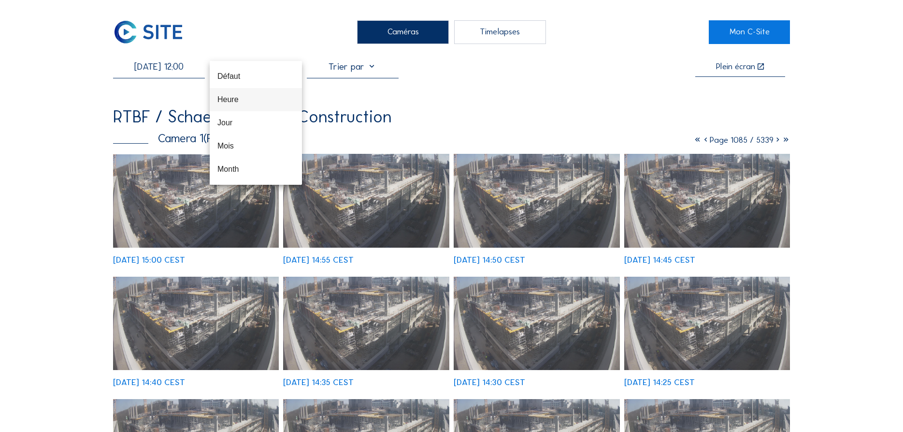
click at [230, 103] on div "Heure" at bounding box center [256, 99] width 77 height 9
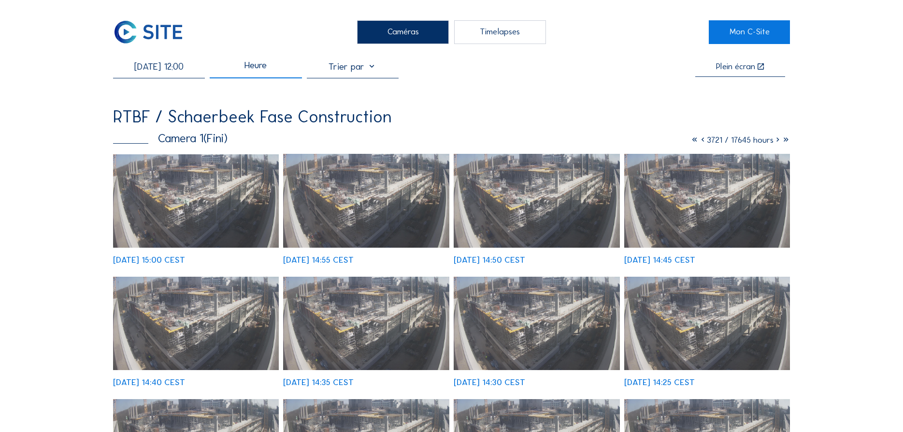
click at [699, 143] on icon at bounding box center [703, 139] width 8 height 11
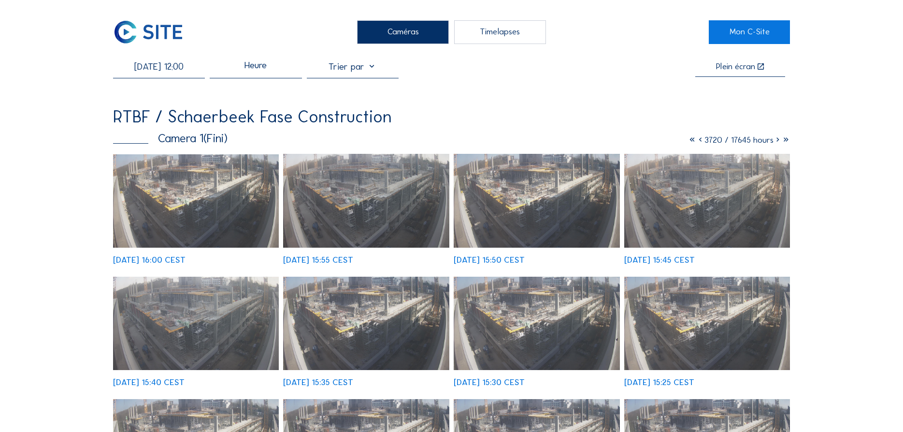
click at [280, 76] on div "Heure" at bounding box center [256, 69] width 92 height 17
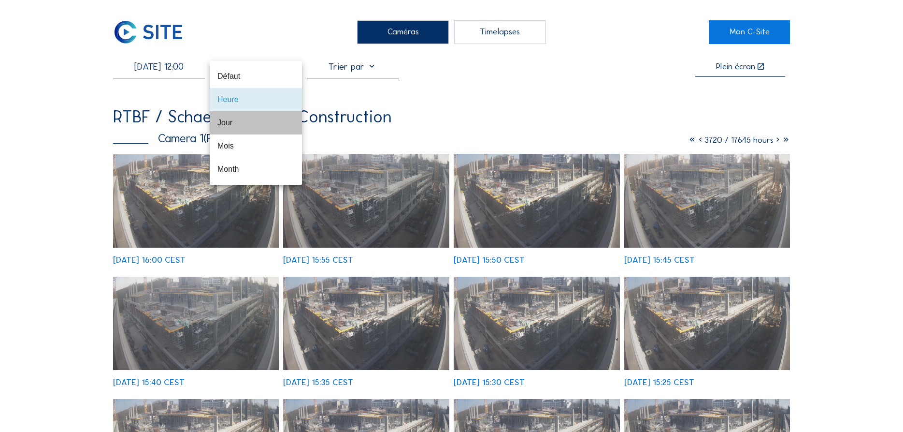
click at [245, 128] on div "Jour" at bounding box center [256, 122] width 77 height 21
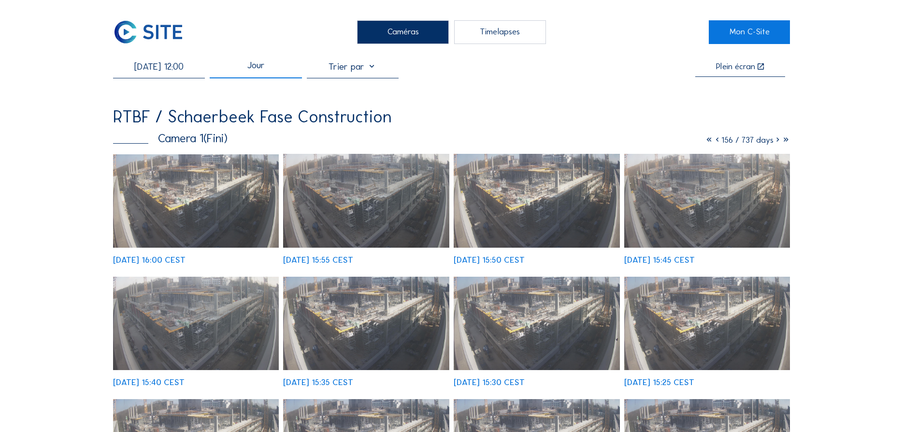
click at [714, 142] on icon at bounding box center [717, 139] width 8 height 11
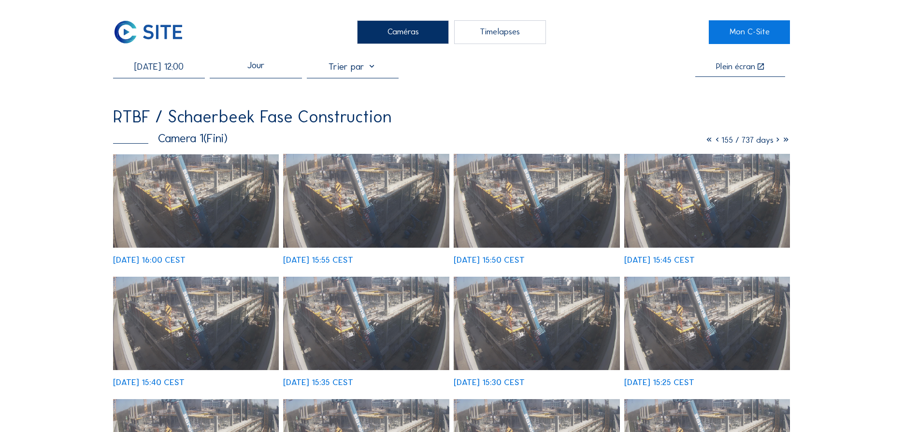
click at [776, 143] on icon at bounding box center [778, 139] width 8 height 11
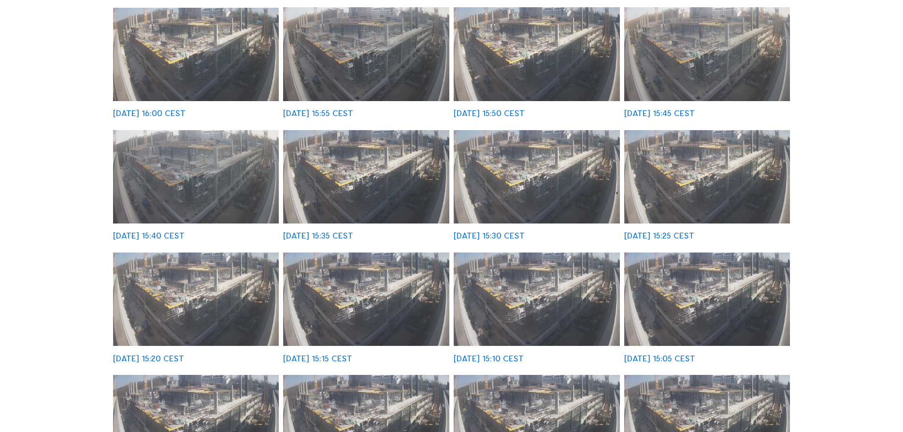
scroll to position [99, 0]
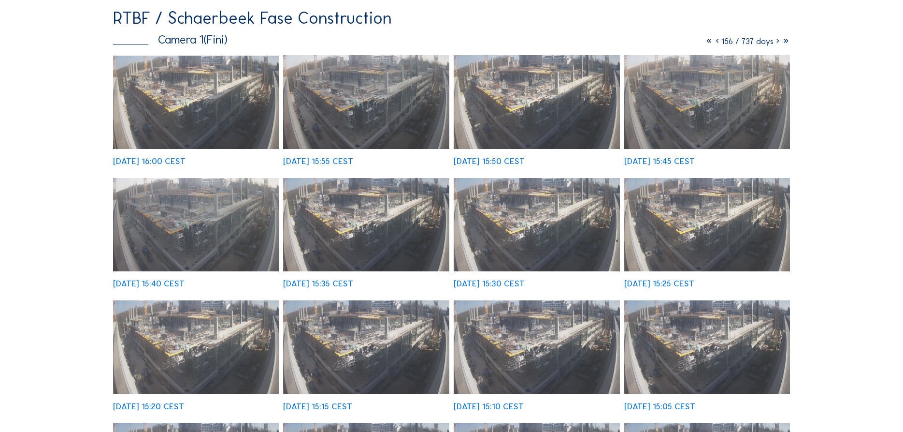
click at [713, 44] on icon at bounding box center [717, 41] width 8 height 11
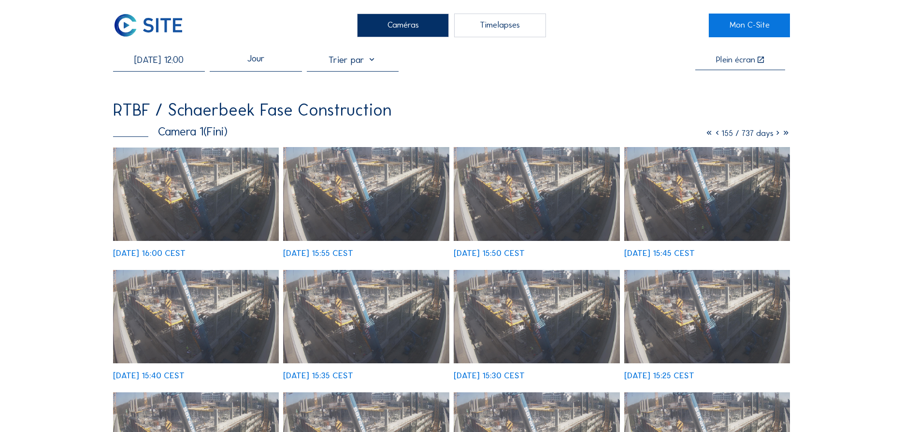
scroll to position [0, 0]
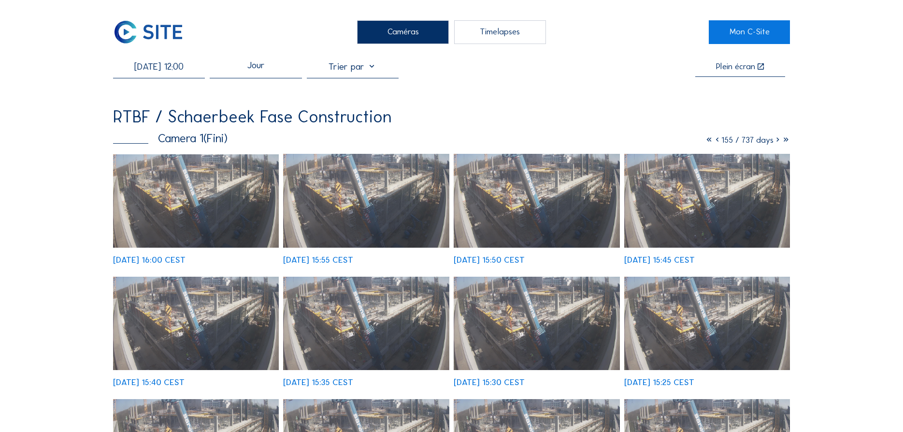
click at [130, 69] on input "[DATE] 12:00" at bounding box center [159, 66] width 92 height 11
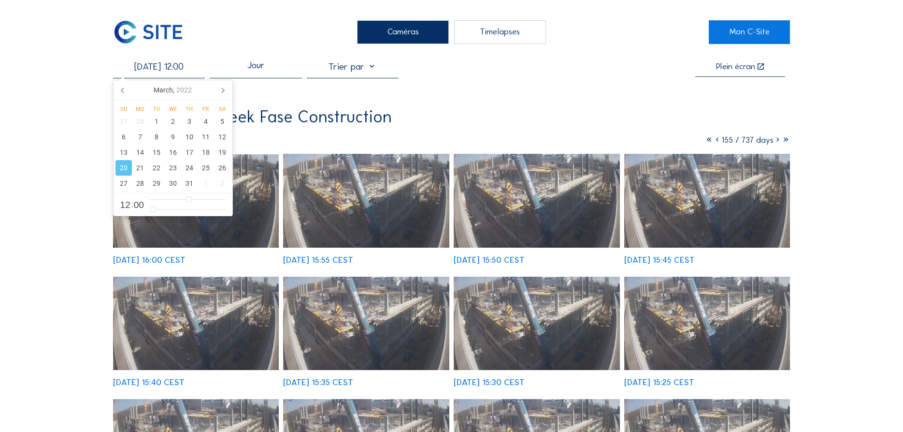
click at [131, 68] on input "[DATE] 12:00" at bounding box center [159, 66] width 92 height 11
click at [174, 168] on div "23" at bounding box center [173, 167] width 16 height 15
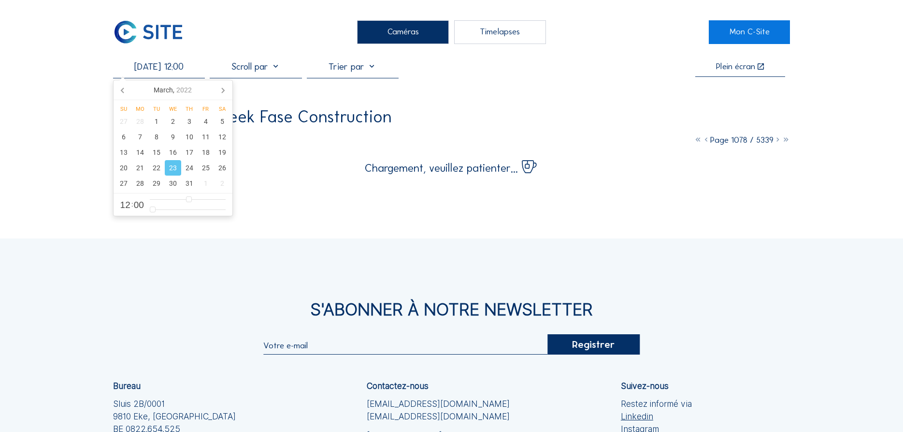
click at [55, 113] on div "Caméras Timelapses Mon C-Site [DATE] 12:00 Plein écran RTBF / Schaerbeek Fase C…" at bounding box center [451, 290] width 903 height 580
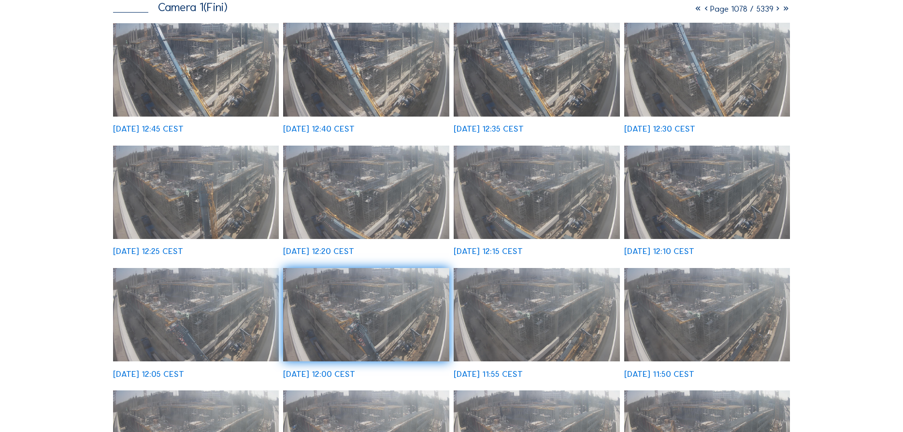
scroll to position [148, 0]
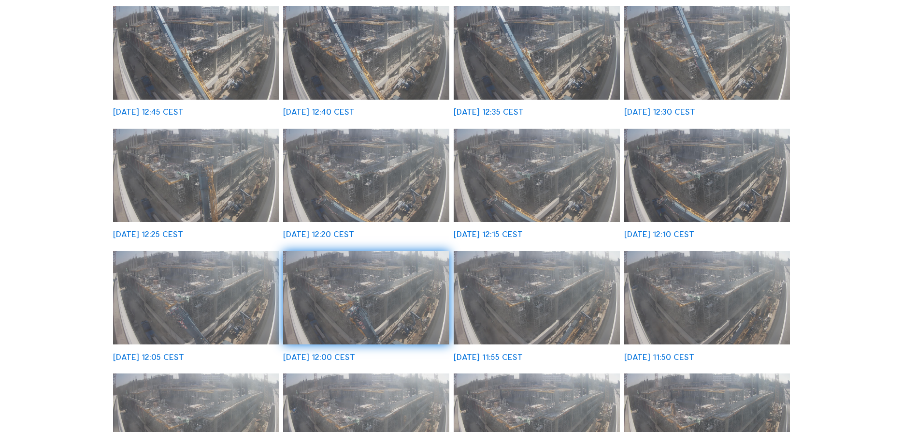
click at [363, 281] on img at bounding box center [366, 297] width 166 height 93
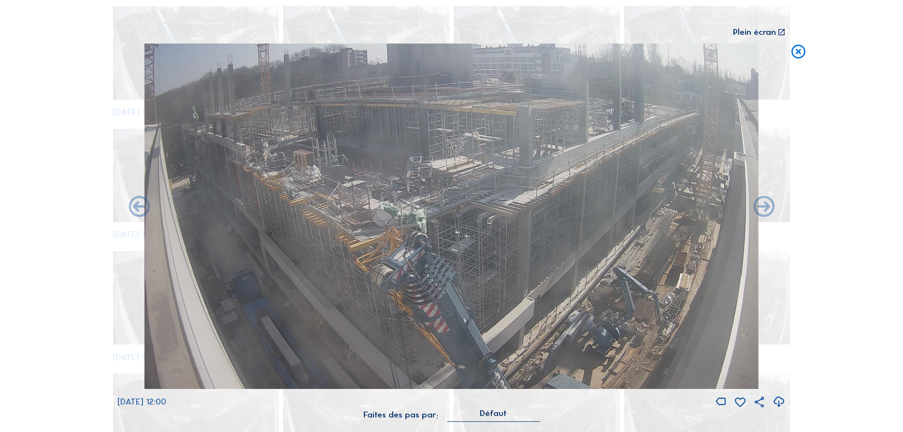
click at [796, 55] on icon at bounding box center [798, 52] width 17 height 17
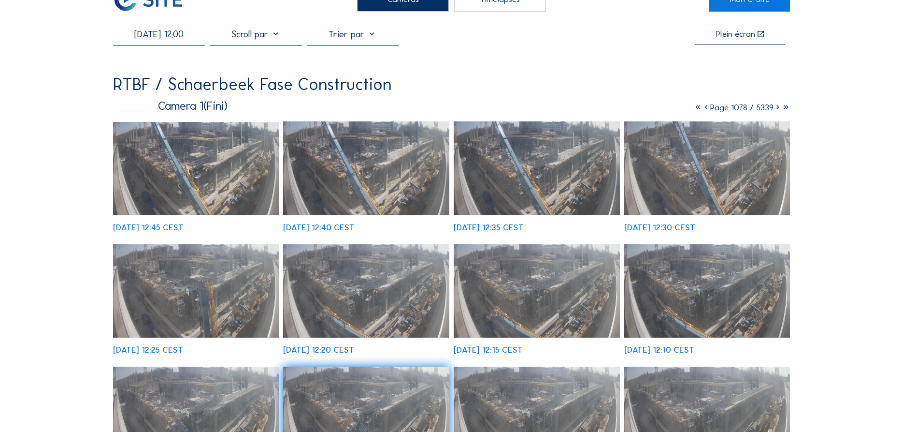
scroll to position [0, 0]
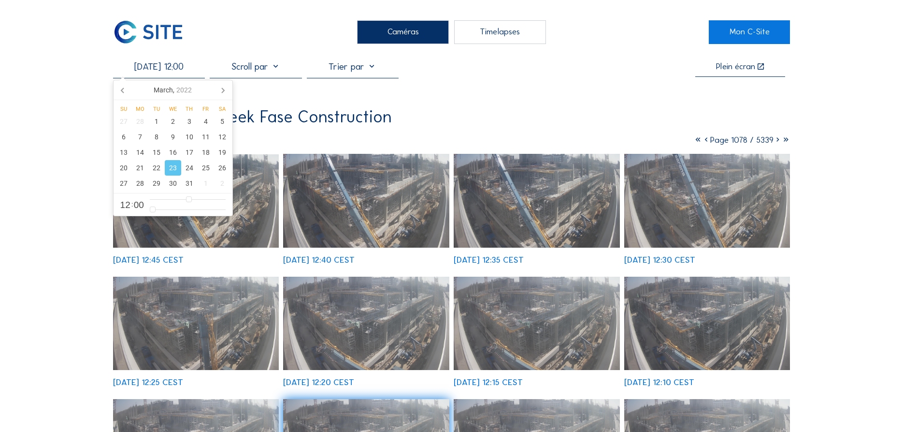
click at [134, 68] on input "[DATE] 12:00" at bounding box center [159, 66] width 92 height 11
click at [188, 166] on div "24" at bounding box center [189, 167] width 16 height 15
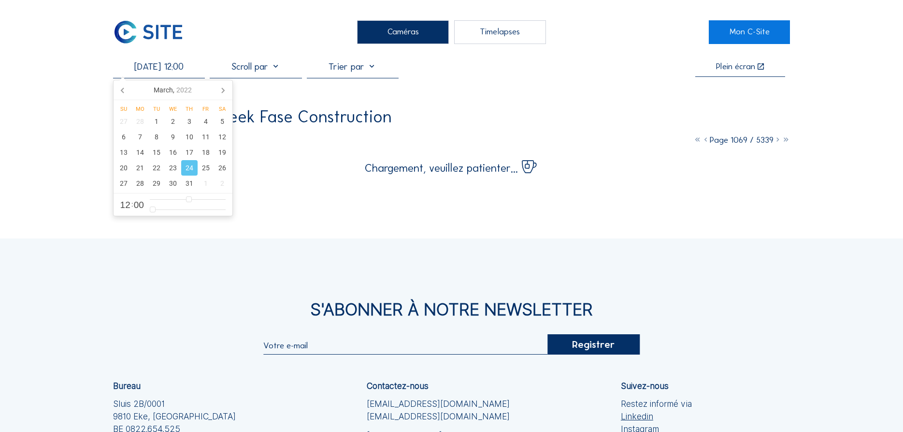
click at [70, 120] on div "Caméras Timelapses Mon C-Site [DATE] 12:00 Plein écran RTBF / Schaerbeek Fase C…" at bounding box center [451, 290] width 903 height 580
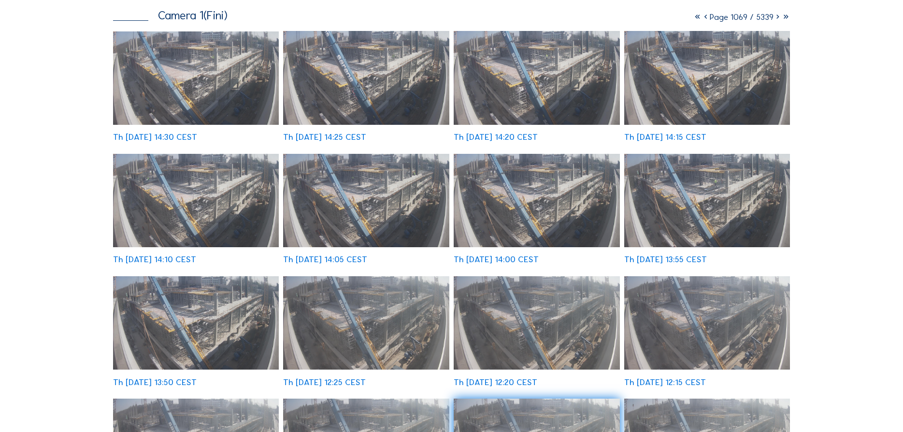
scroll to position [247, 0]
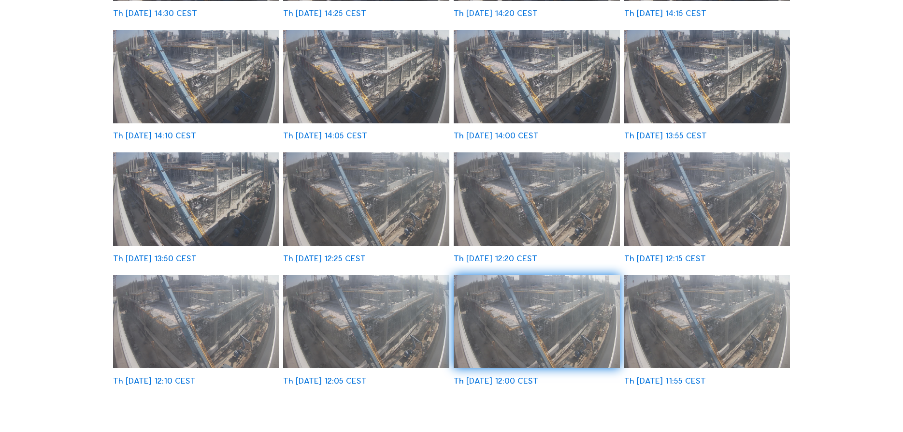
click at [502, 294] on img at bounding box center [537, 321] width 166 height 93
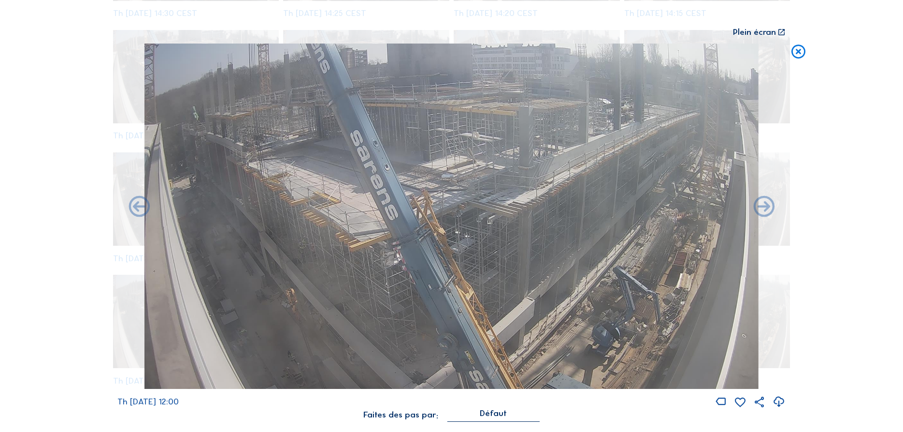
click at [799, 49] on icon at bounding box center [798, 52] width 17 height 17
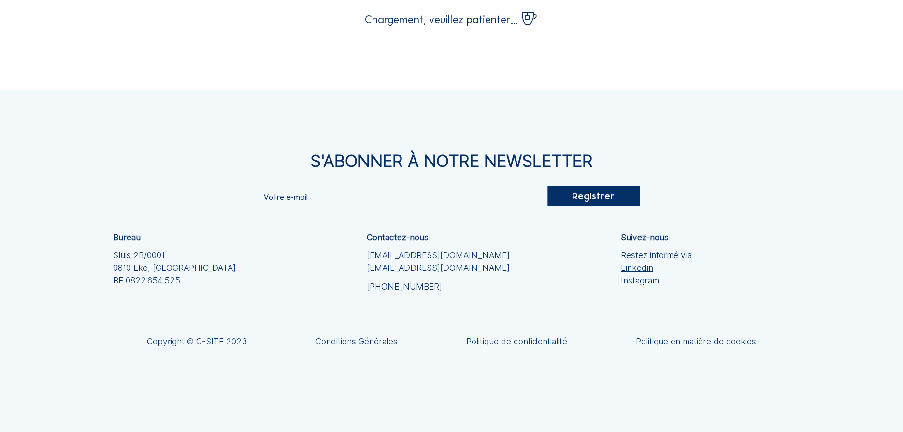
scroll to position [0, 0]
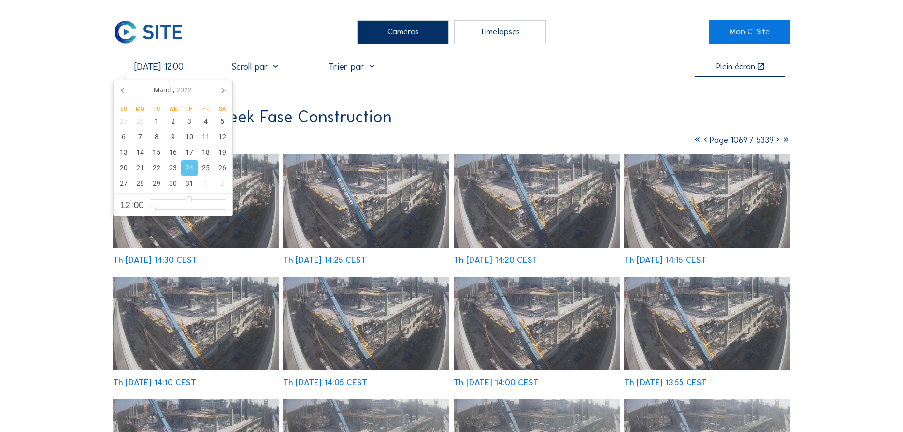
click at [158, 72] on input "[DATE] 12:00" at bounding box center [159, 66] width 92 height 11
click at [202, 168] on div "25" at bounding box center [206, 167] width 16 height 15
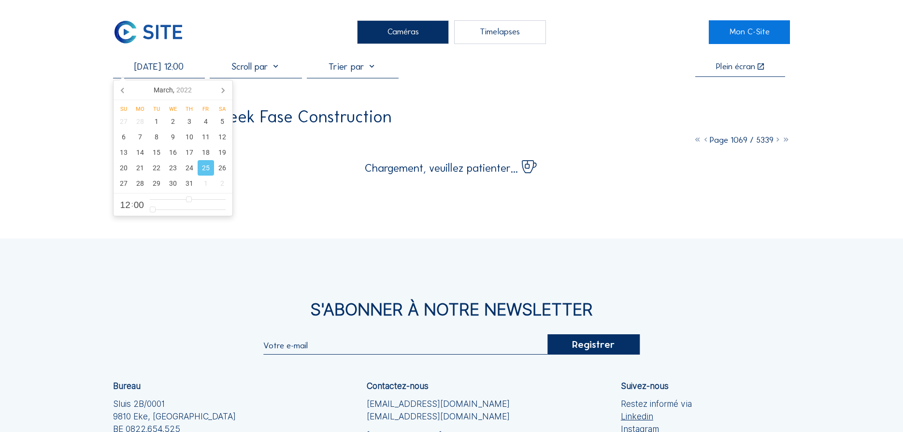
click at [454, 100] on div "[DATE] 12:00 Plein écran RTBF / Schaerbeek Fase Construction Camera 1 (Fini) Pa…" at bounding box center [452, 117] width 678 height 113
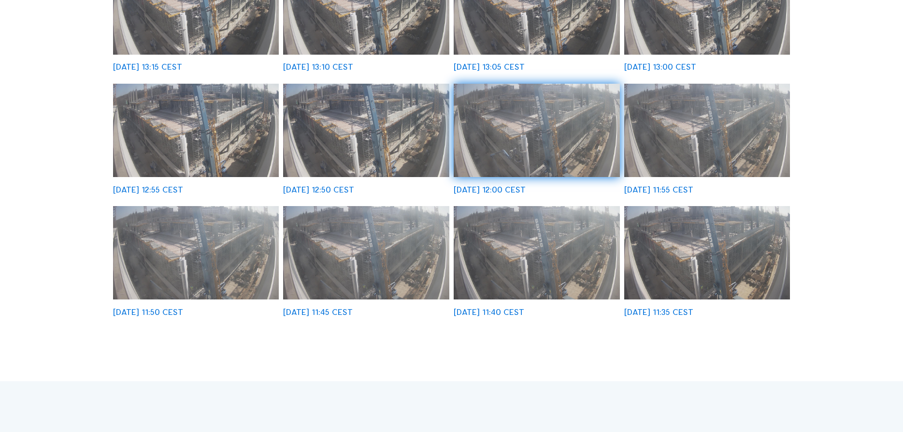
scroll to position [296, 0]
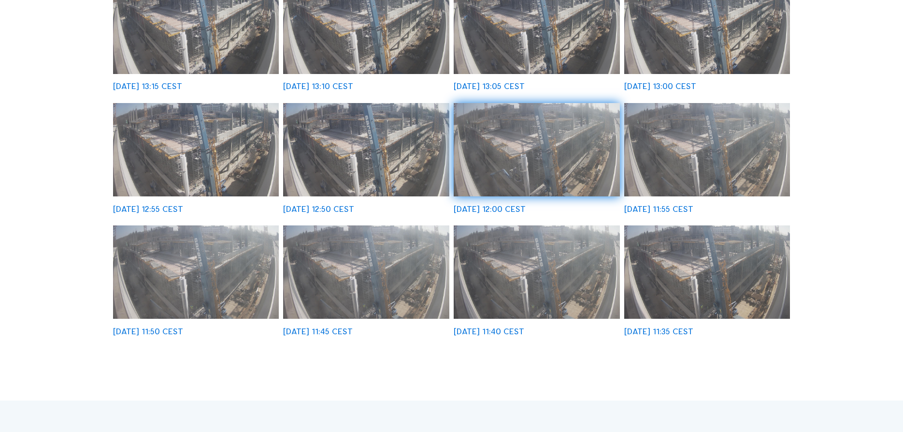
click at [549, 149] on img at bounding box center [537, 149] width 166 height 93
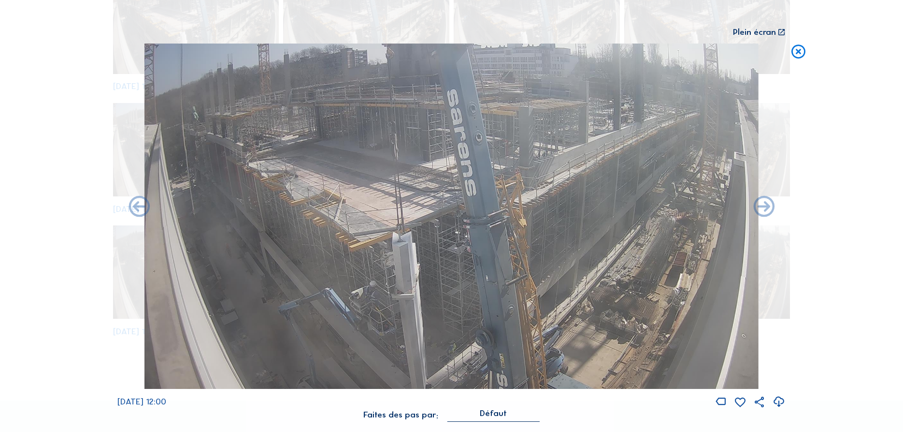
click at [799, 56] on icon at bounding box center [798, 52] width 17 height 17
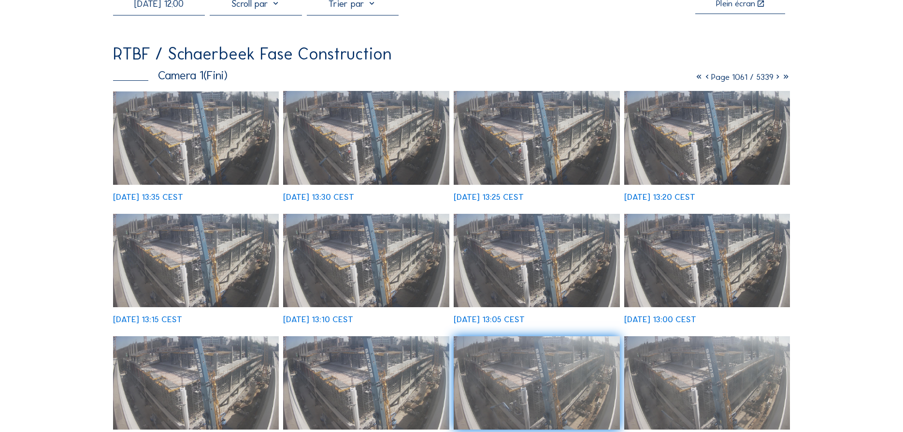
scroll to position [0, 0]
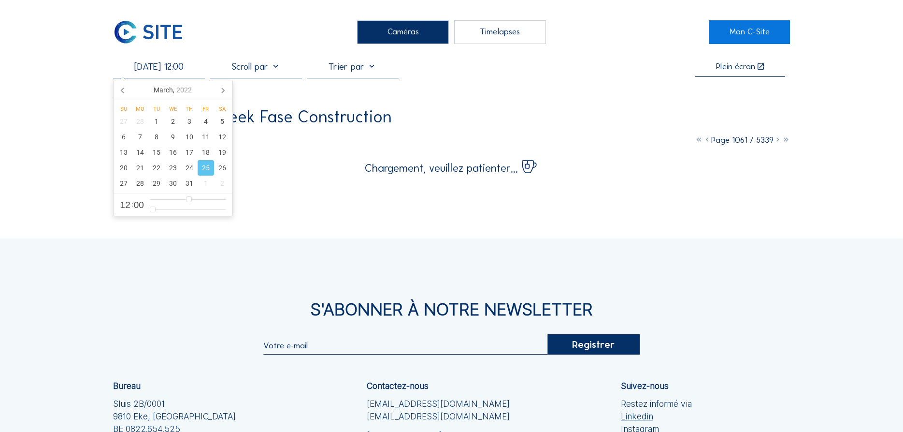
click at [185, 72] on input "[DATE] 12:00" at bounding box center [159, 66] width 92 height 11
click at [218, 168] on div "26" at bounding box center [222, 167] width 16 height 15
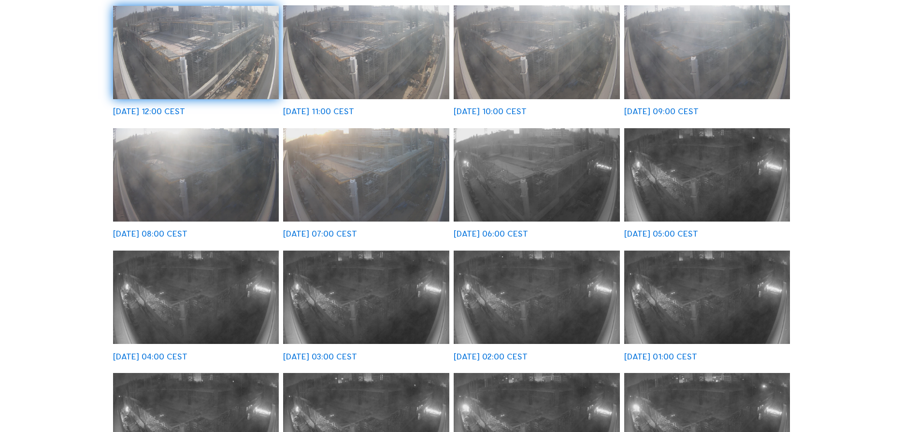
scroll to position [148, 0]
click at [212, 52] on img at bounding box center [196, 52] width 166 height 93
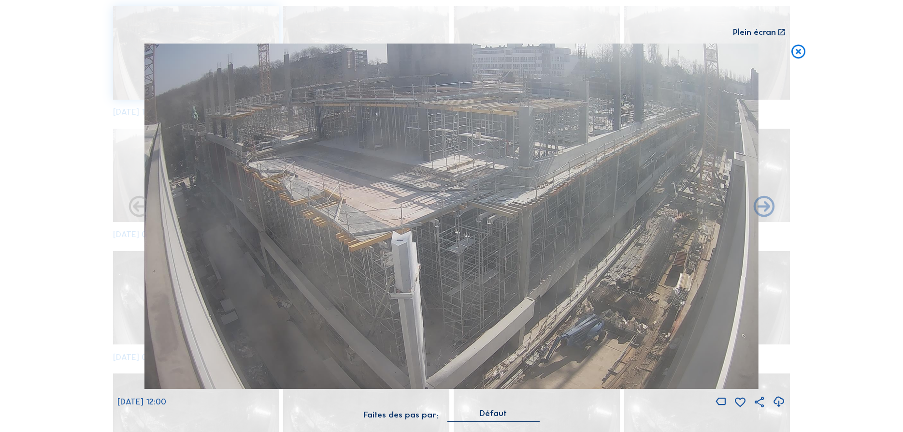
click at [802, 58] on icon at bounding box center [798, 52] width 17 height 17
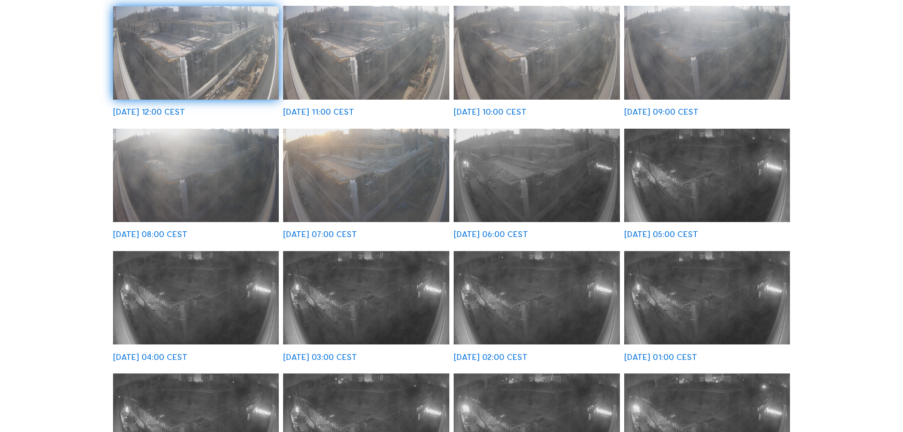
scroll to position [0, 0]
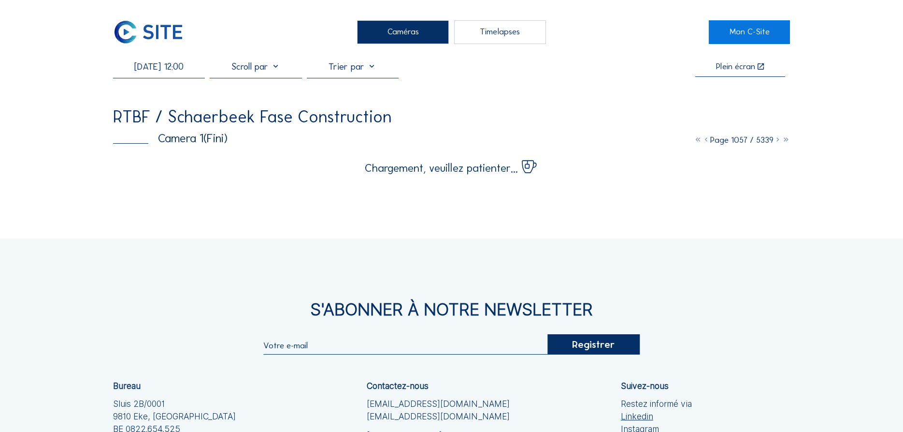
click at [155, 71] on input "[DATE] 12:00" at bounding box center [159, 66] width 92 height 11
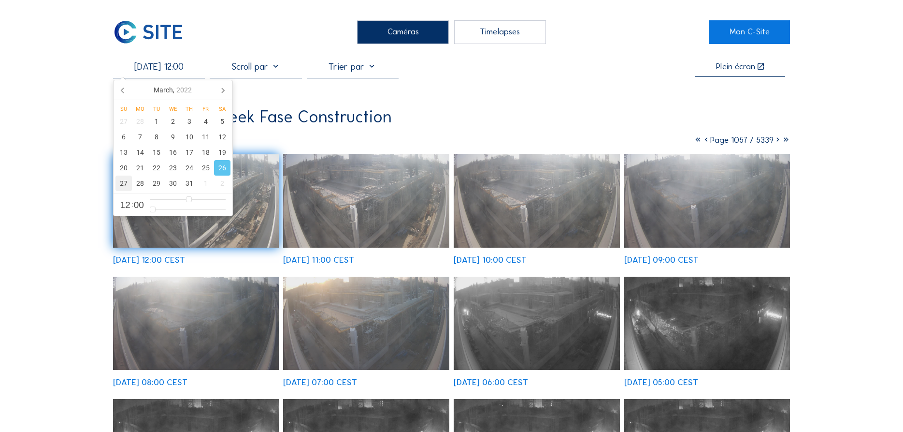
click at [126, 183] on div "27" at bounding box center [124, 182] width 16 height 15
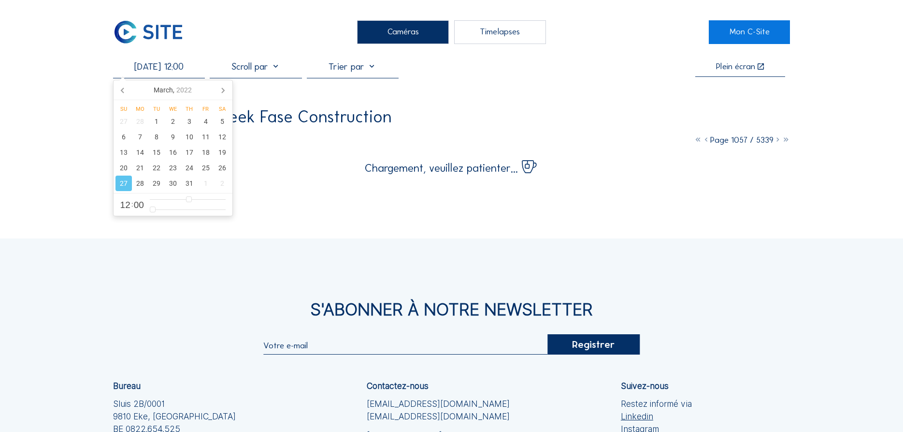
click at [71, 184] on div "Caméras Timelapses Mon C-Site [DATE] 12:00 Plein écran RTBF / Schaerbeek Fase C…" at bounding box center [451, 290] width 903 height 580
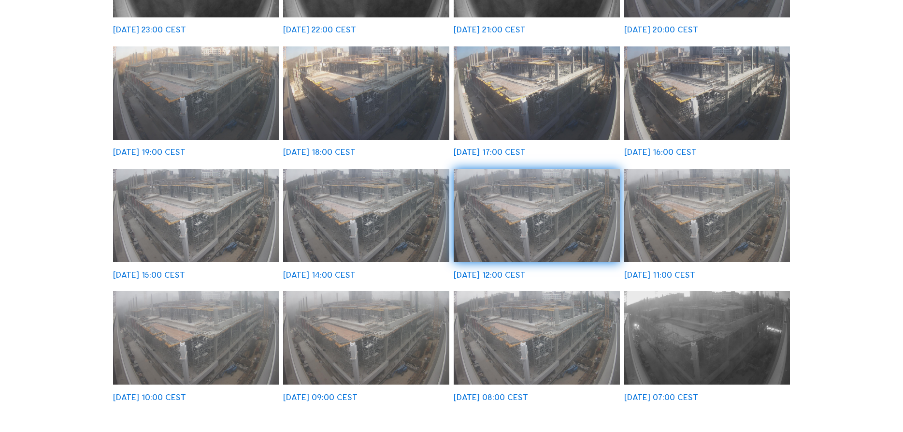
scroll to position [247, 0]
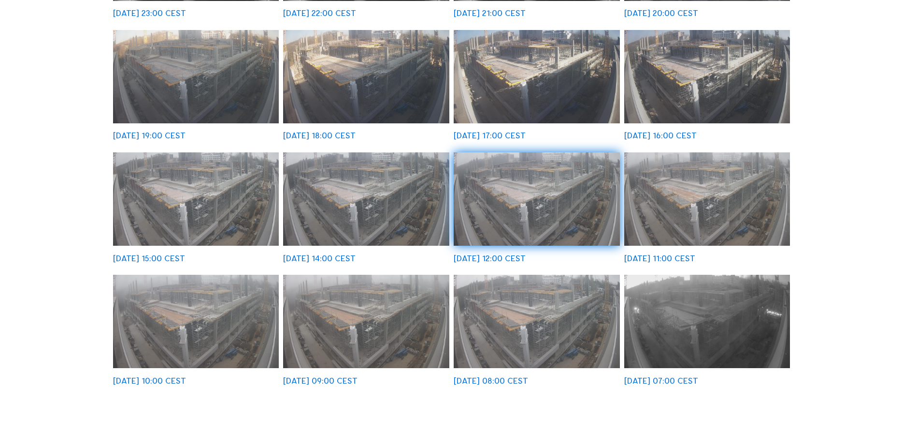
click at [550, 203] on img at bounding box center [537, 198] width 166 height 93
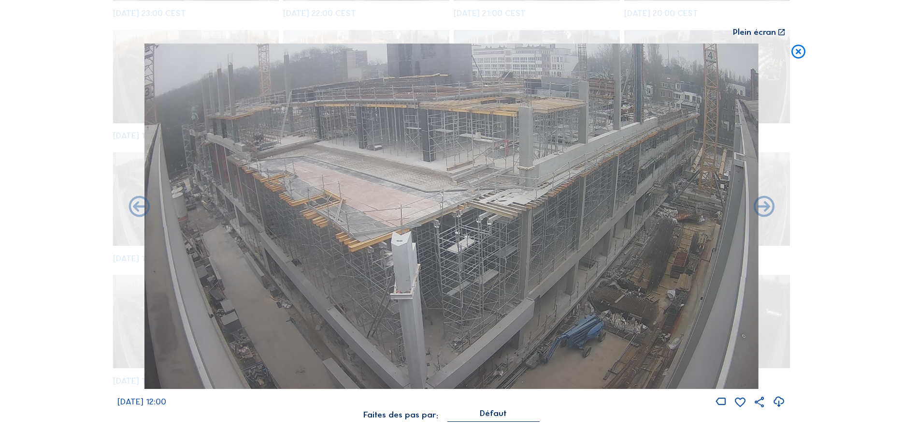
click at [804, 54] on icon at bounding box center [798, 52] width 17 height 17
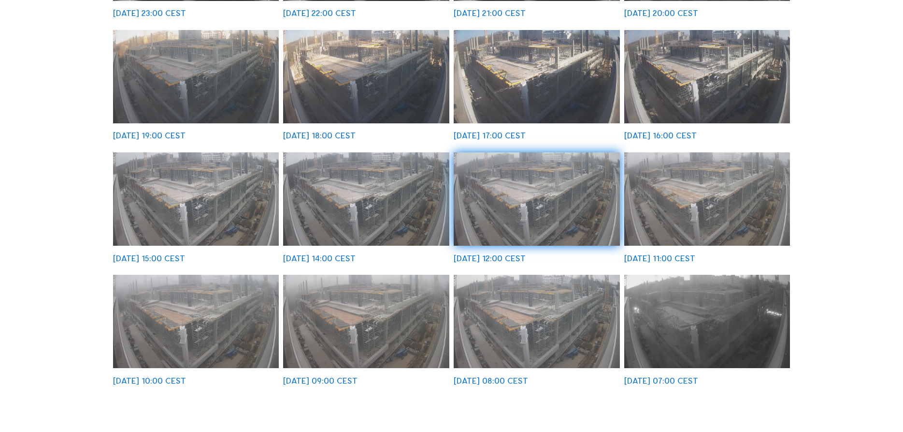
scroll to position [0, 0]
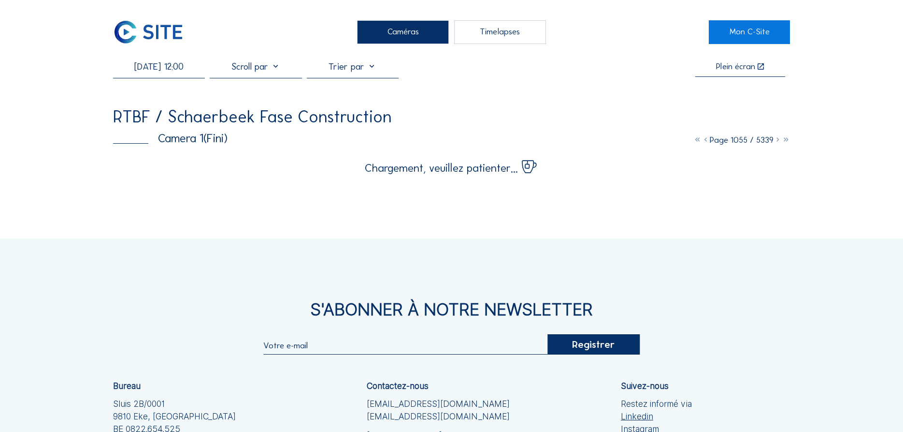
click at [169, 72] on input "[DATE] 12:00" at bounding box center [159, 66] width 92 height 11
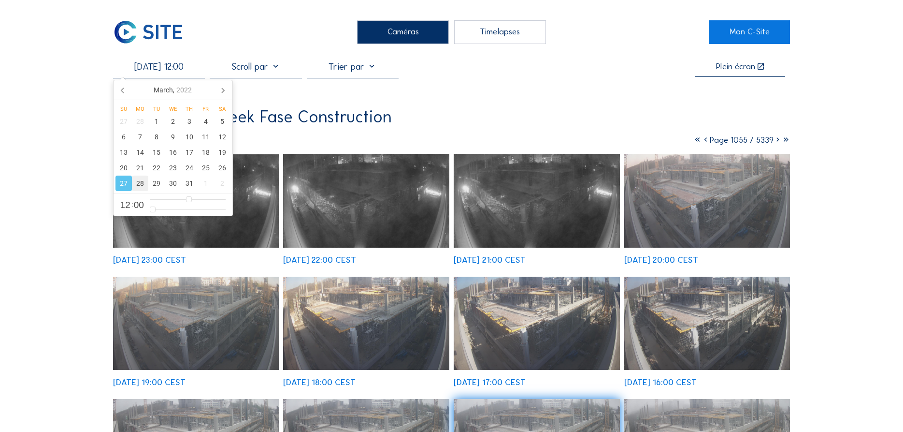
click at [144, 181] on div "28" at bounding box center [140, 182] width 16 height 15
type input "[DATE] 12:00"
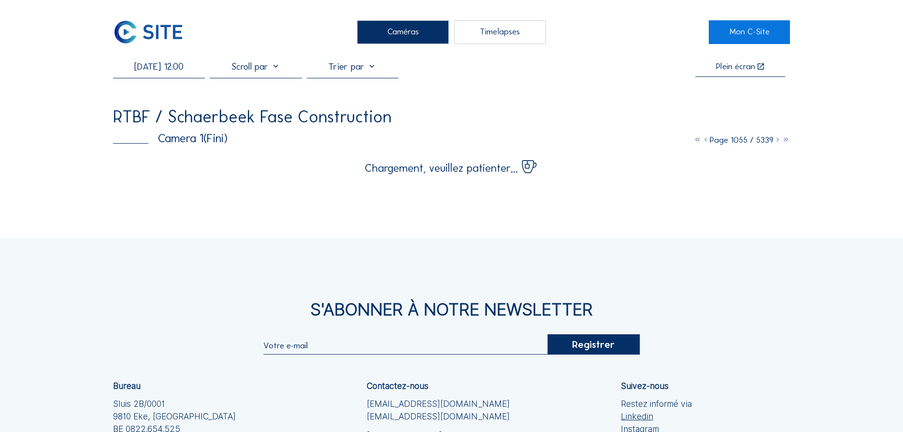
click at [59, 190] on div "Caméras Timelapses Mon C-Site [DATE] 12:00 Plein écran RTBF / Schaerbeek Fase C…" at bounding box center [451, 290] width 903 height 580
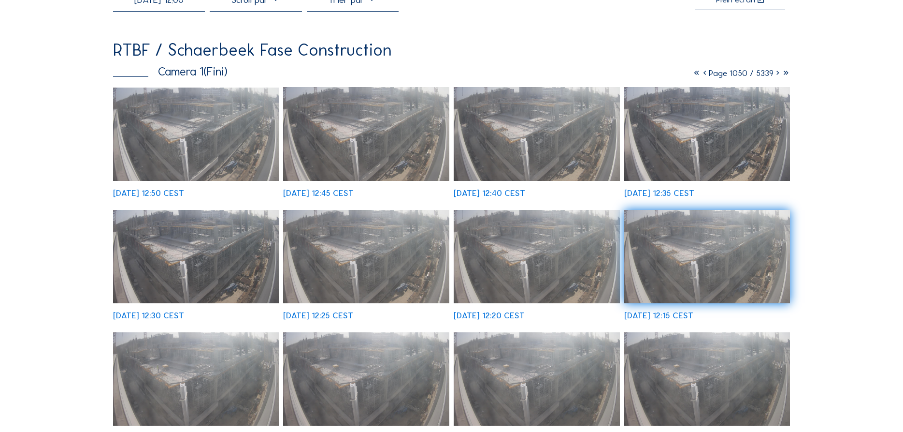
scroll to position [197, 0]
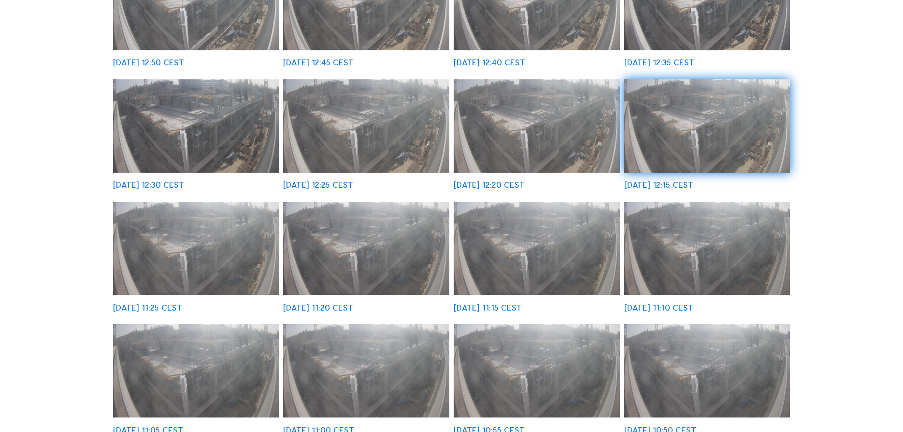
click at [503, 126] on img at bounding box center [537, 125] width 166 height 93
